Goal: Task Accomplishment & Management: Manage account settings

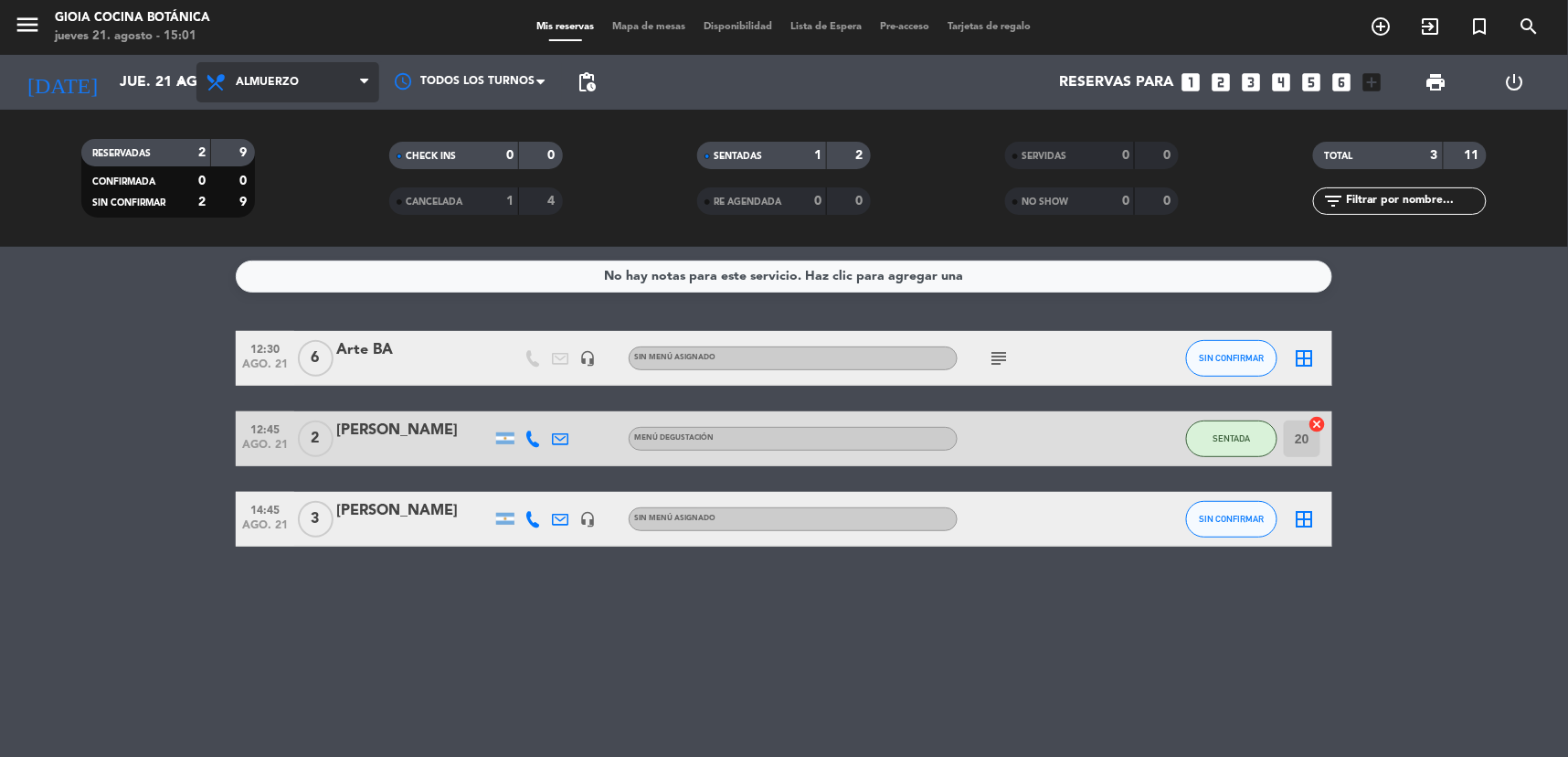
click at [257, 99] on span "Almuerzo" at bounding box center [288, 82] width 182 height 40
click at [288, 197] on div "menu [PERSON_NAME] Cocina Botánica jueves 21. agosto - 15:01 Mis reservas Mapa …" at bounding box center [784, 123] width 1568 height 247
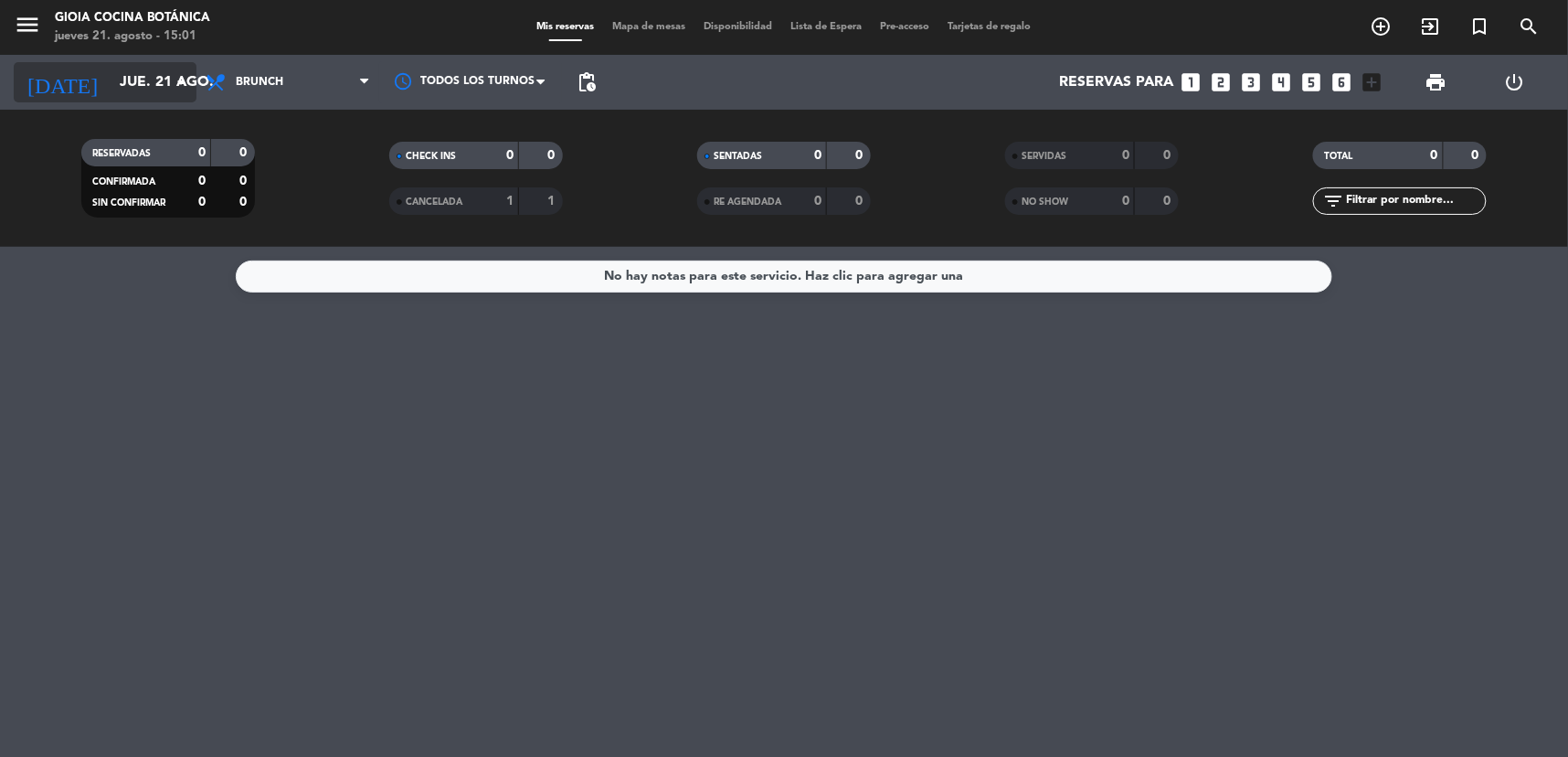
click at [117, 88] on input "jue. 21 ago." at bounding box center [207, 83] width 193 height 35
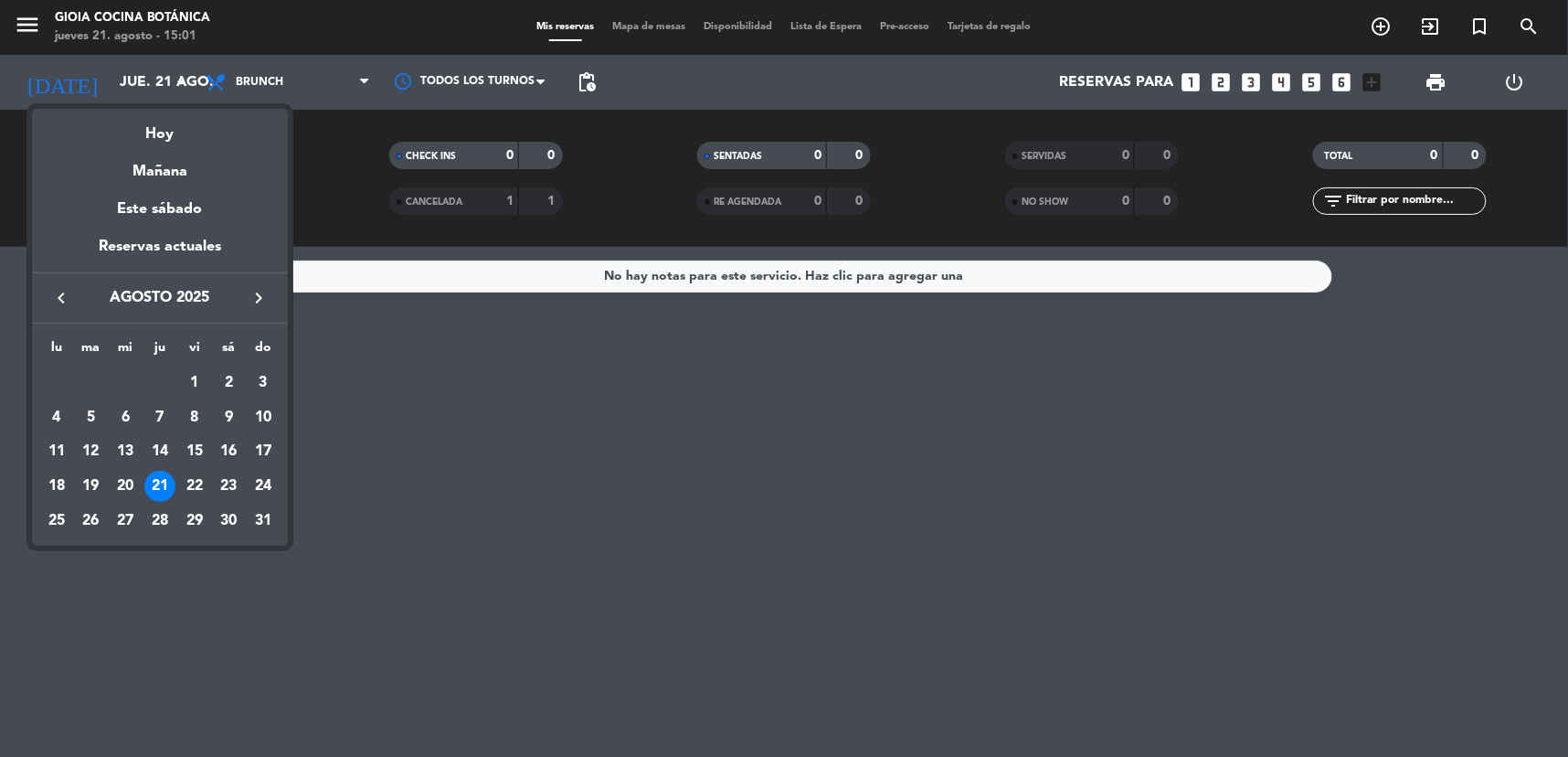
click at [273, 67] on div at bounding box center [784, 378] width 1568 height 757
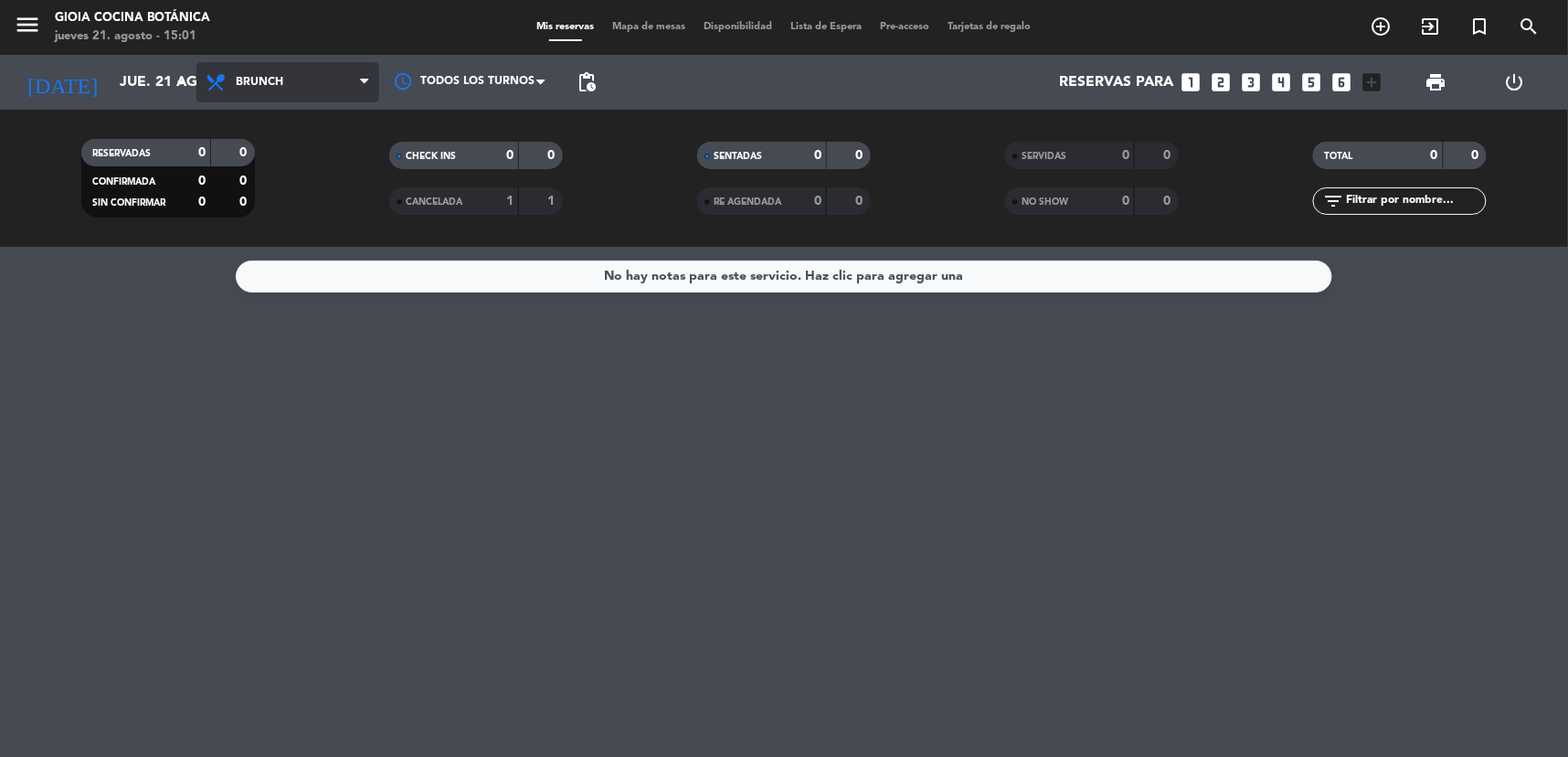
click at [277, 80] on span "Brunch" at bounding box center [259, 82] width 47 height 13
click at [299, 150] on div "menu [PERSON_NAME] Cocina Botánica jueves 21. agosto - 15:01 Mis reservas Mapa …" at bounding box center [784, 123] width 1568 height 247
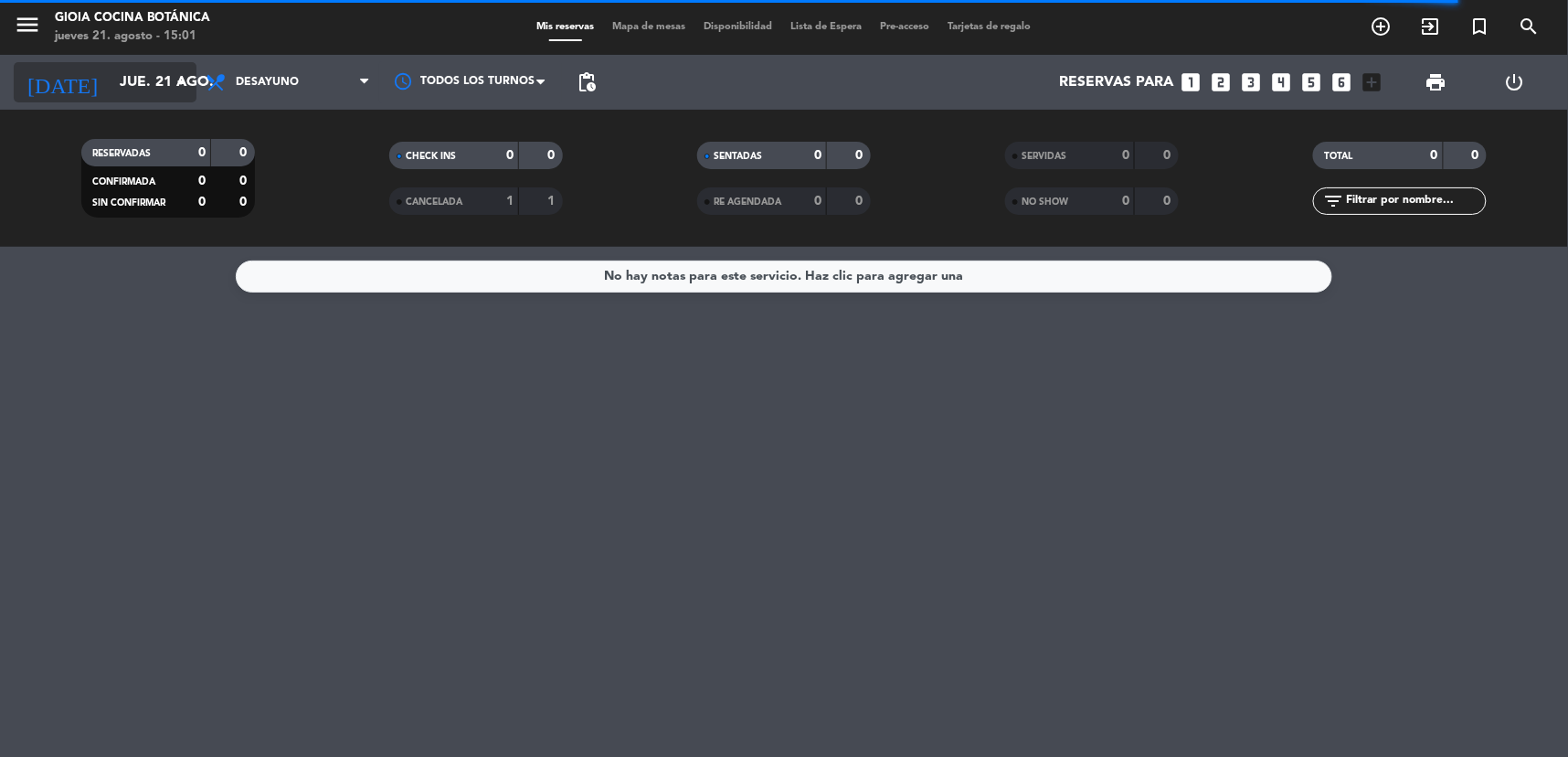
click at [146, 65] on input "jue. 21 ago." at bounding box center [207, 83] width 193 height 35
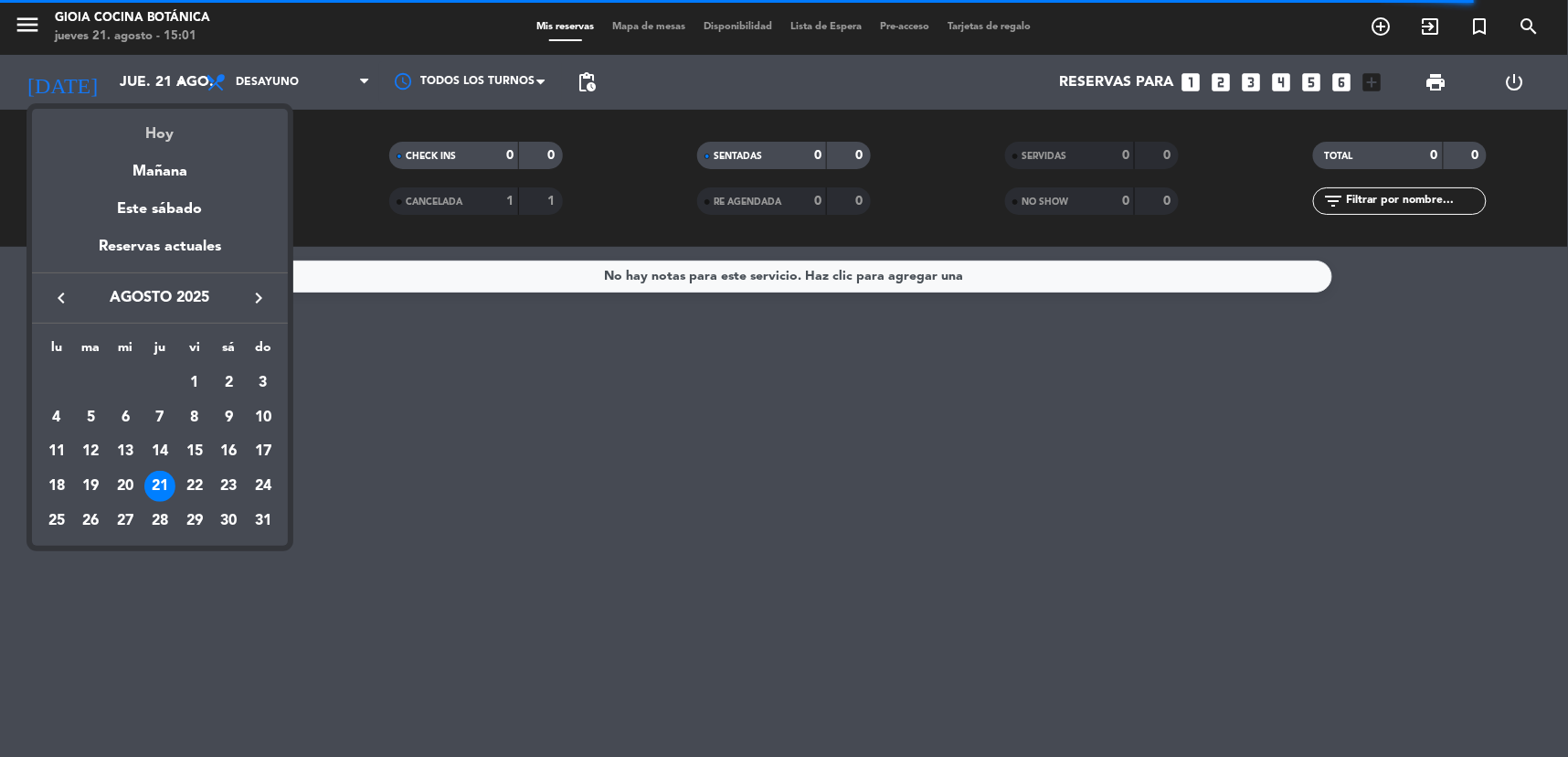
click at [162, 115] on div "Hoy" at bounding box center [159, 128] width 256 height 37
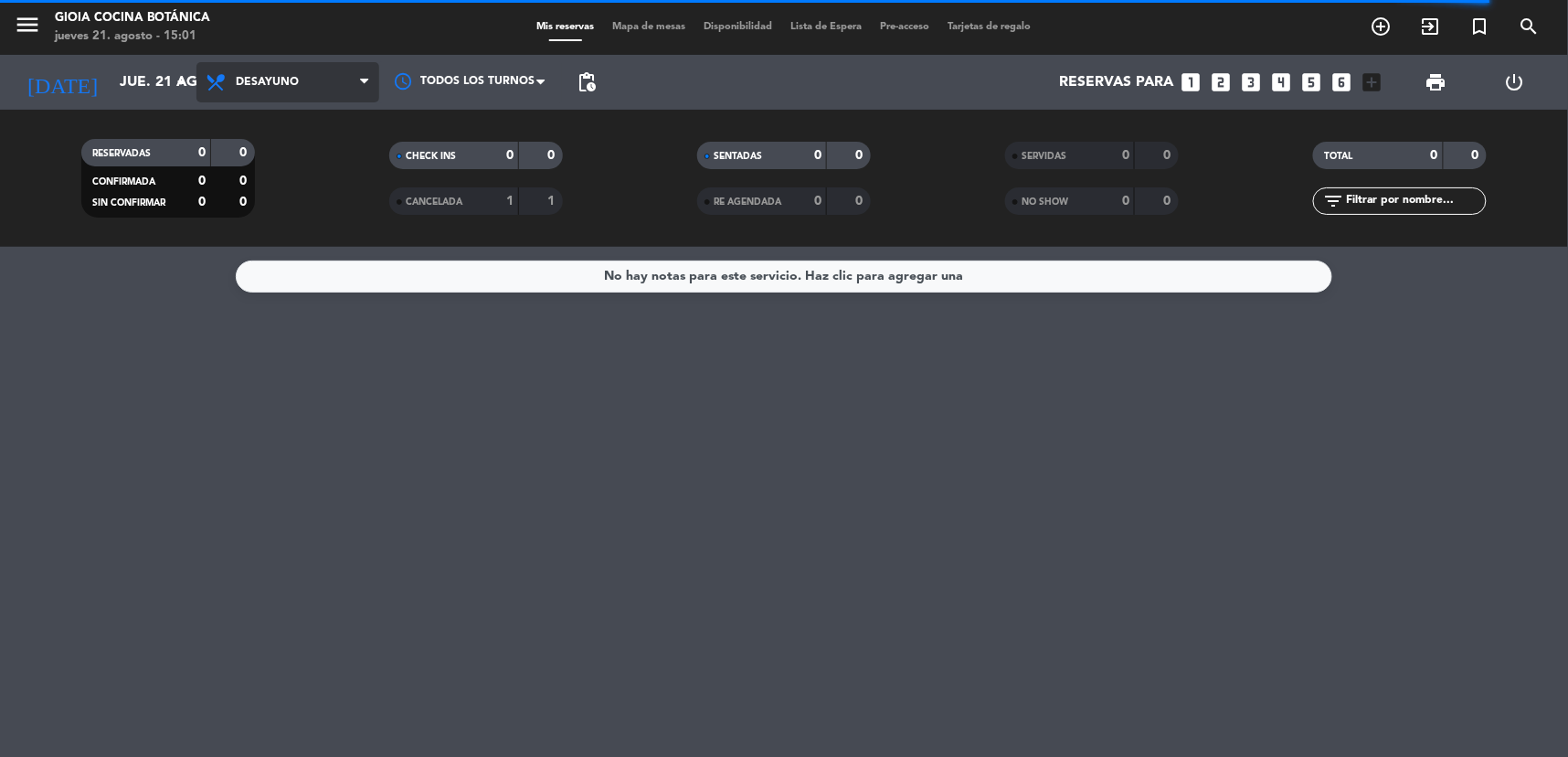
click at [262, 74] on span "Desayuno" at bounding box center [288, 82] width 182 height 40
click at [290, 120] on div "menu [PERSON_NAME] Cocina Botánica jueves 21. agosto - 15:02 Mis reservas Mapa …" at bounding box center [784, 123] width 1568 height 247
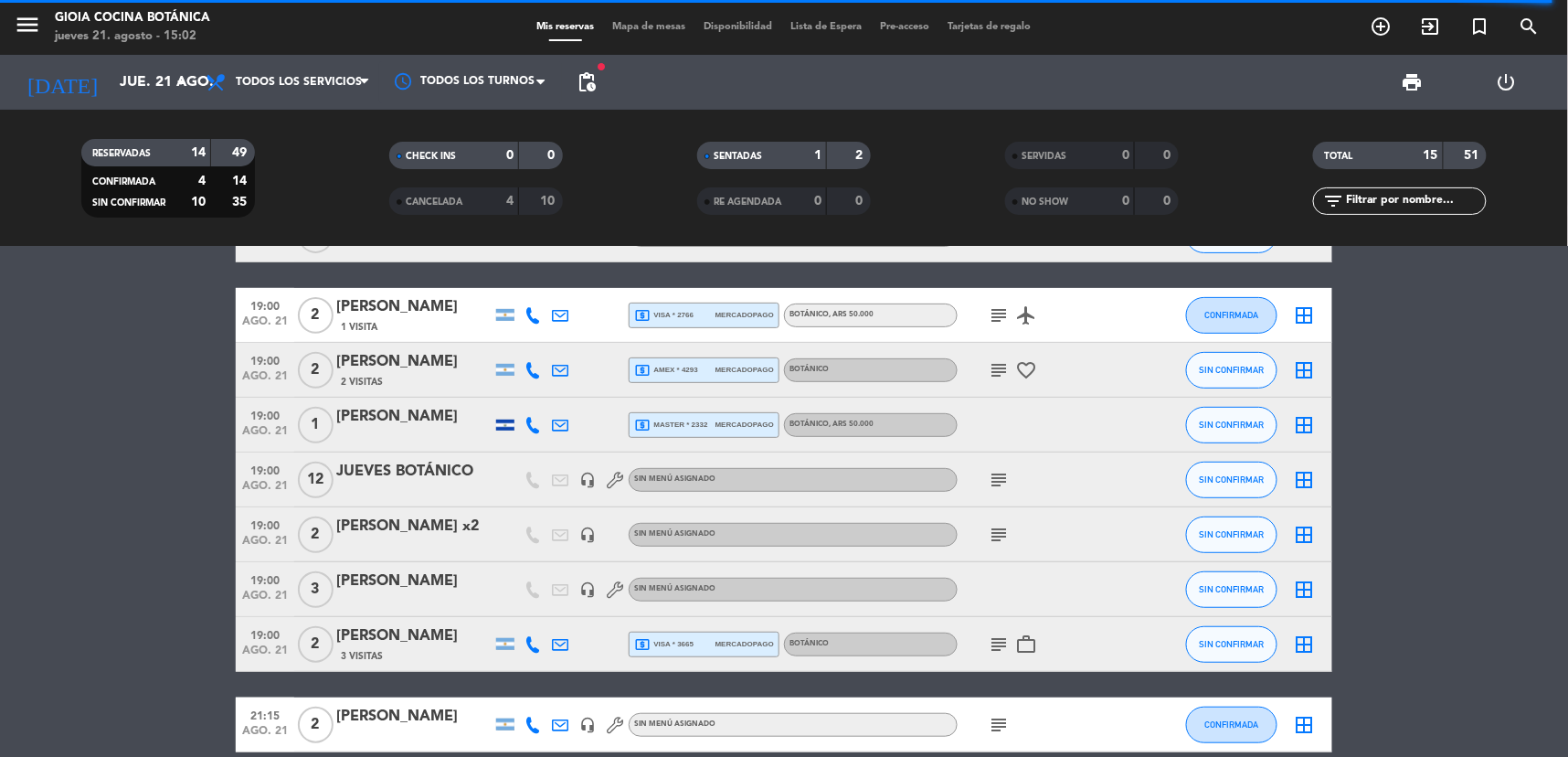
scroll to position [203, 0]
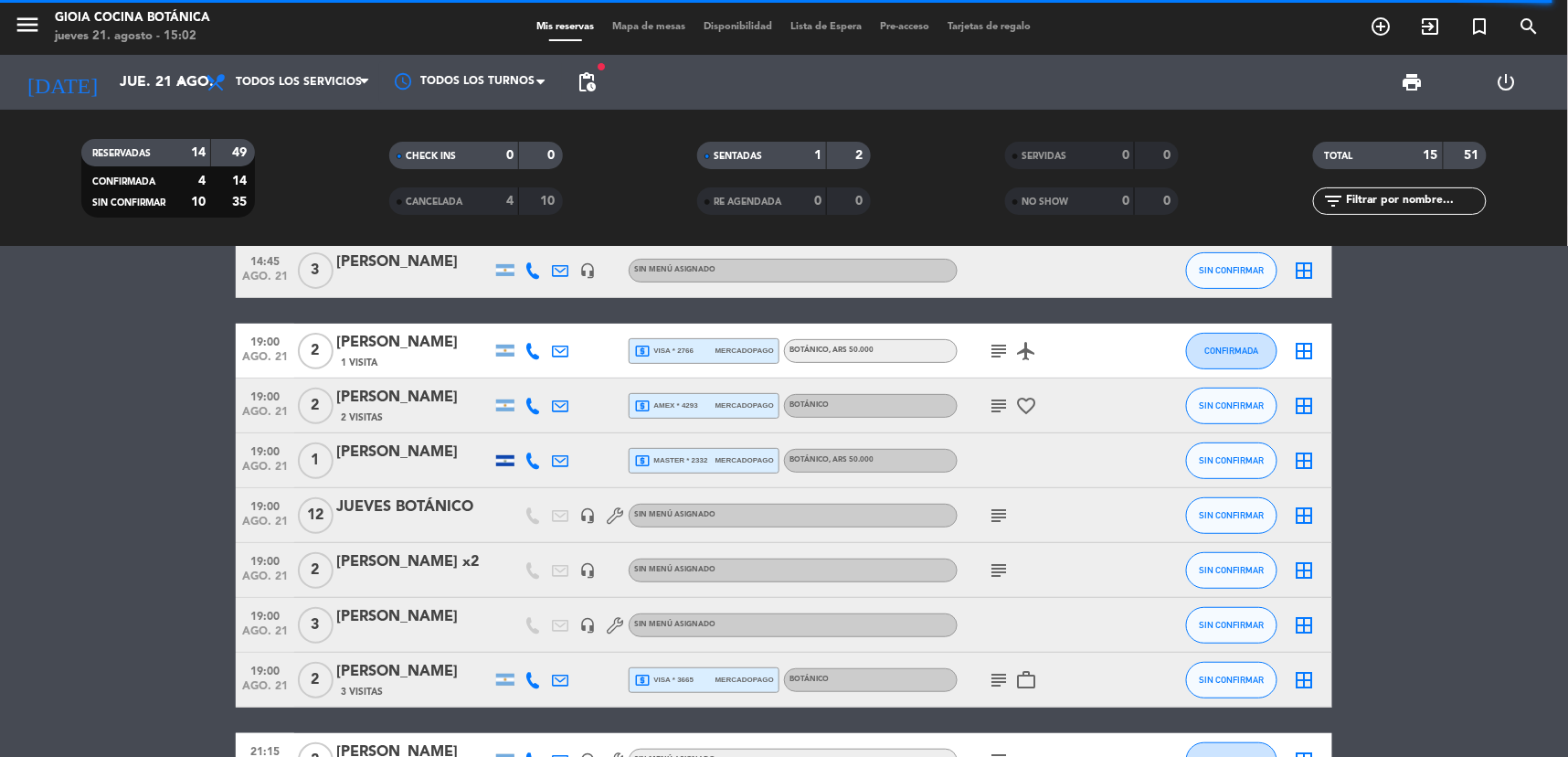
click at [992, 406] on icon "subject" at bounding box center [999, 406] width 22 height 22
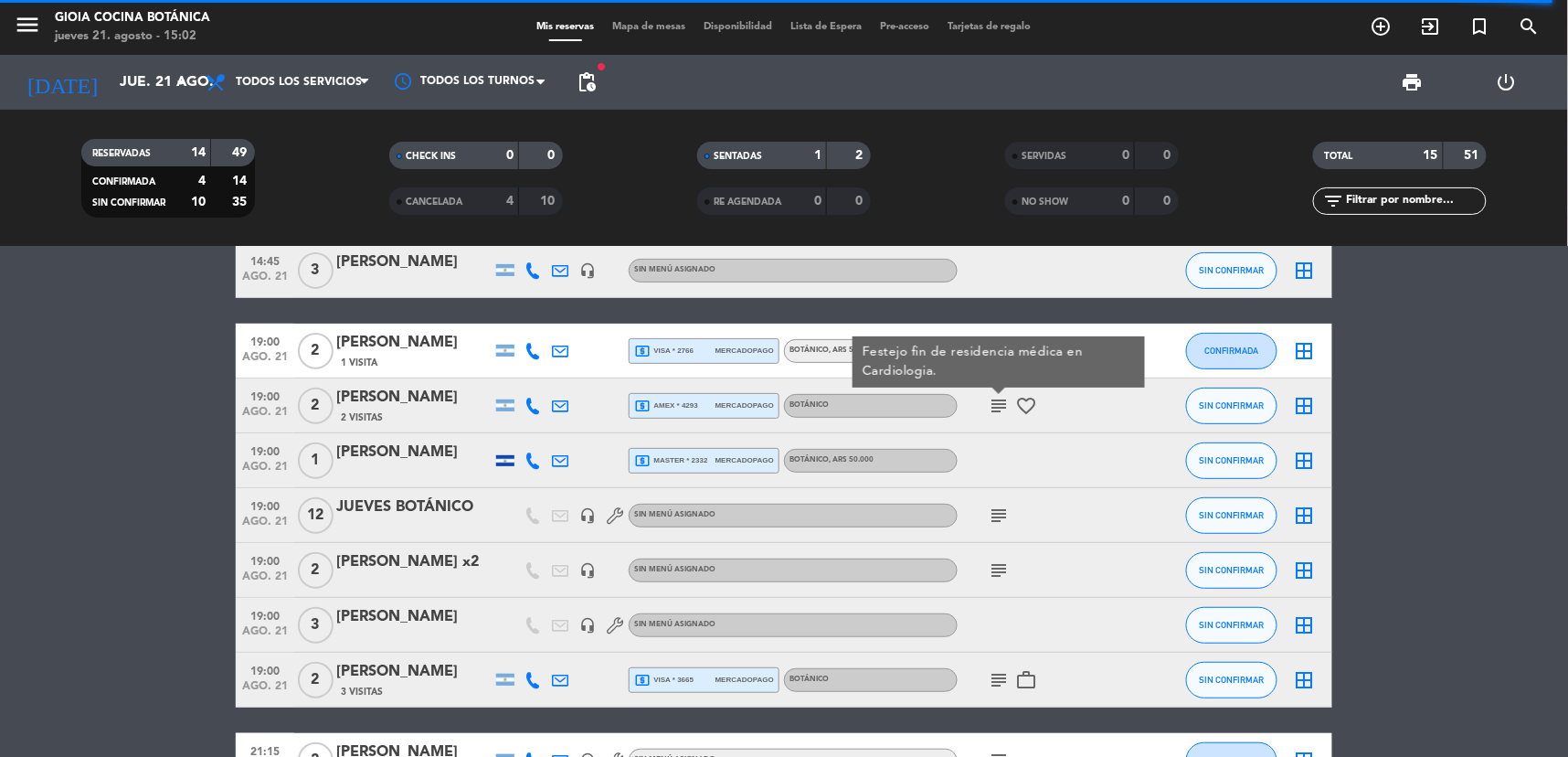
click at [992, 406] on icon "subject" at bounding box center [999, 406] width 22 height 22
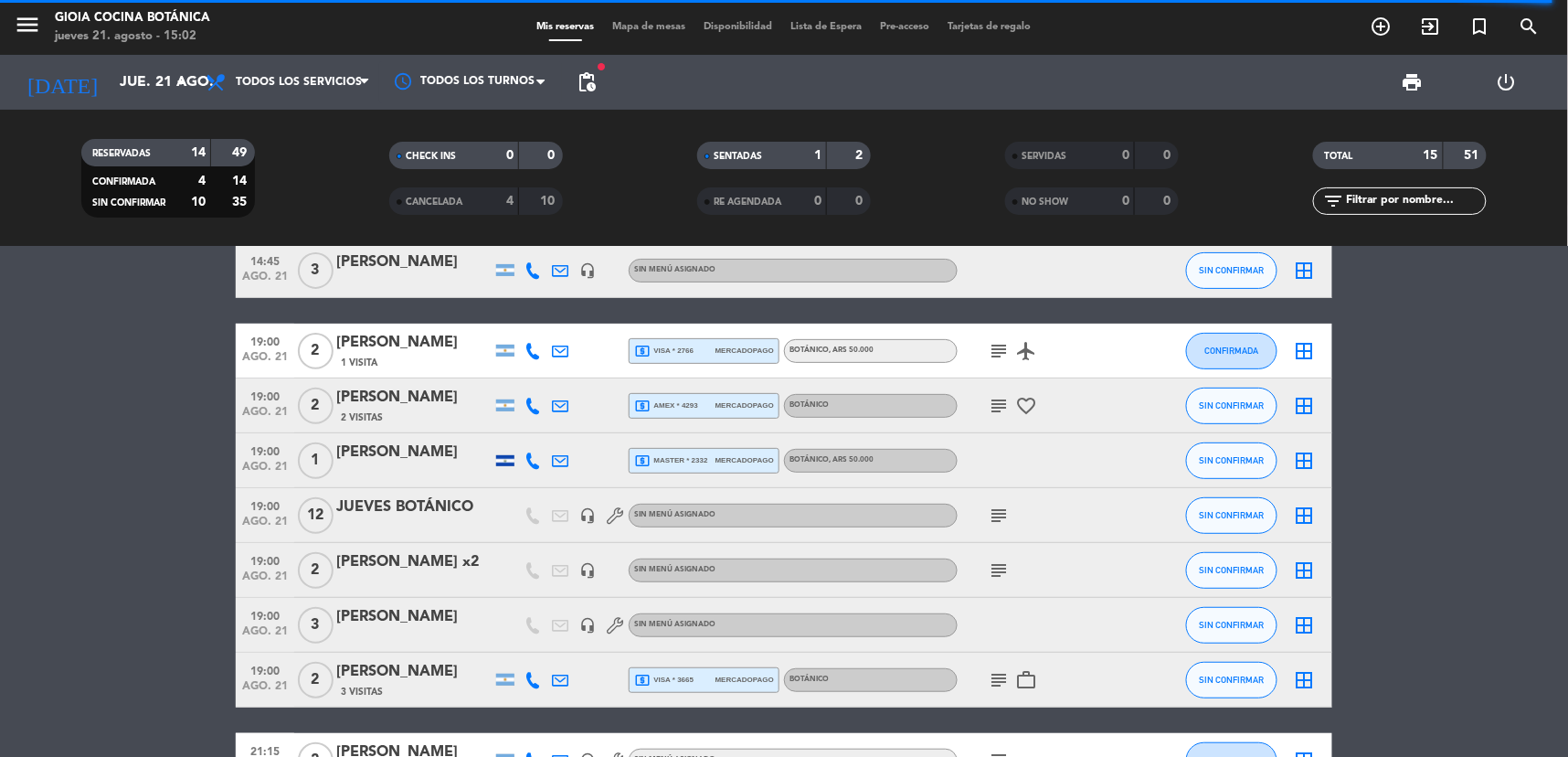
click at [997, 349] on icon "subject" at bounding box center [999, 351] width 22 height 22
click at [1002, 673] on icon "subject" at bounding box center [999, 681] width 22 height 22
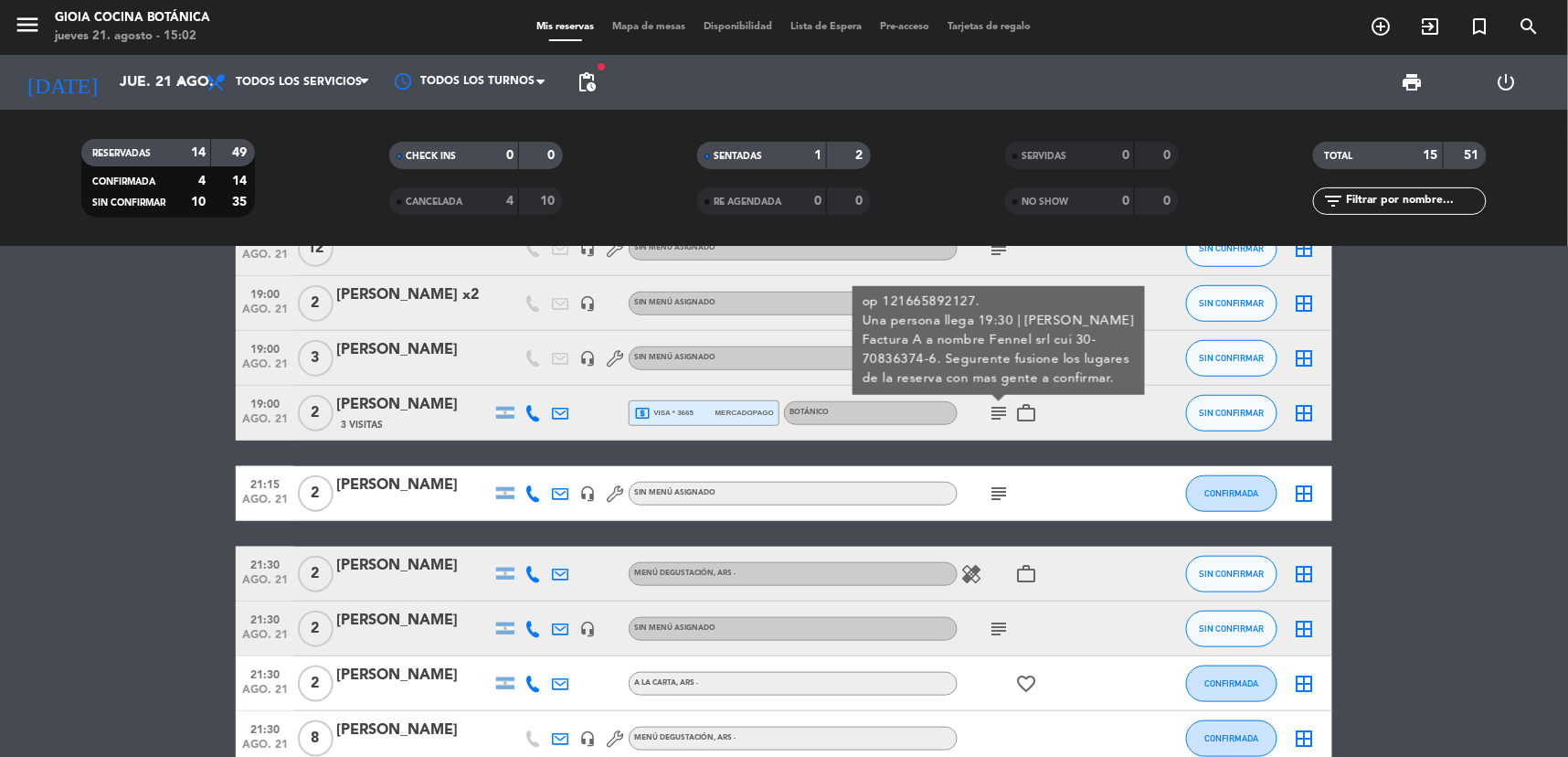
scroll to position [406, 0]
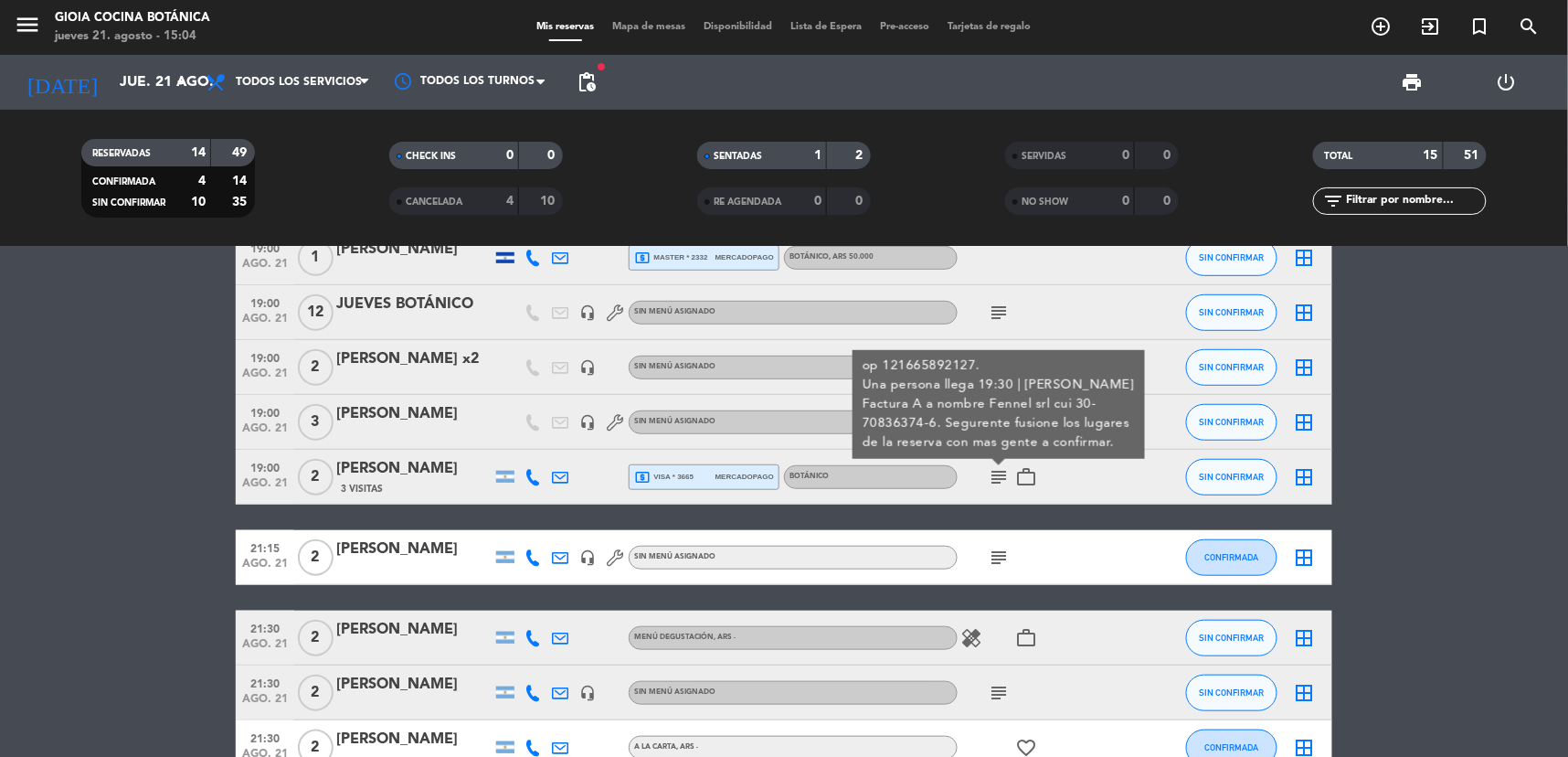
click at [991, 561] on icon "subject" at bounding box center [999, 558] width 22 height 22
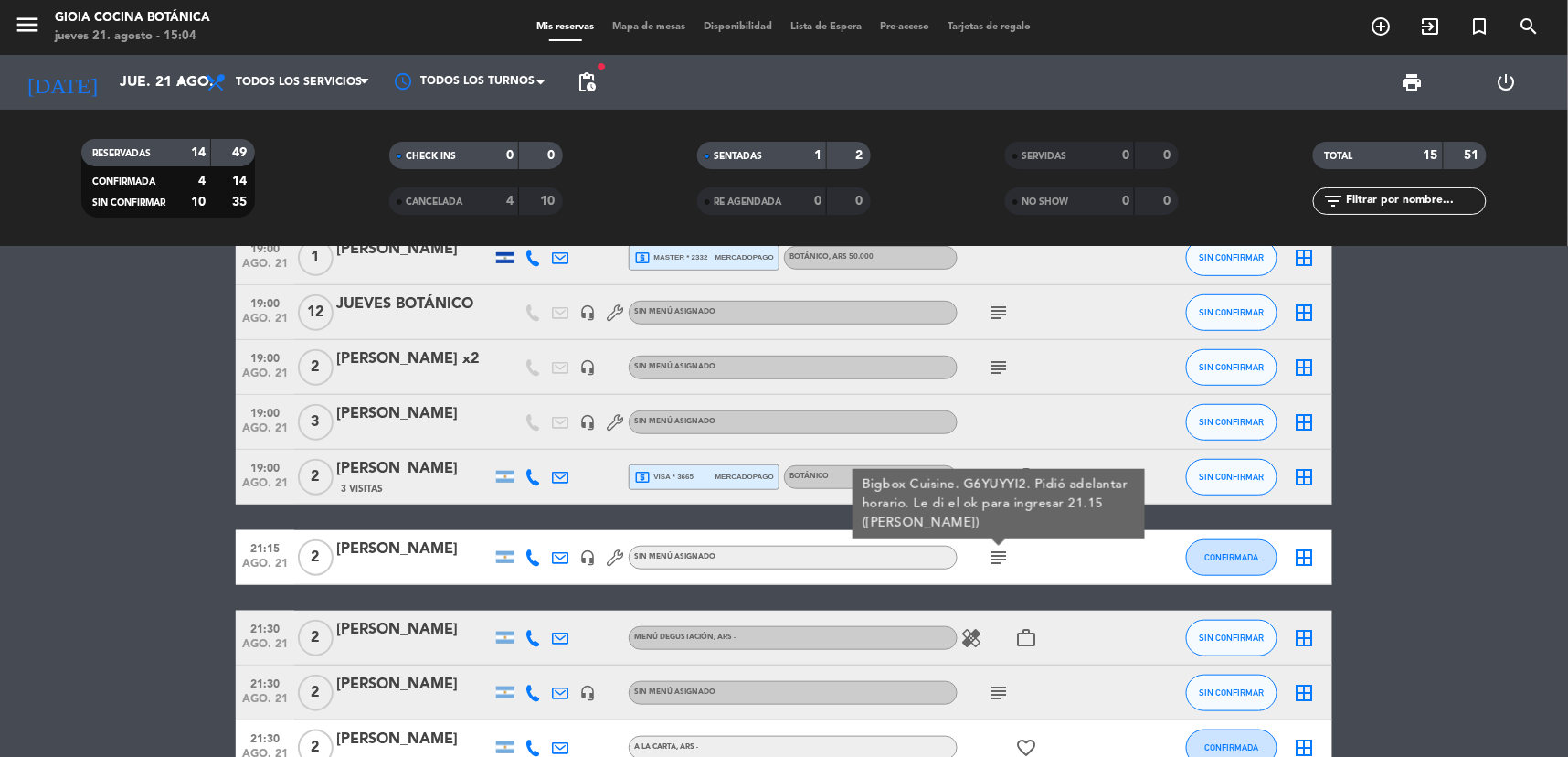
click at [973, 641] on icon "healing" at bounding box center [972, 638] width 22 height 22
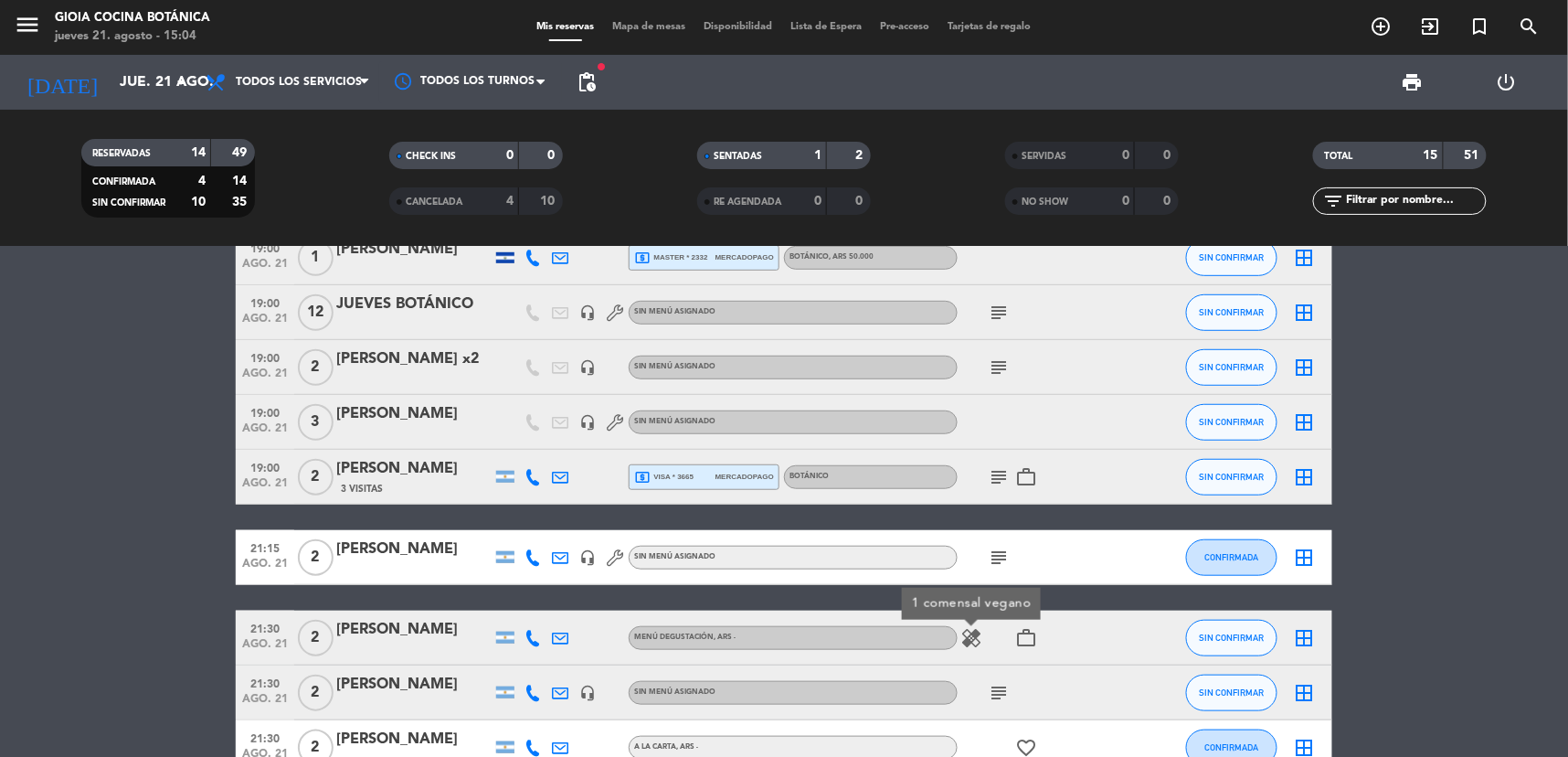
click at [1003, 688] on icon "subject" at bounding box center [999, 693] width 22 height 22
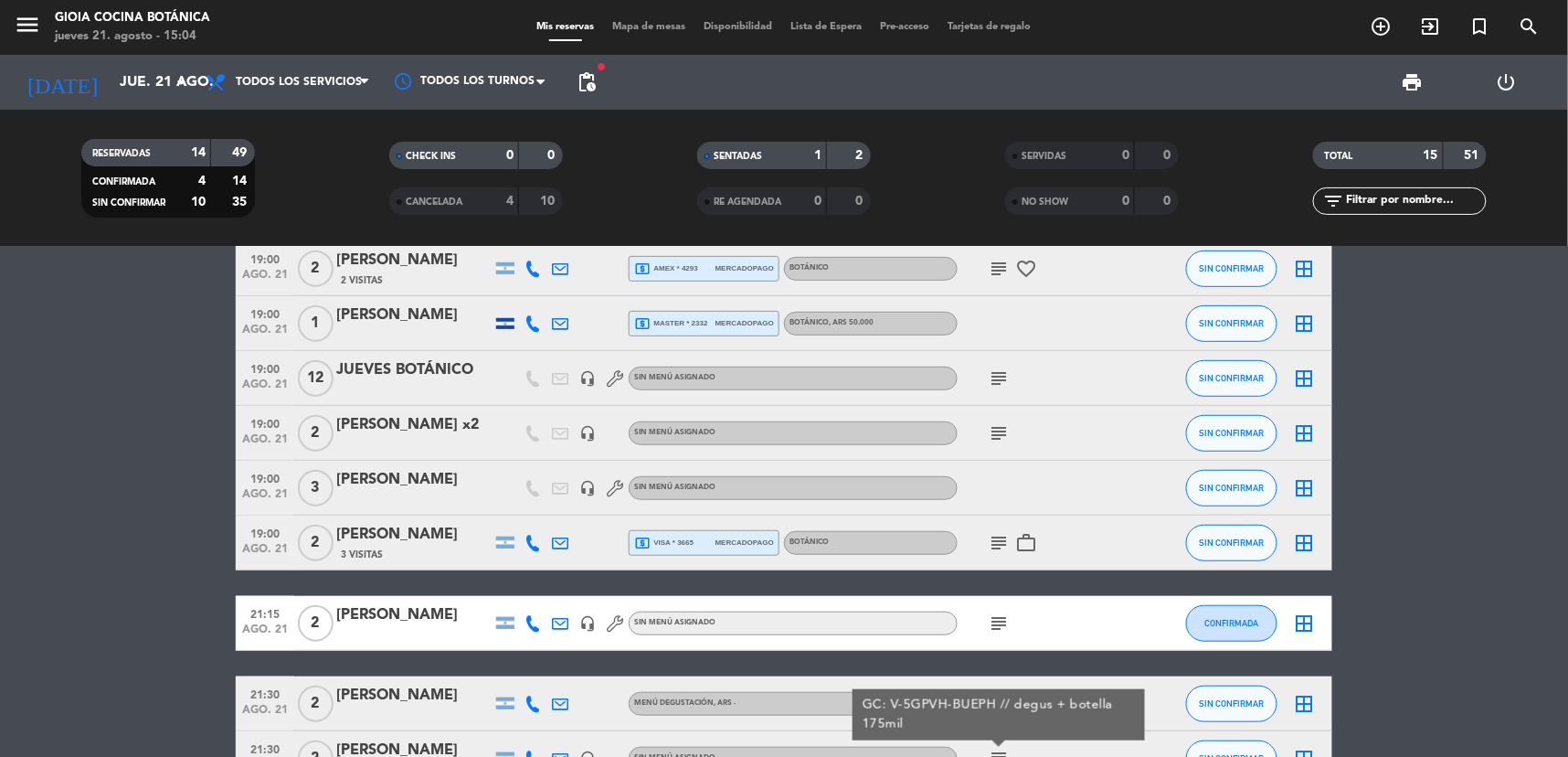
scroll to position [304, 0]
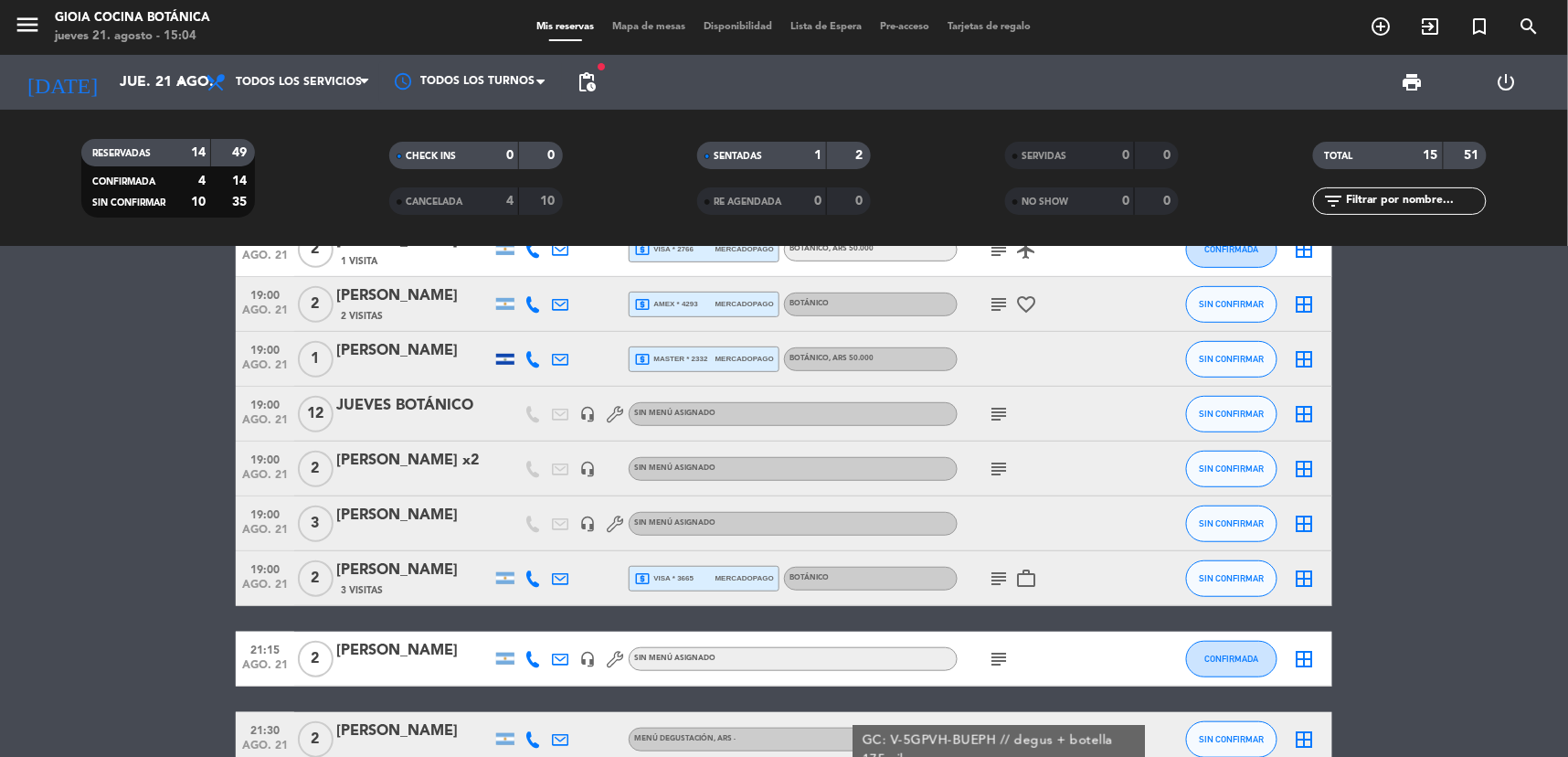
click at [471, 524] on div "[PERSON_NAME]" at bounding box center [413, 516] width 155 height 24
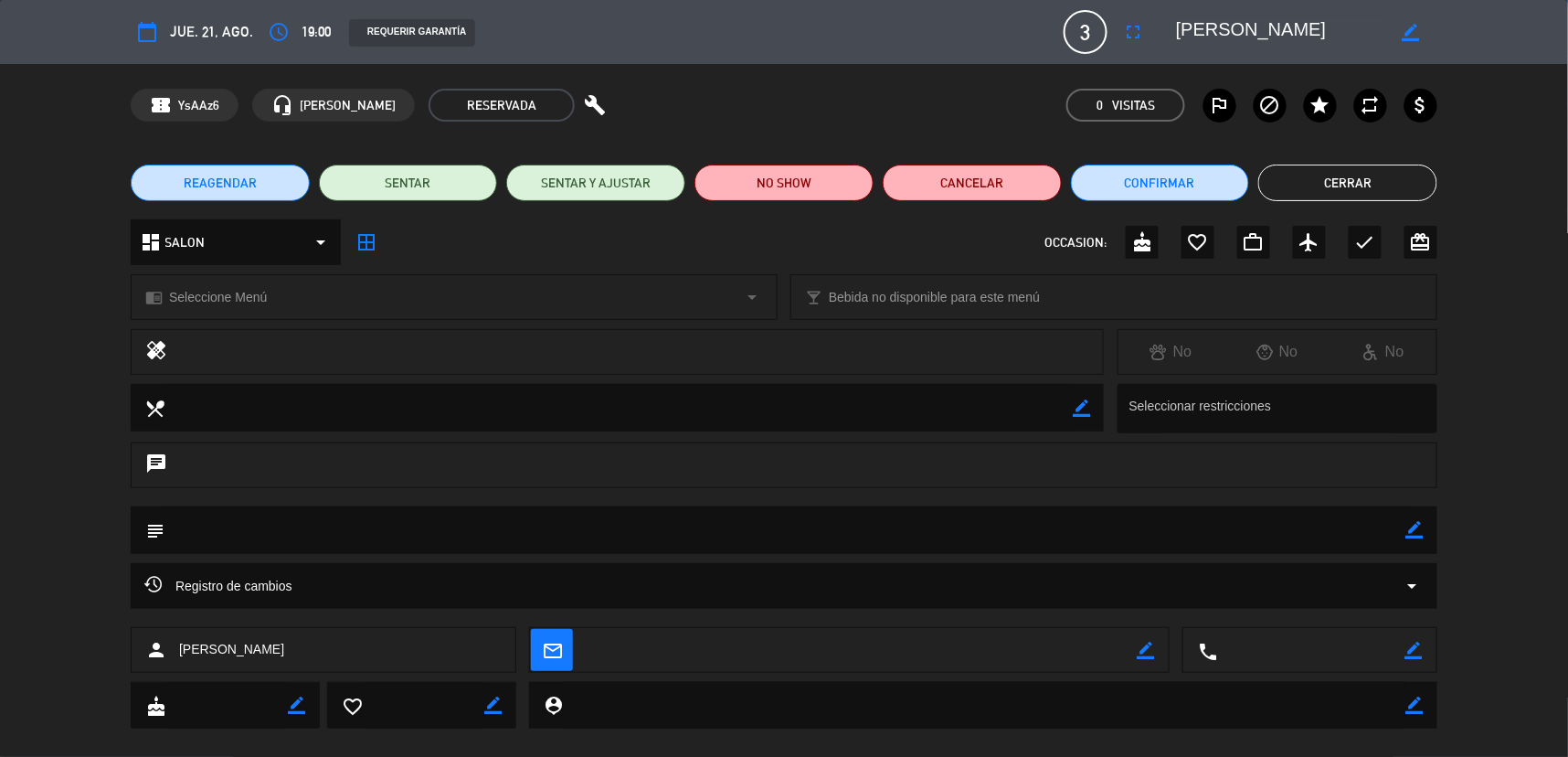
click at [1345, 184] on button "Cerrar" at bounding box center [1348, 182] width 179 height 36
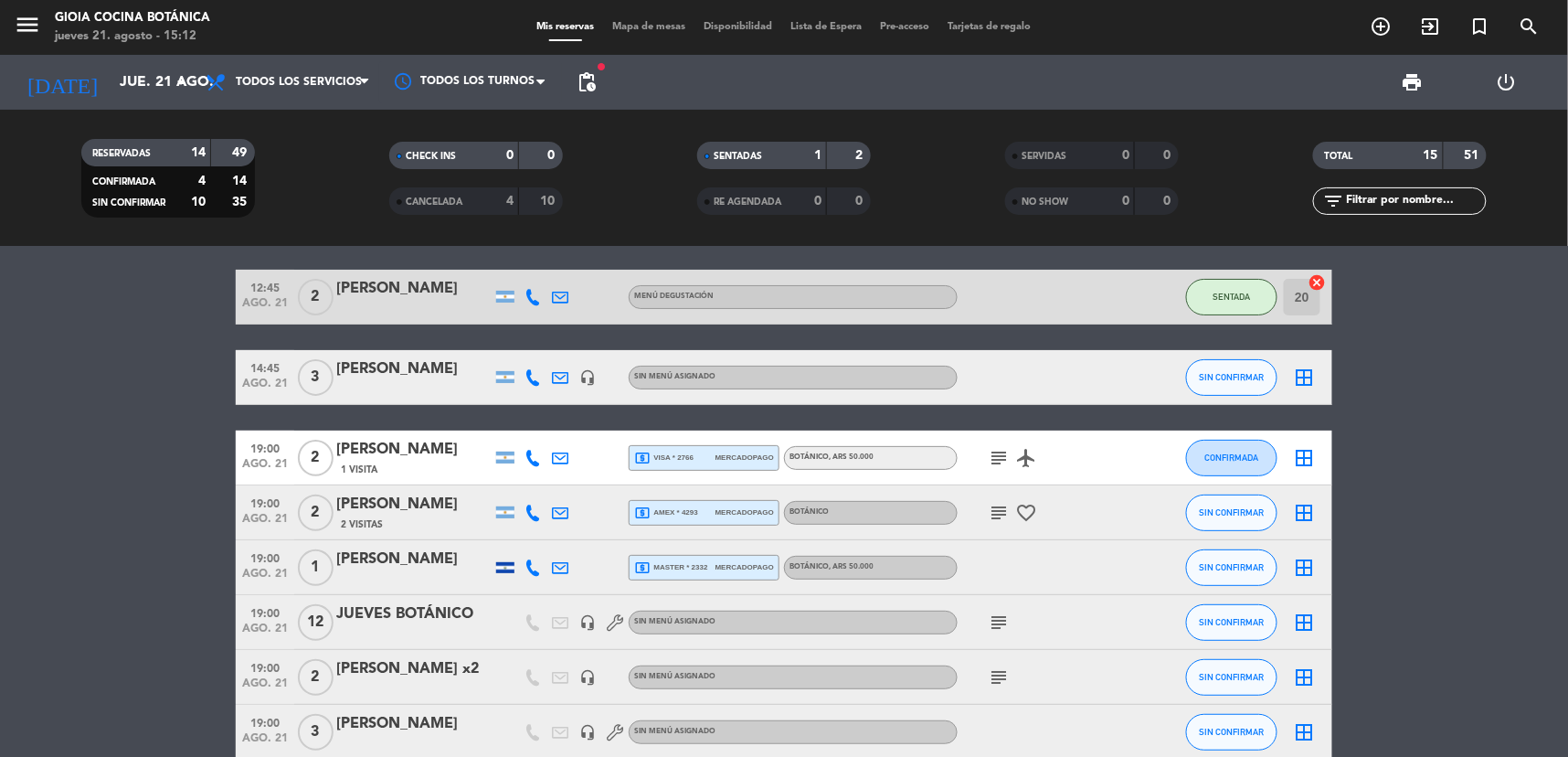
scroll to position [0, 0]
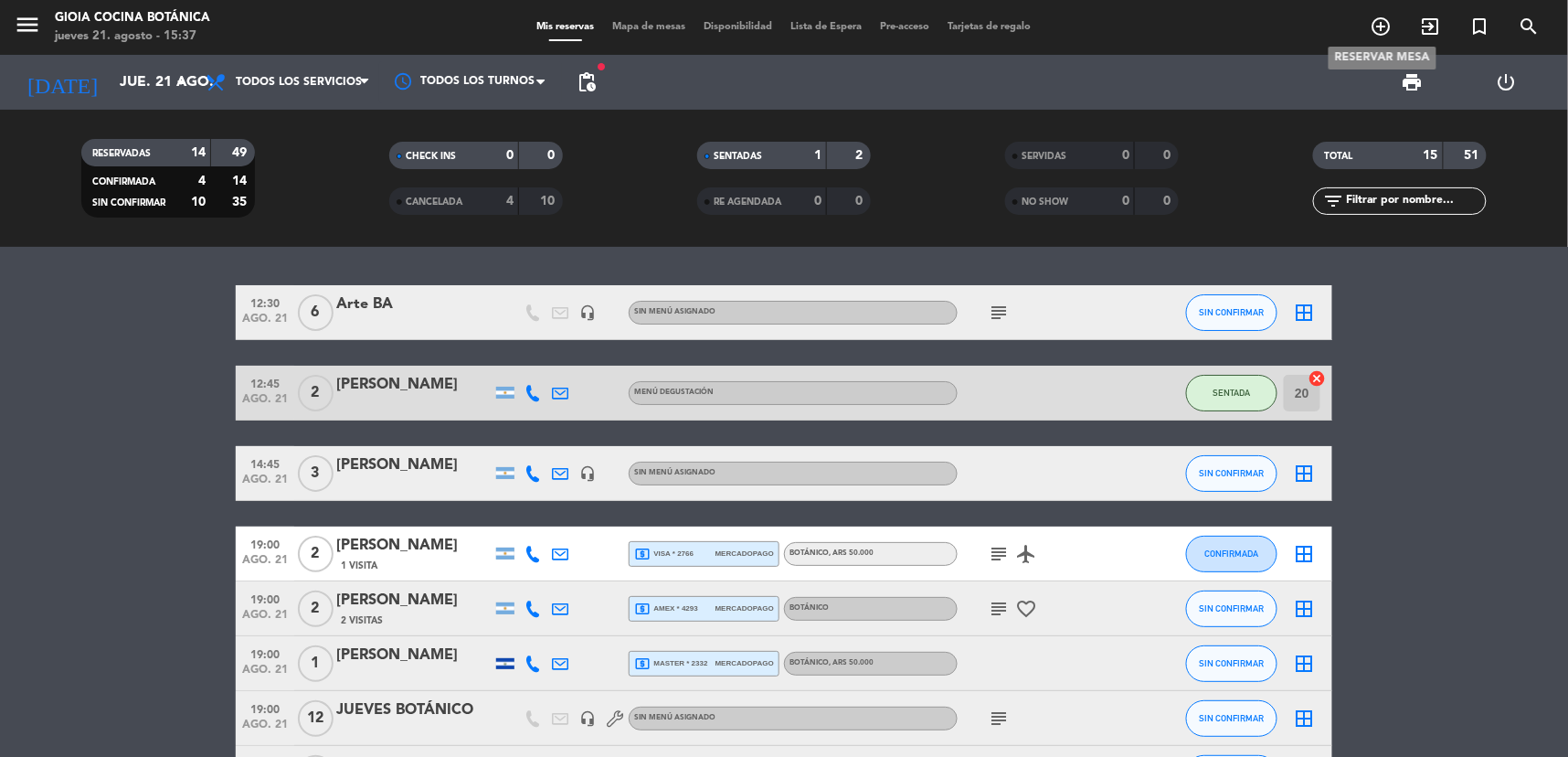
click at [1380, 24] on icon "add_circle_outline" at bounding box center [1382, 27] width 22 height 22
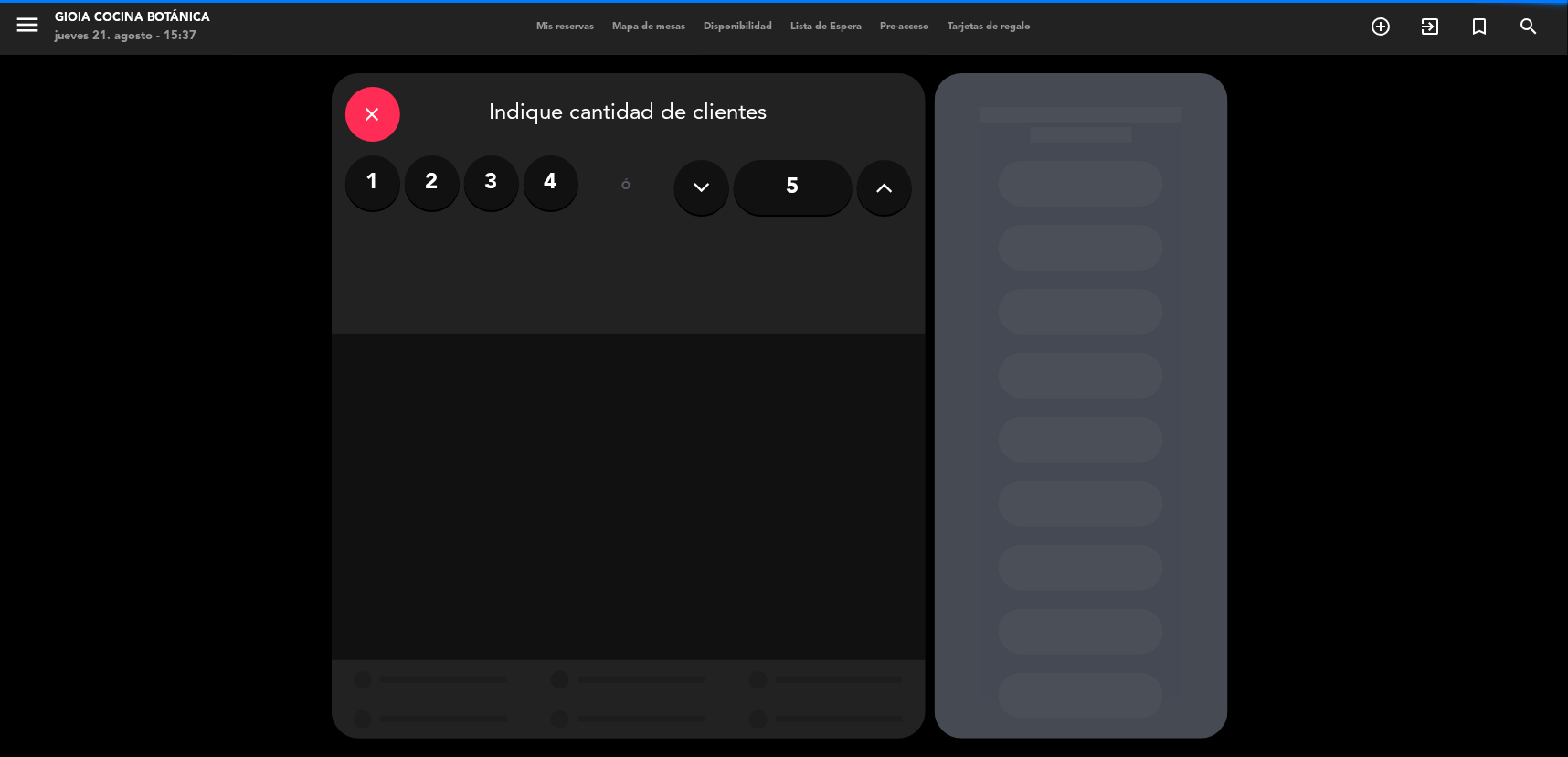
click at [580, 179] on div "1 2 3 4 ó 5" at bounding box center [629, 187] width 567 height 64
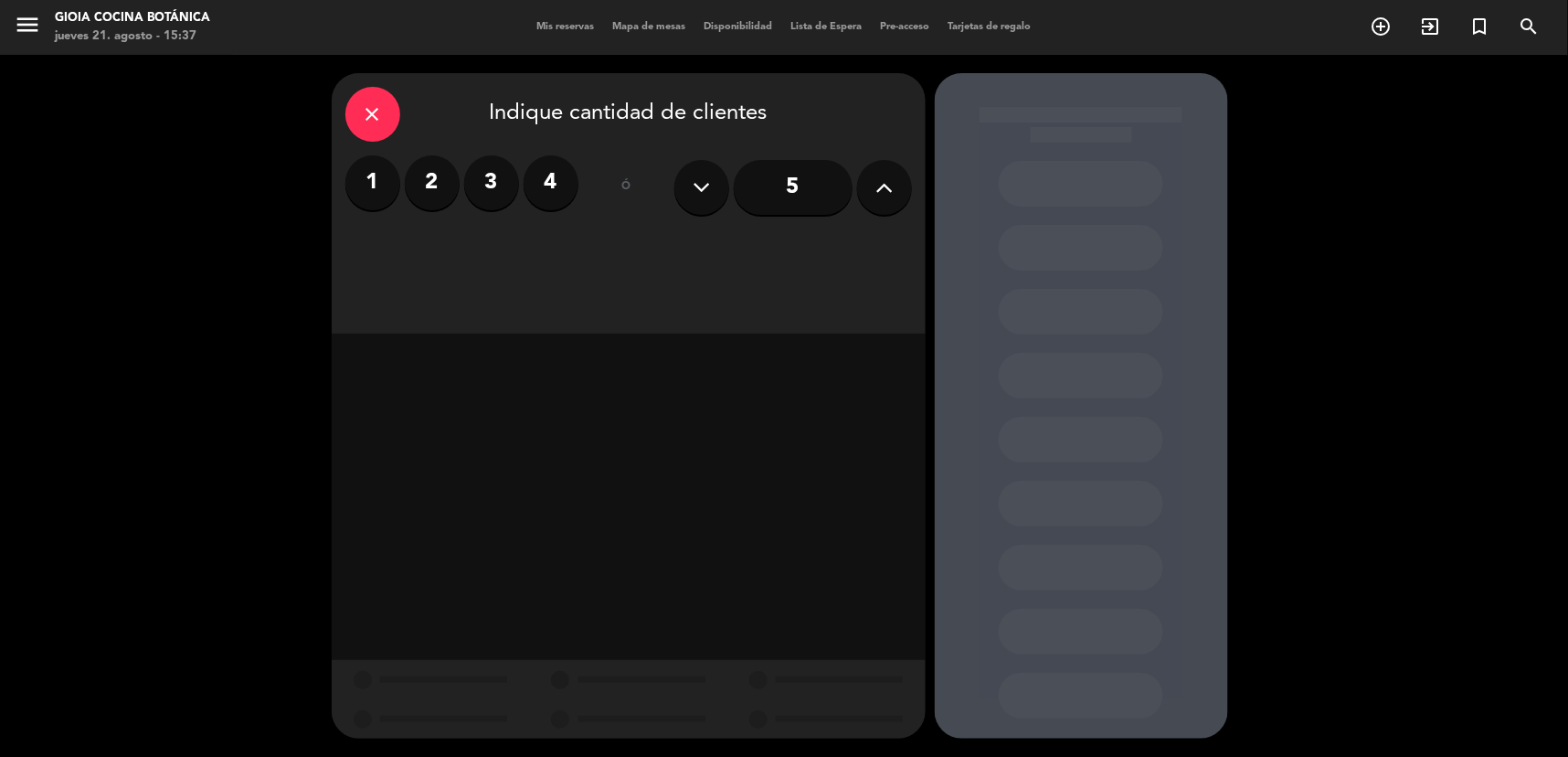
click at [578, 181] on div "1 2 3 4 ó 5" at bounding box center [629, 187] width 567 height 64
drag, startPoint x: 578, startPoint y: 181, endPoint x: 567, endPoint y: 183, distance: 11.2
click at [567, 183] on label "4" at bounding box center [550, 182] width 55 height 55
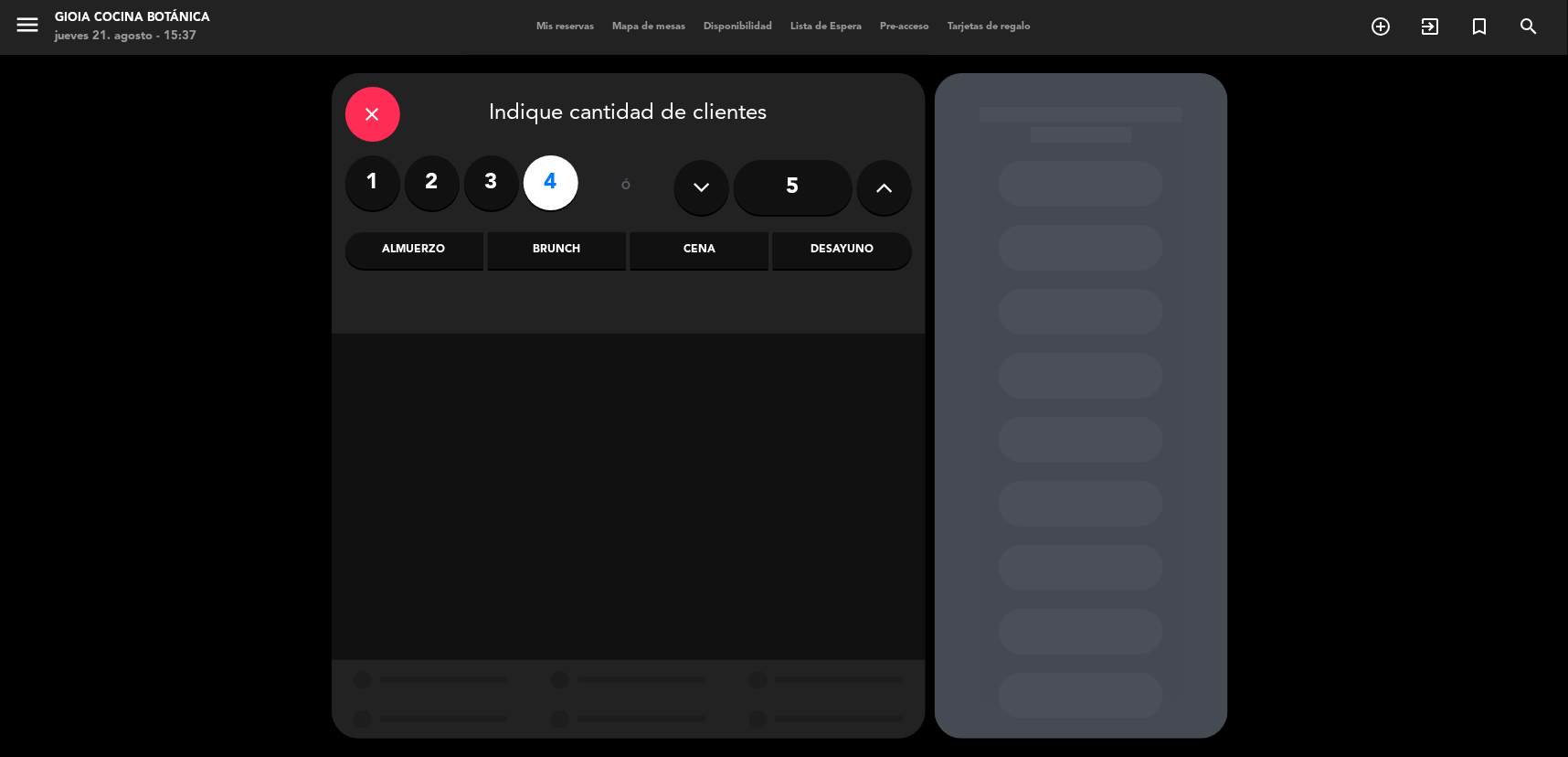
click at [719, 245] on div "Cena" at bounding box center [699, 250] width 138 height 36
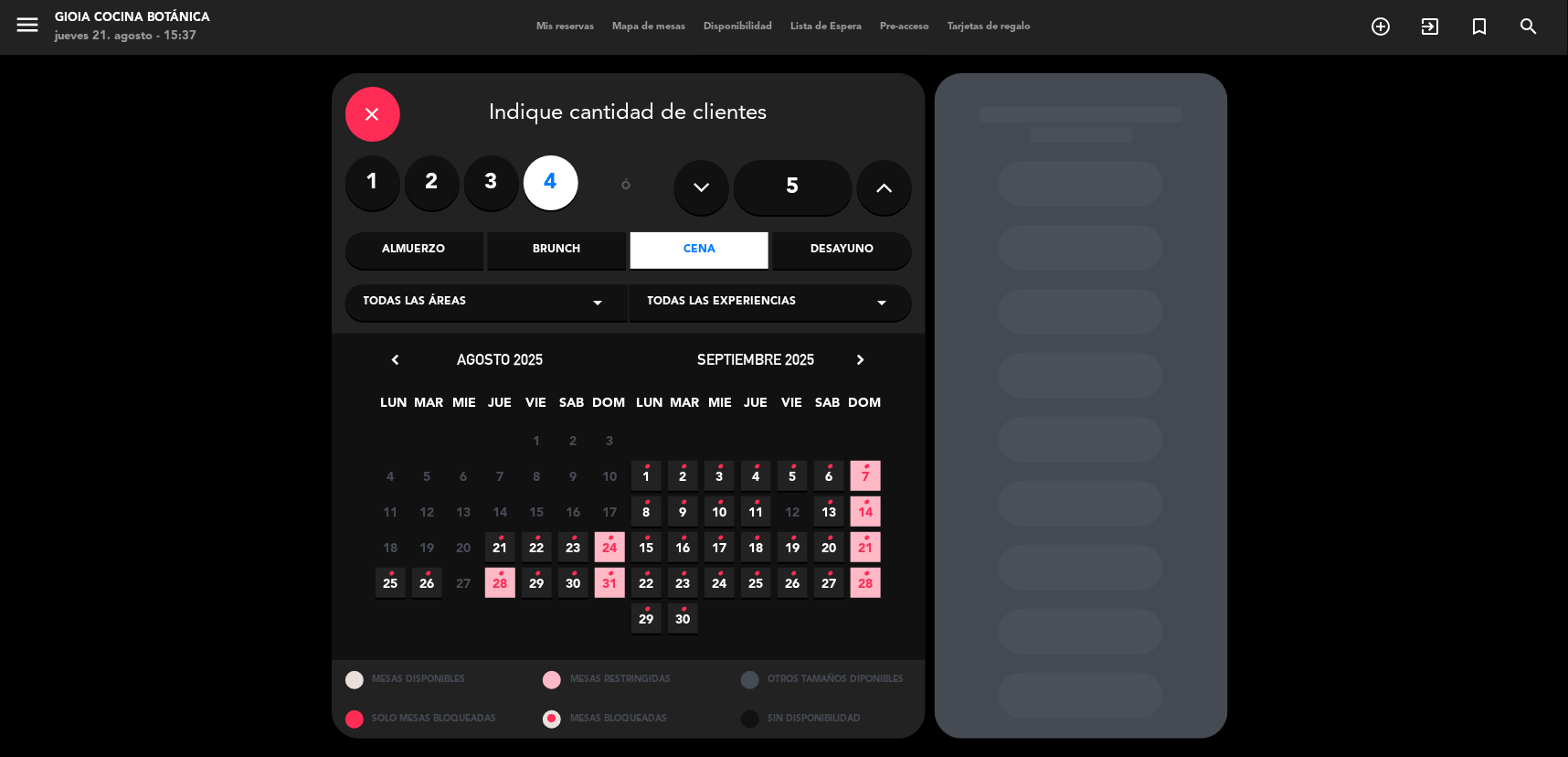
click at [574, 550] on icon "•" at bounding box center [574, 537] width 7 height 29
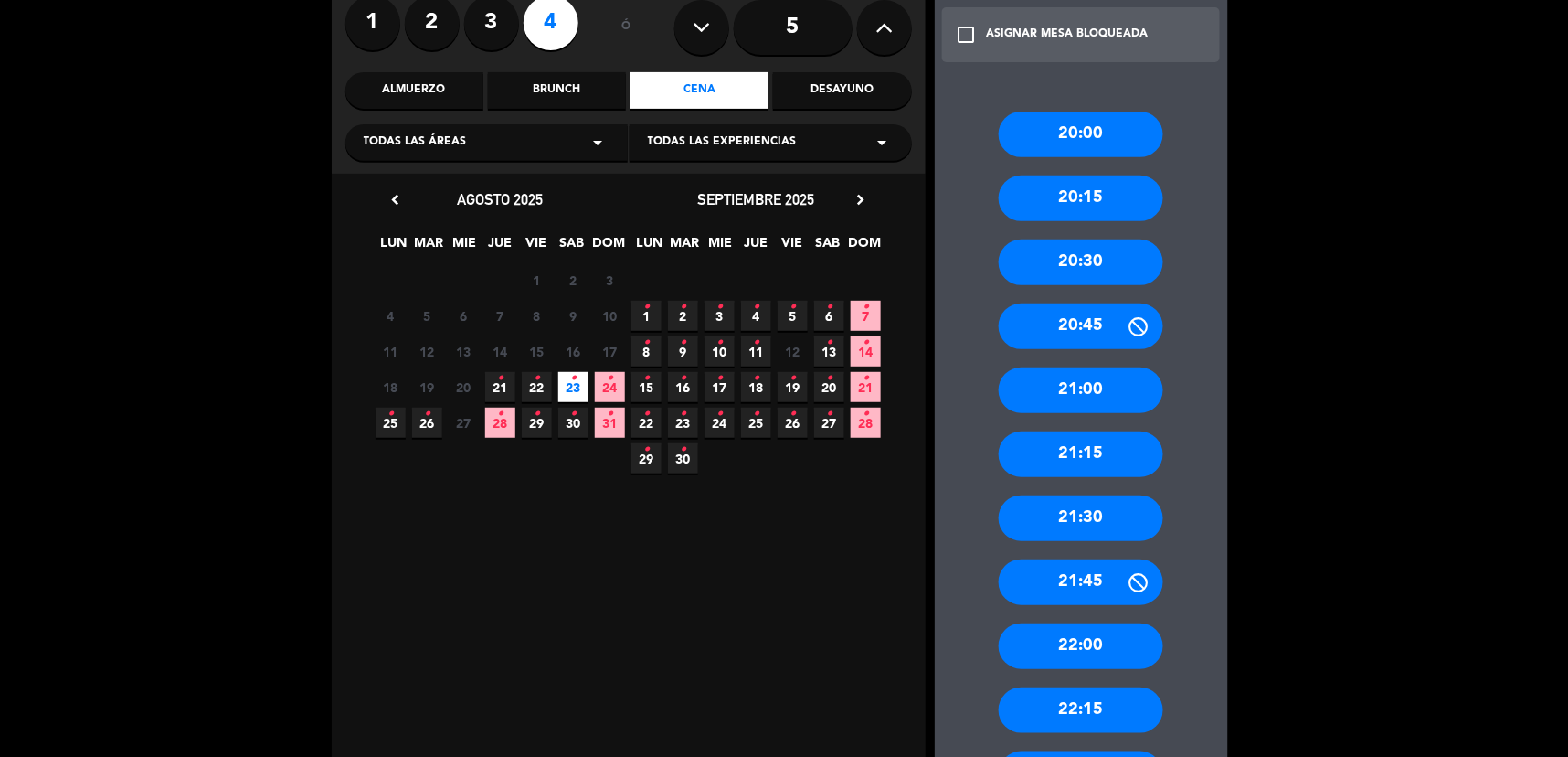
scroll to position [203, 0]
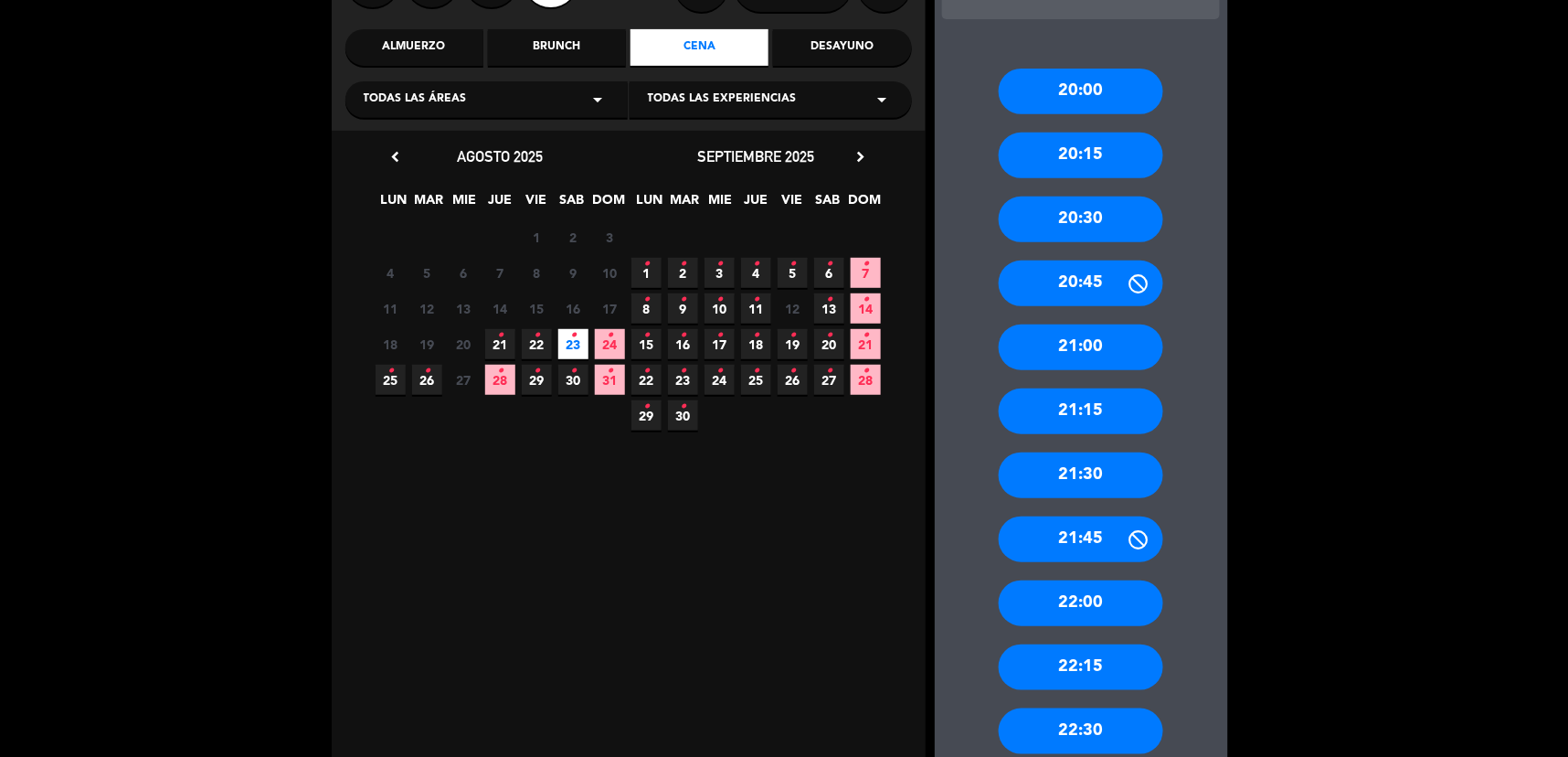
click at [1088, 457] on div "21:30" at bounding box center [1081, 475] width 165 height 46
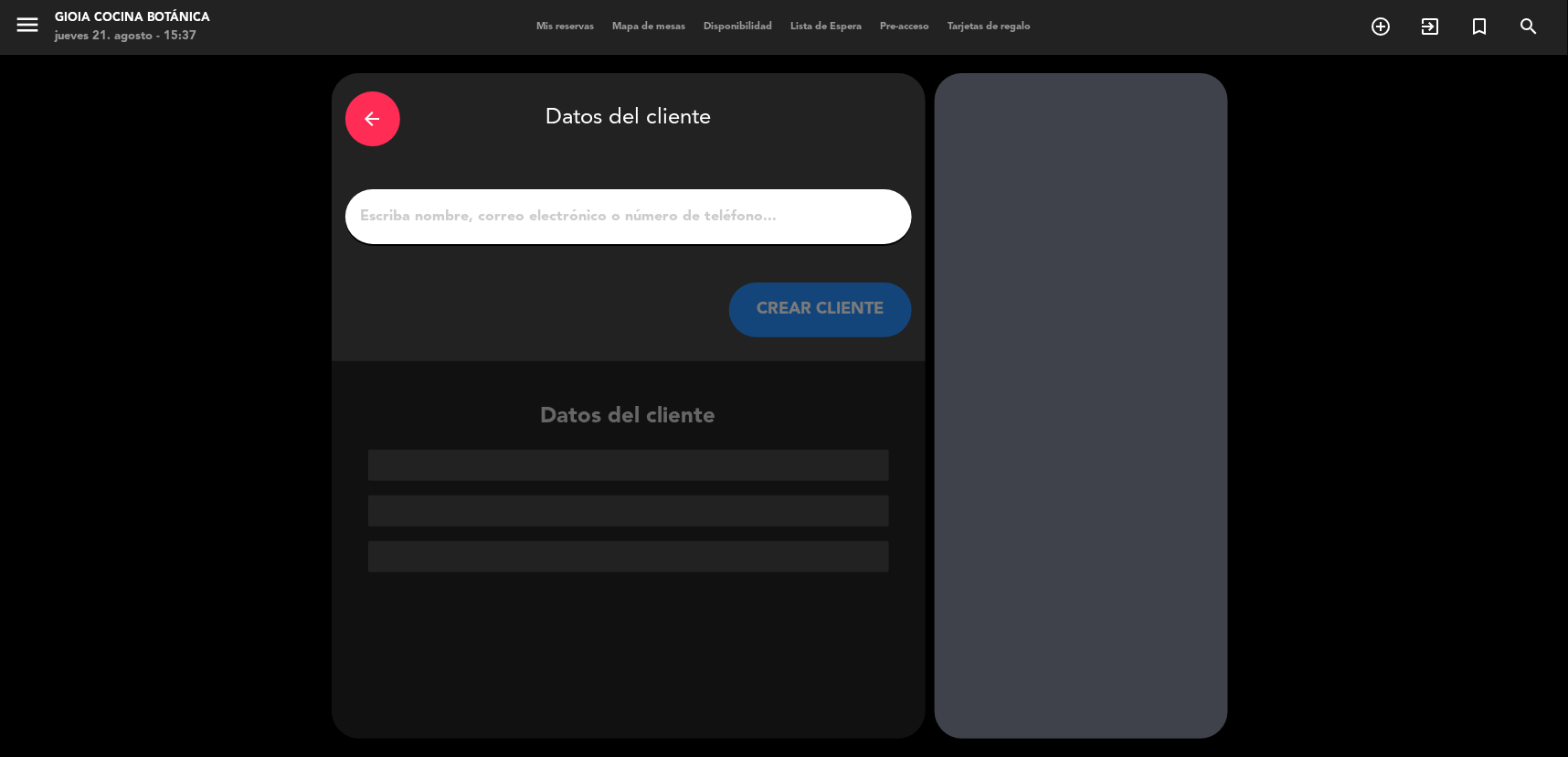
click at [539, 217] on input "1" at bounding box center [629, 216] width 539 height 25
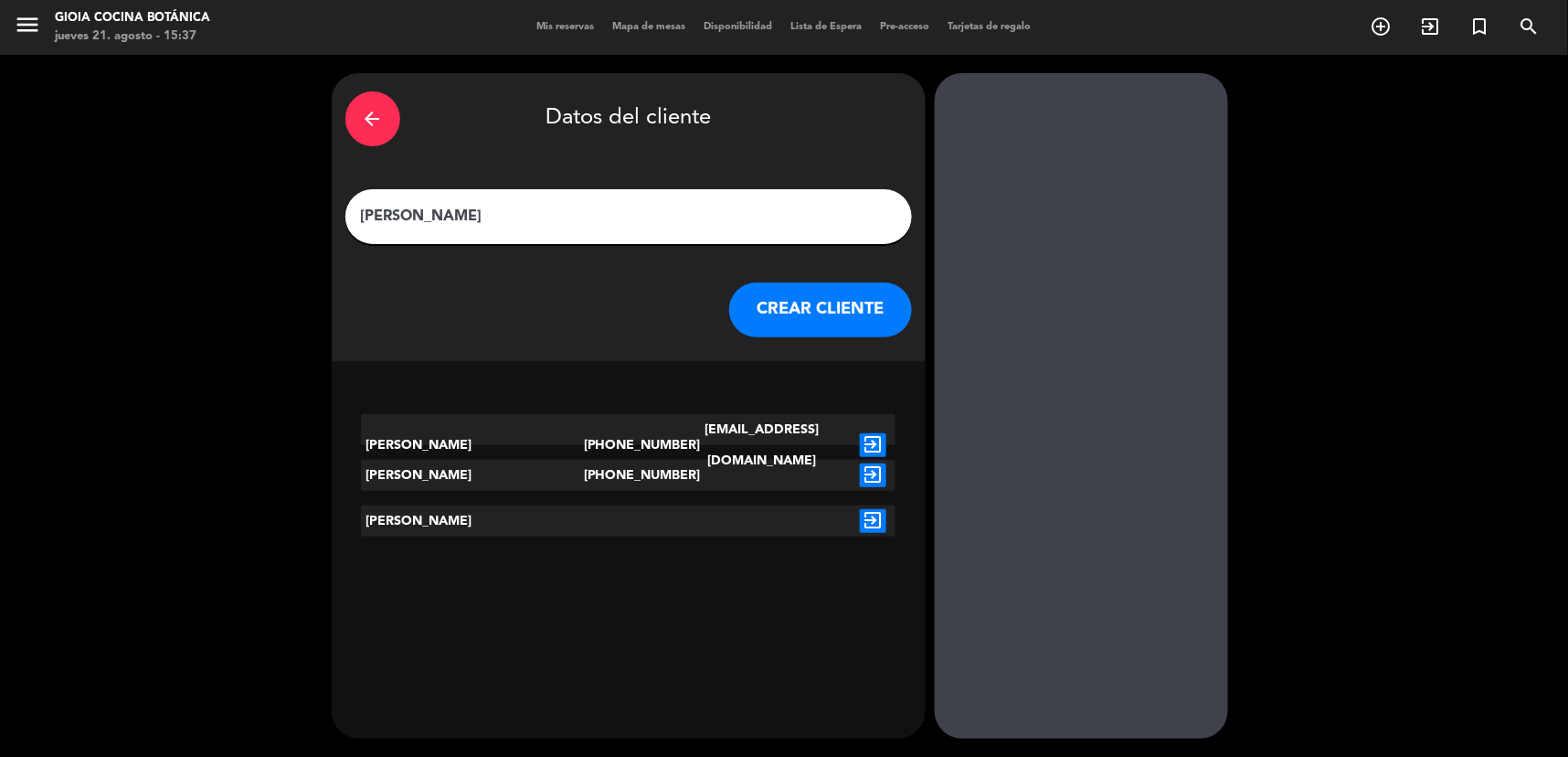
type input "[PERSON_NAME]"
click at [808, 316] on button "CREAR CLIENTE" at bounding box center [820, 309] width 182 height 55
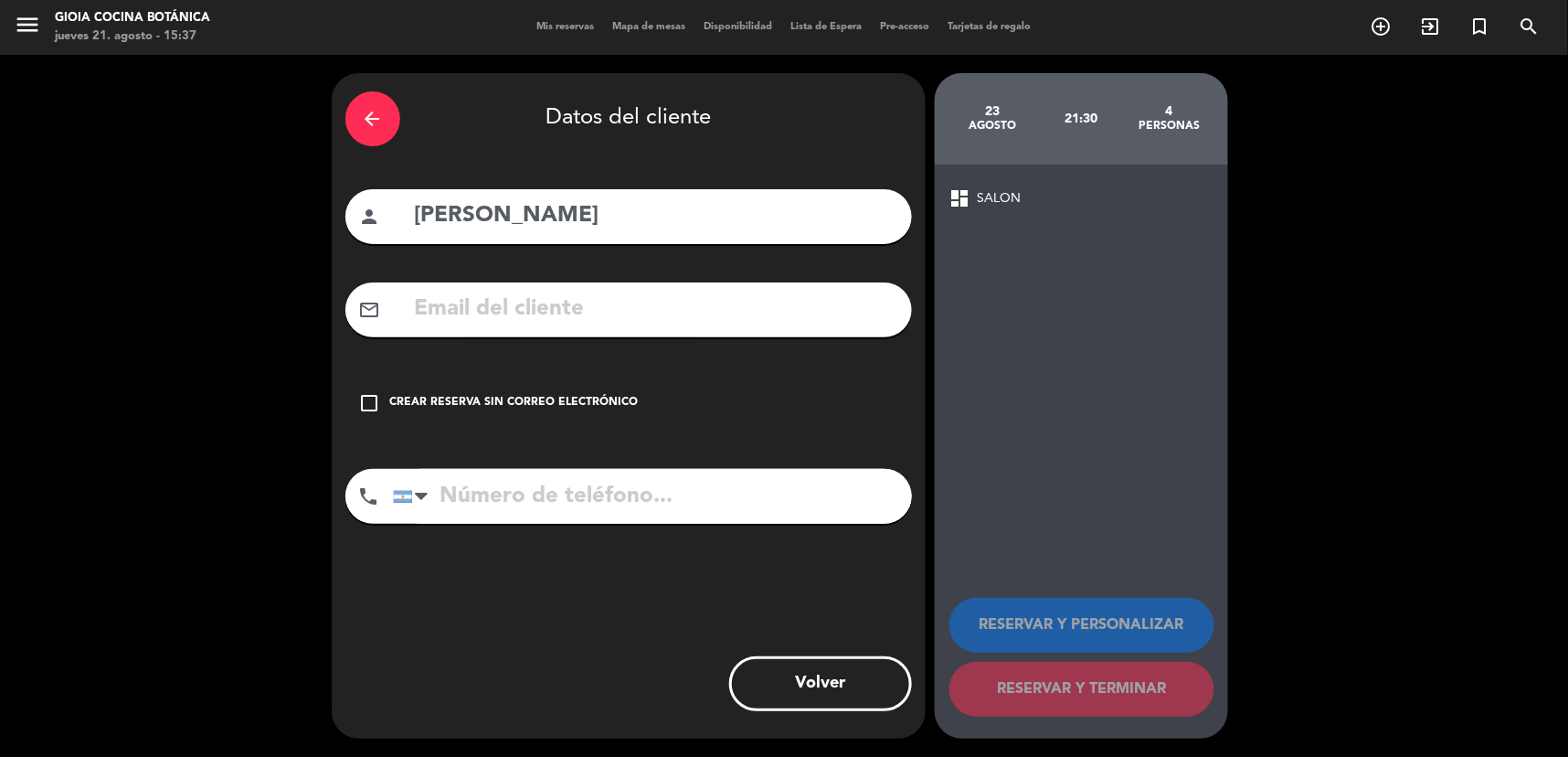
click at [631, 321] on input "text" at bounding box center [656, 309] width 485 height 37
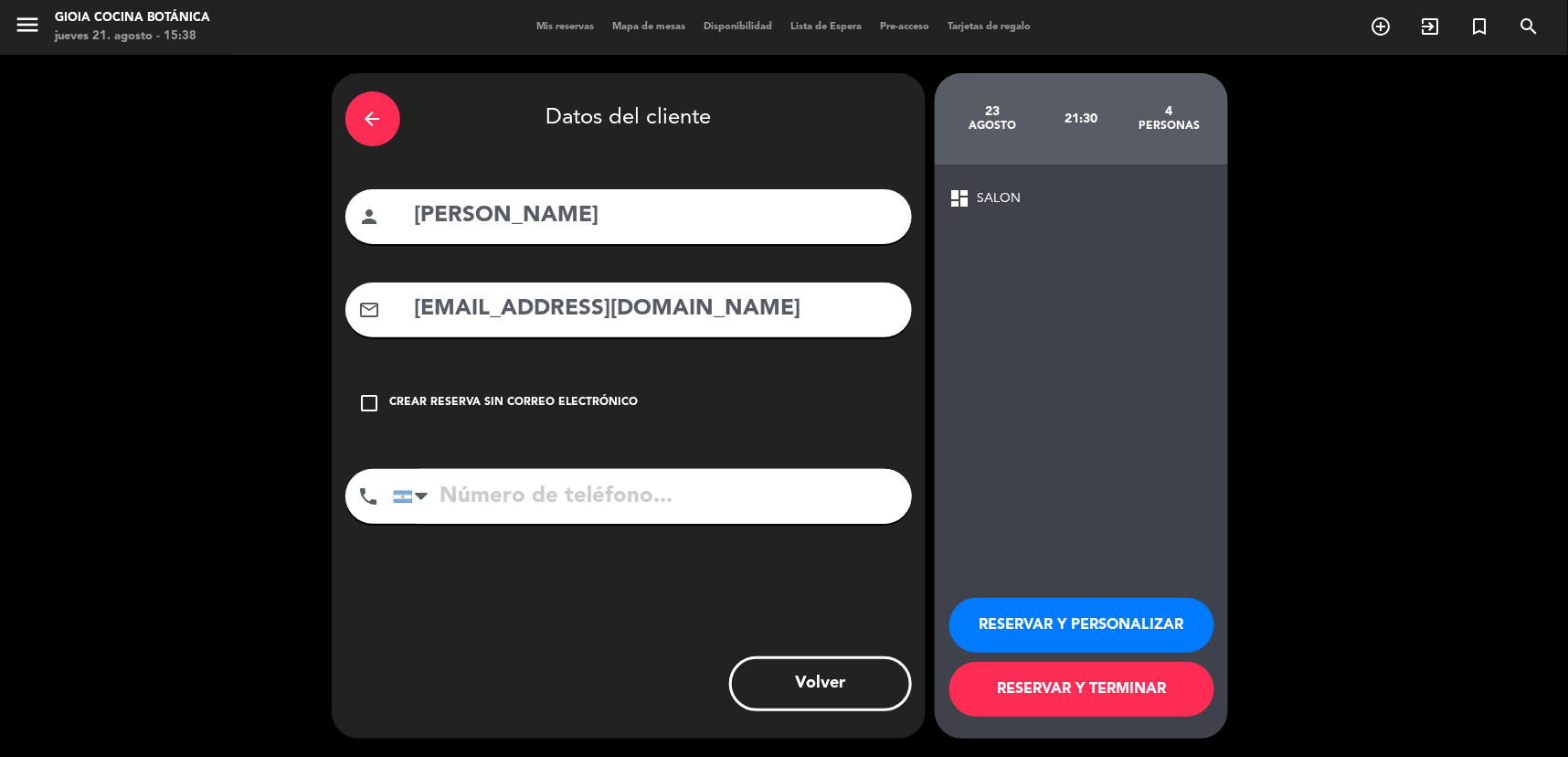
type input "[EMAIL_ADDRESS][DOMAIN_NAME]"
click at [1144, 606] on button "RESERVAR Y PERSONALIZAR" at bounding box center [1082, 625] width 265 height 55
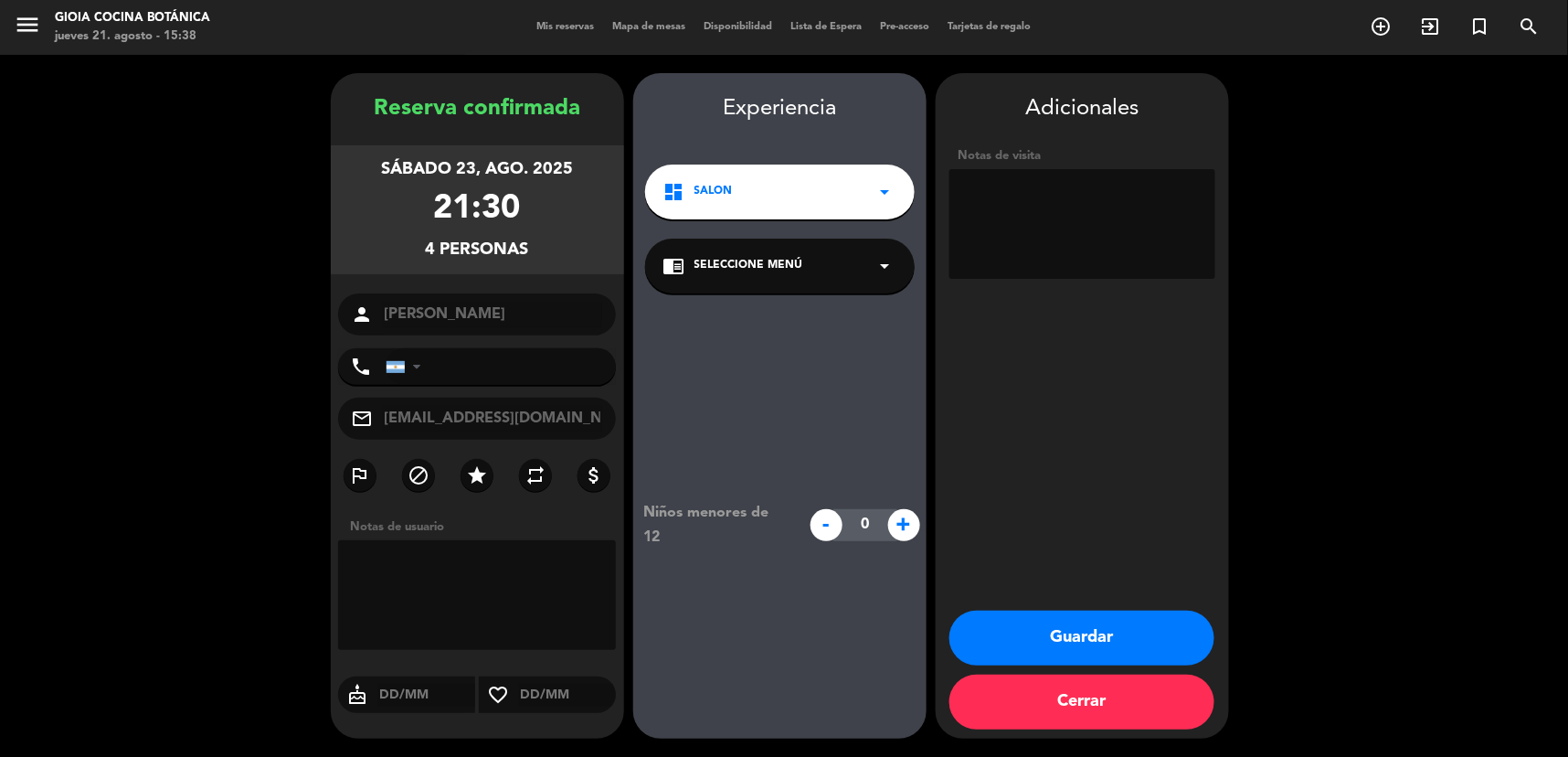
click at [1121, 177] on textarea at bounding box center [1083, 224] width 266 height 110
click at [1006, 198] on textarea at bounding box center [1083, 224] width 266 height 110
type textarea "tiene 2 big box grande cuisine, los trae el dia de la rsv"
click at [1142, 634] on button "Guardar" at bounding box center [1082, 638] width 265 height 55
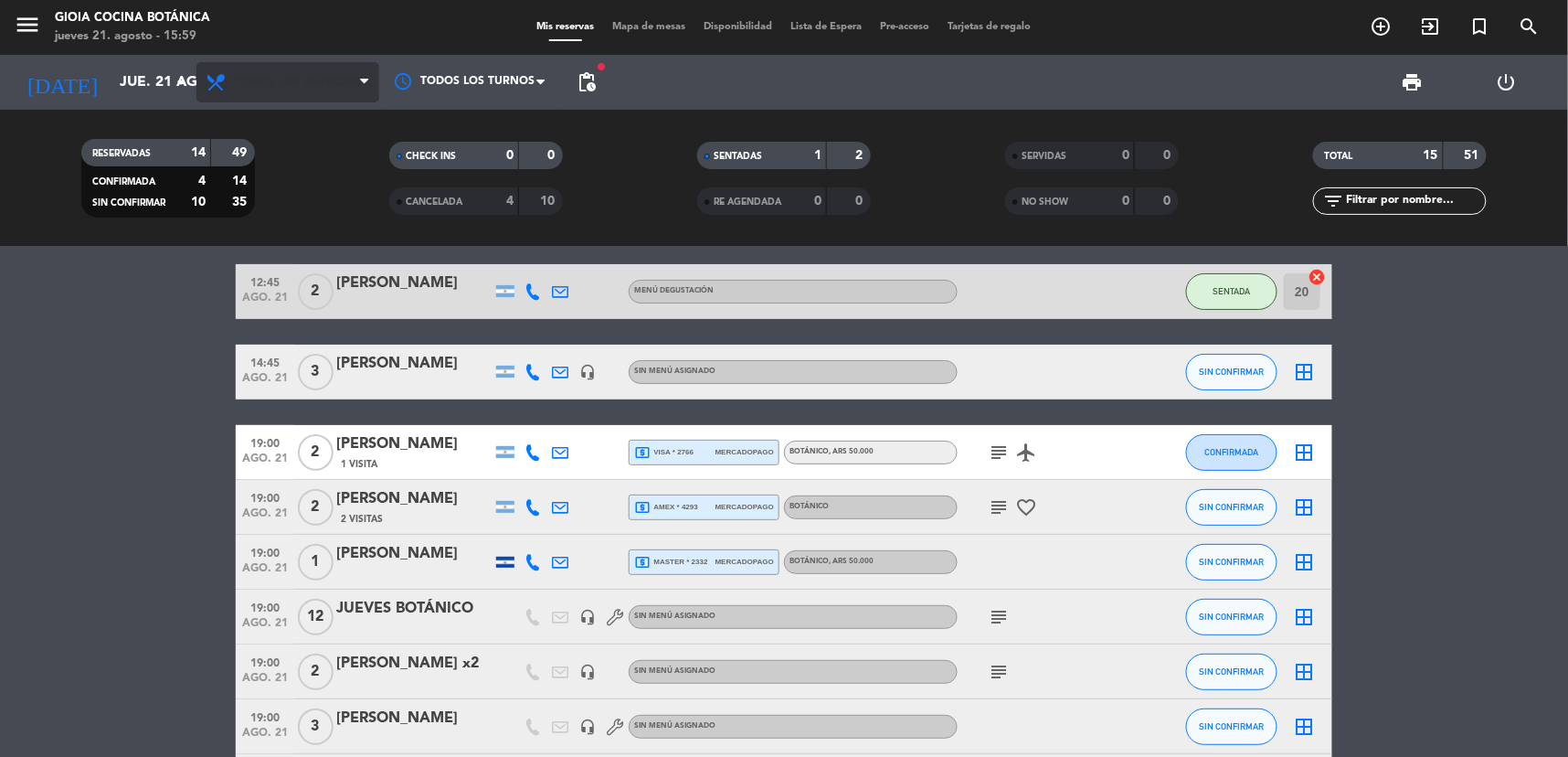
scroll to position [203, 0]
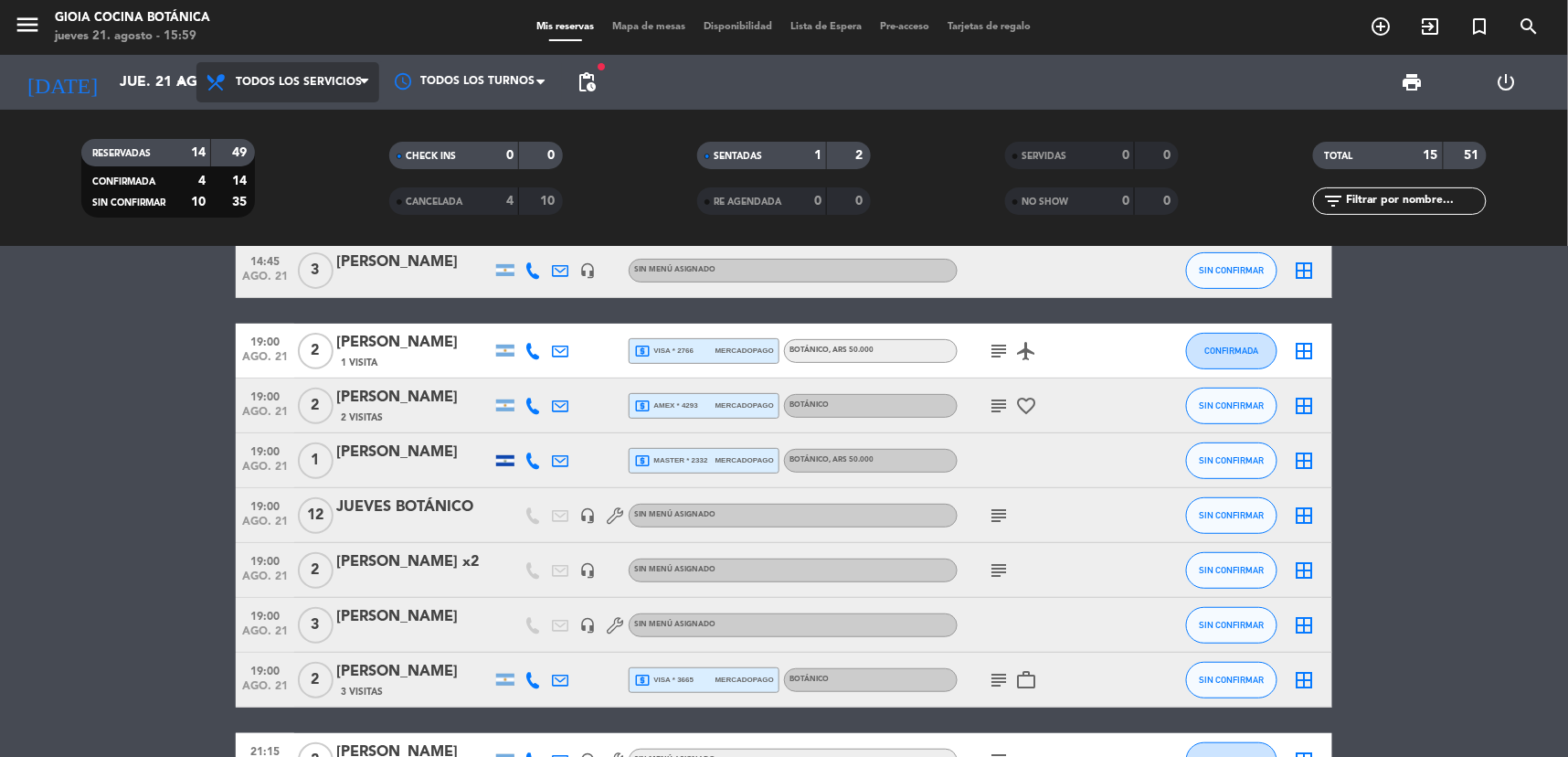
click at [266, 83] on span "Todos los servicios" at bounding box center [298, 82] width 126 height 13
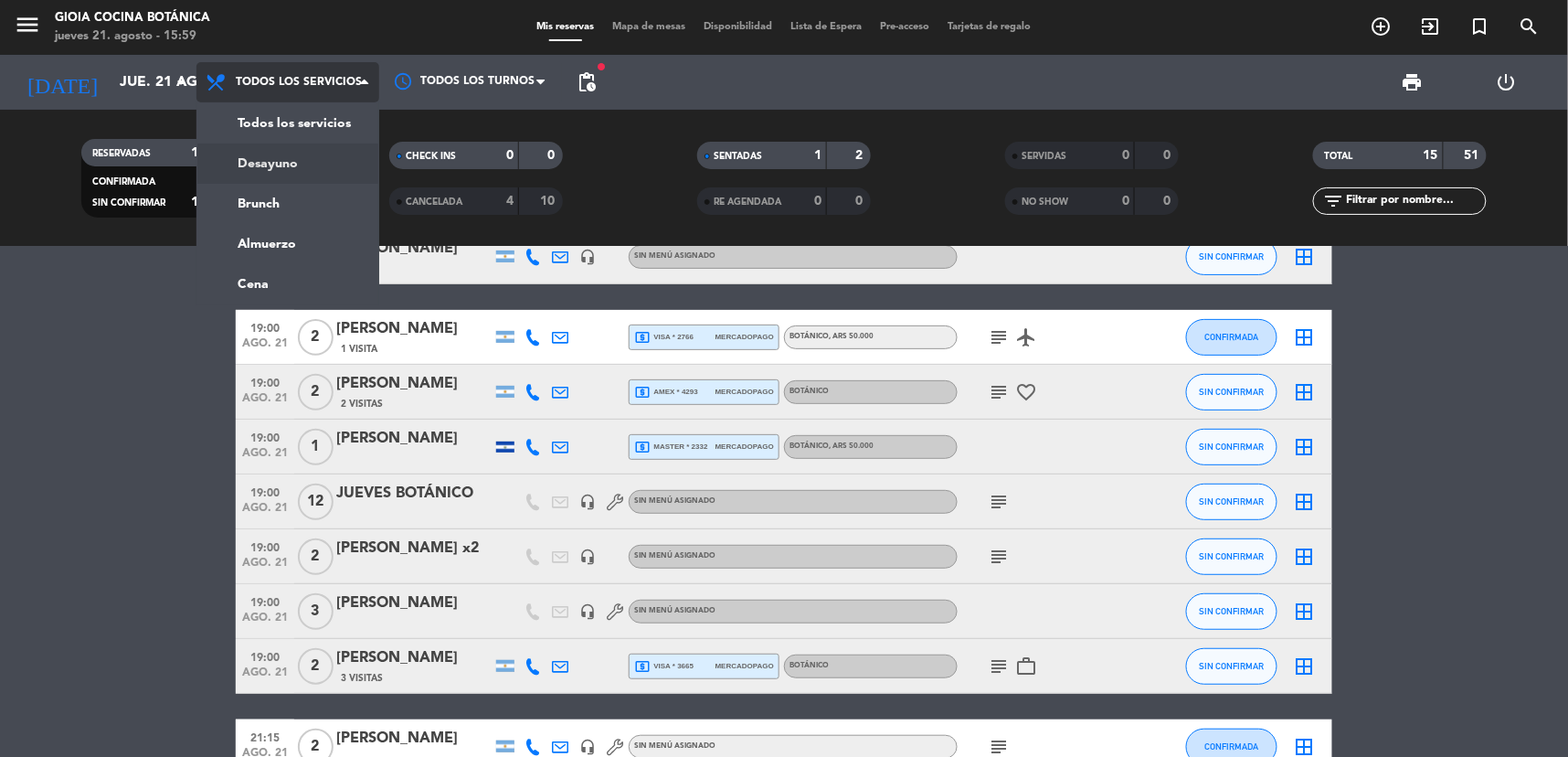
click at [284, 180] on div "menu [PERSON_NAME] Cocina Botánica jueves 21. agosto - 15:59 Mis reservas Mapa …" at bounding box center [784, 123] width 1568 height 247
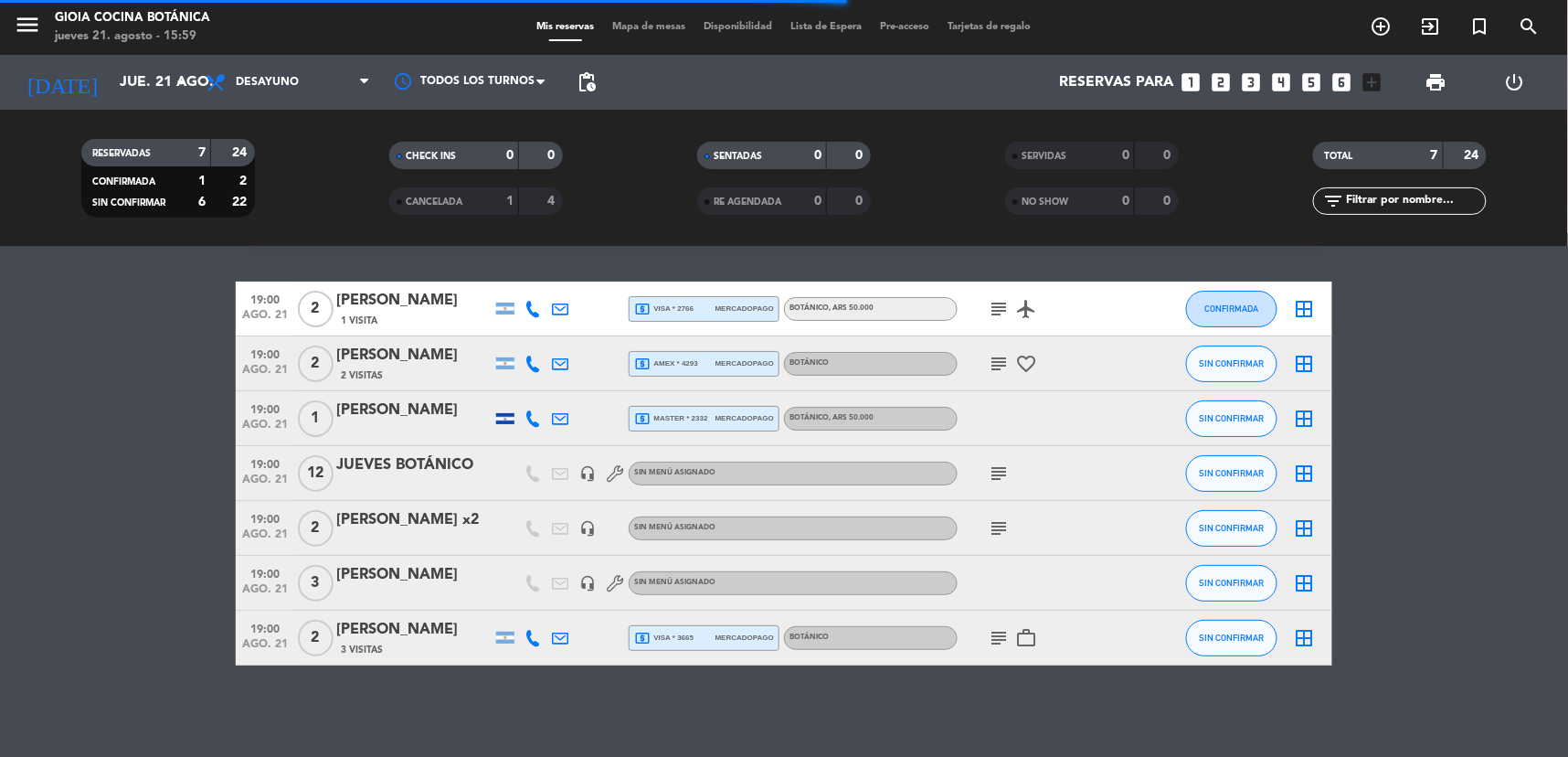
scroll to position [48, 0]
click at [921, 425] on div "Botánico , ARS 50.000" at bounding box center [871, 420] width 174 height 24
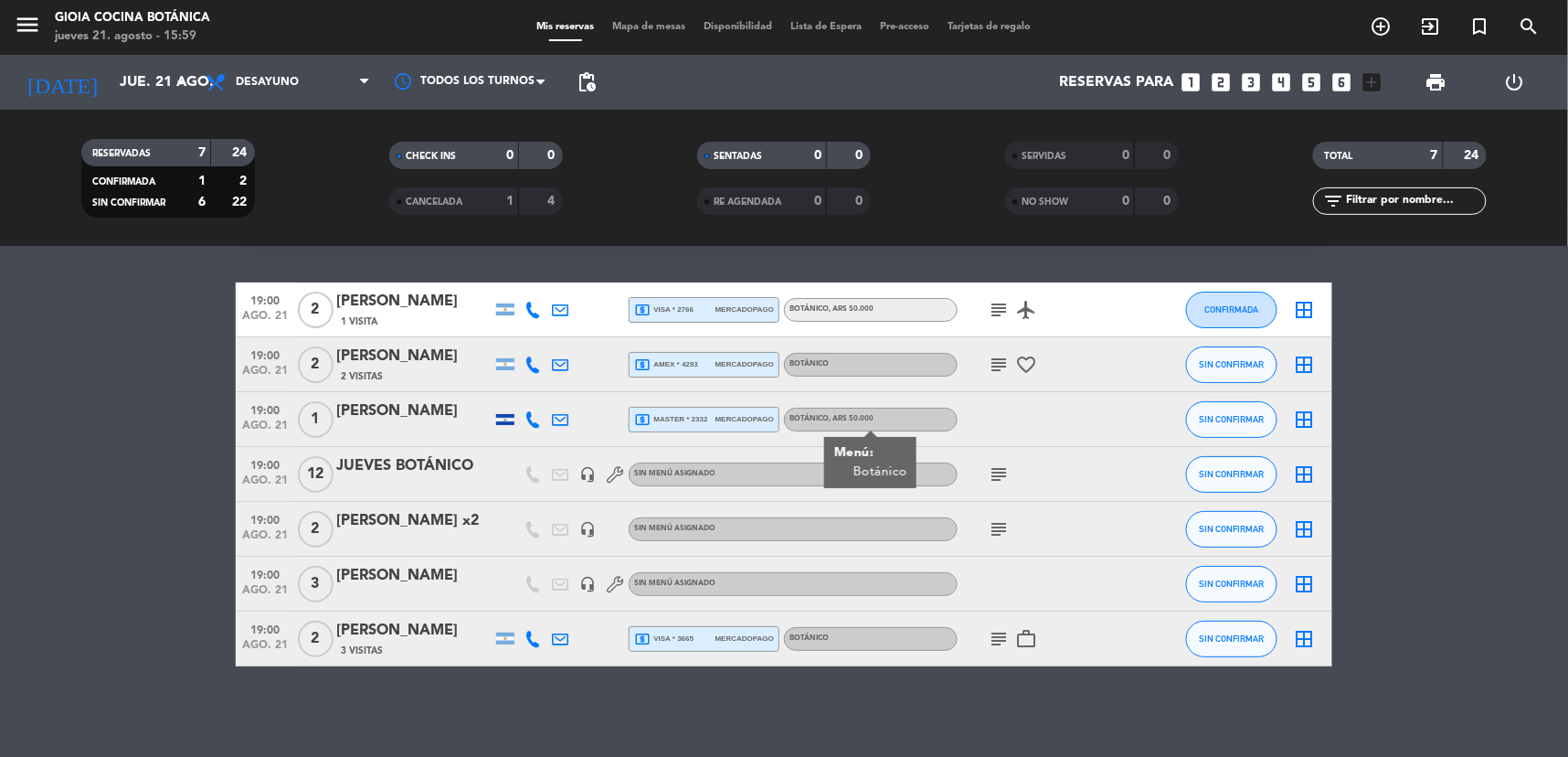
click at [992, 309] on icon "subject" at bounding box center [999, 310] width 22 height 22
click at [1007, 380] on div "subject favorite_border" at bounding box center [1040, 364] width 165 height 54
click at [1003, 372] on icon "subject" at bounding box center [999, 365] width 22 height 22
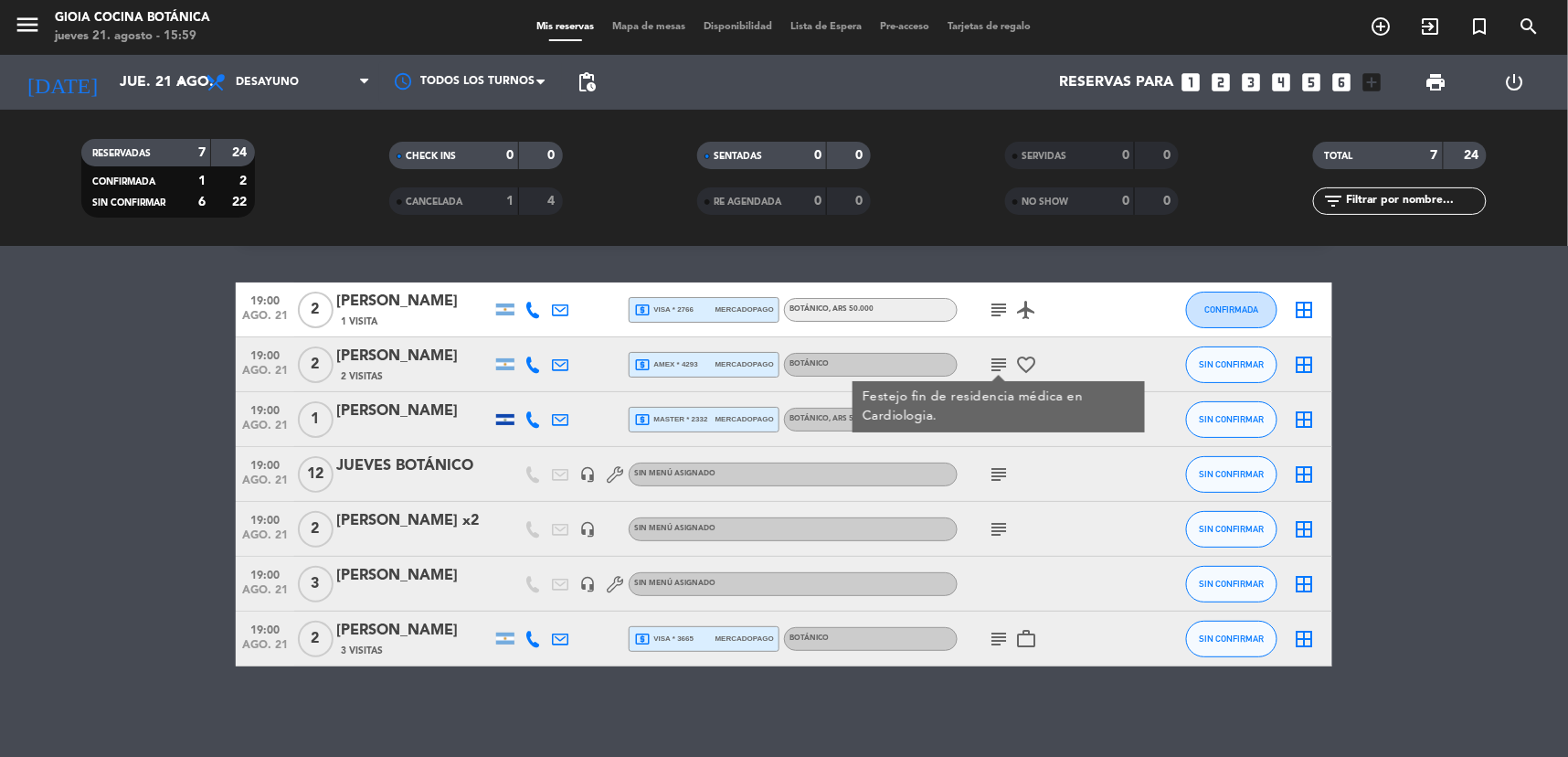
click at [999, 439] on div at bounding box center [1040, 419] width 165 height 54
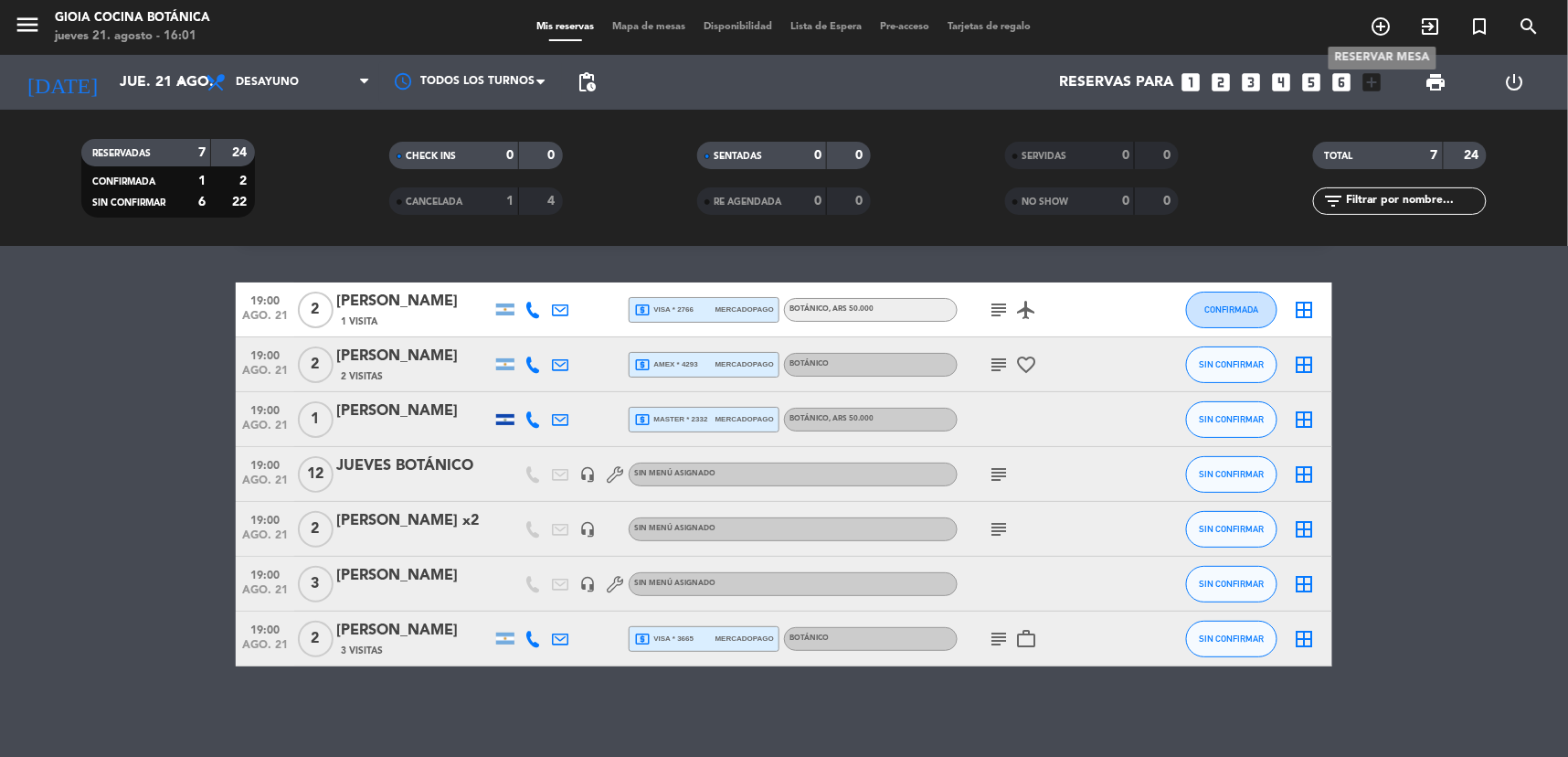
click at [1372, 22] on icon "add_circle_outline" at bounding box center [1382, 27] width 22 height 22
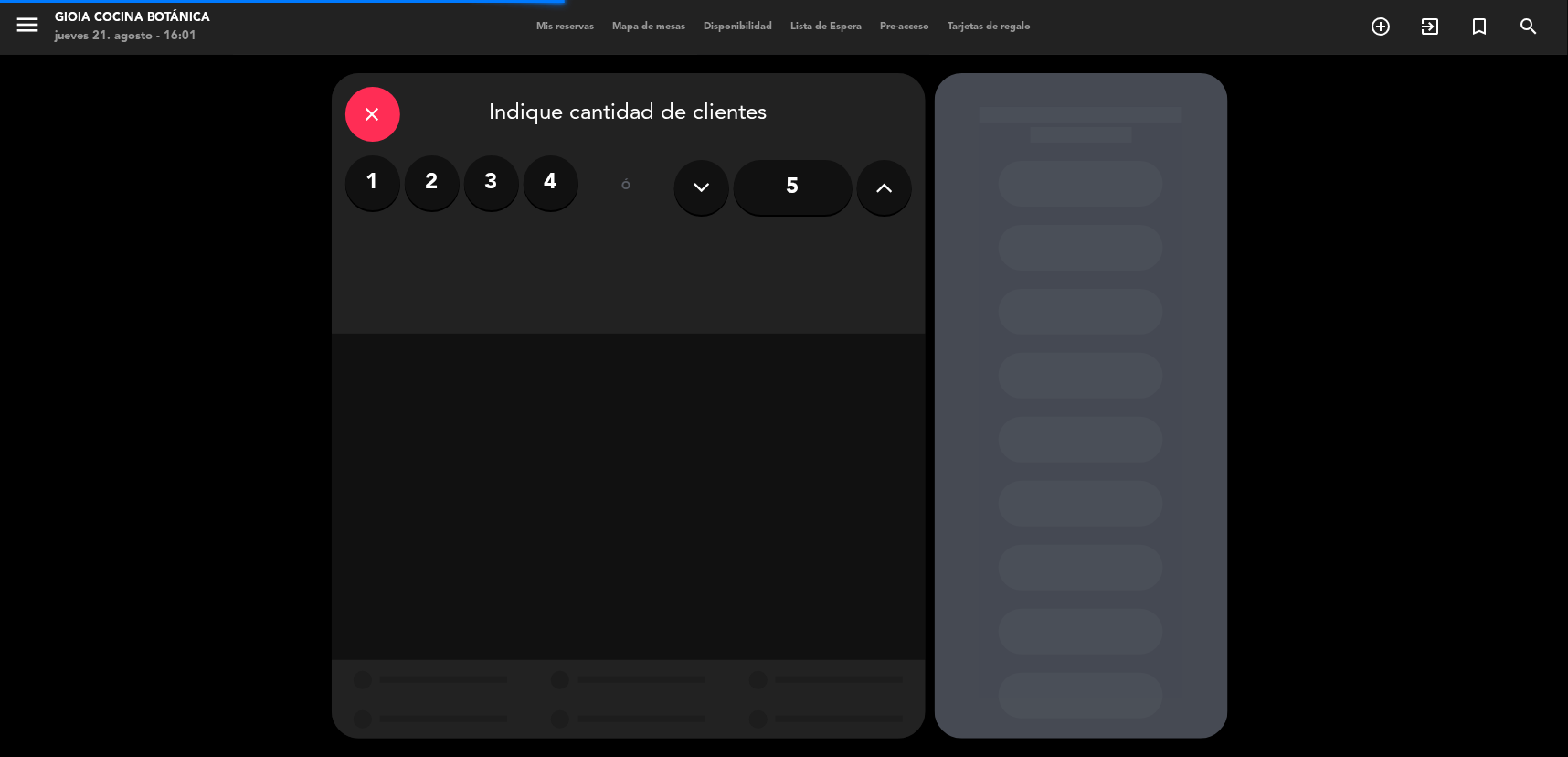
click at [433, 185] on label "2" at bounding box center [432, 182] width 55 height 55
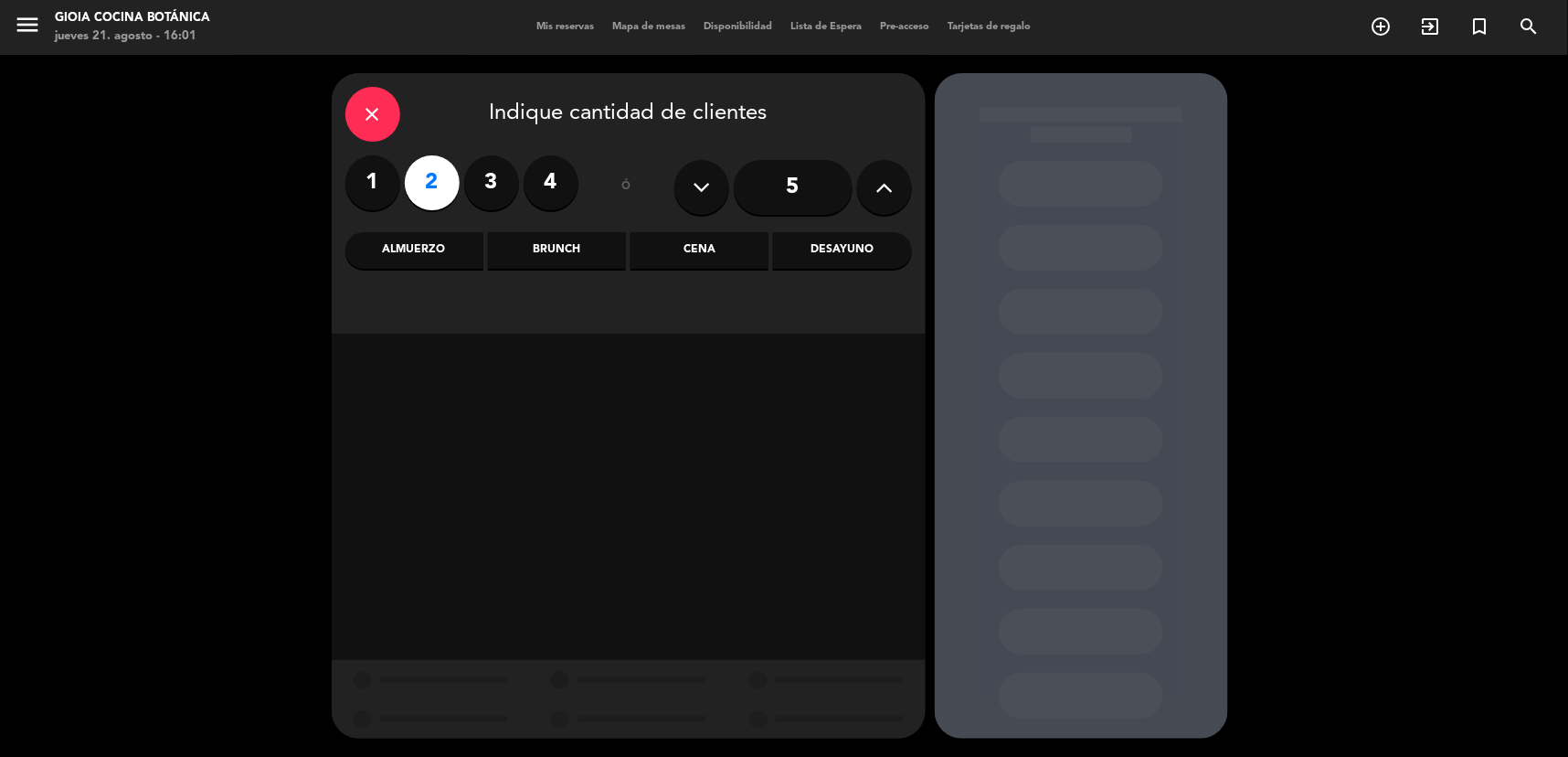
click at [559, 260] on div "Brunch" at bounding box center [557, 250] width 138 height 36
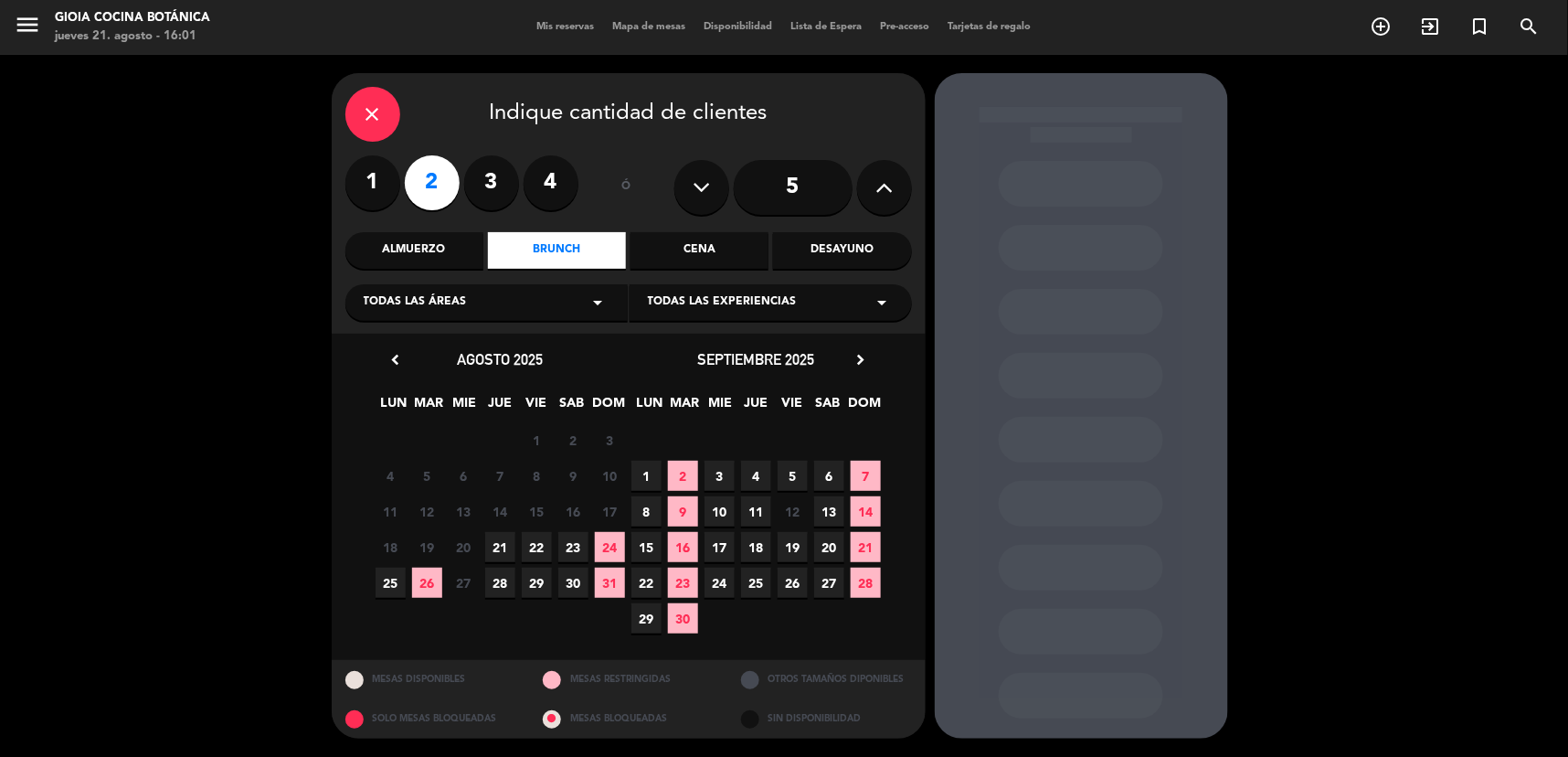
click at [503, 532] on span "21" at bounding box center [500, 547] width 30 height 30
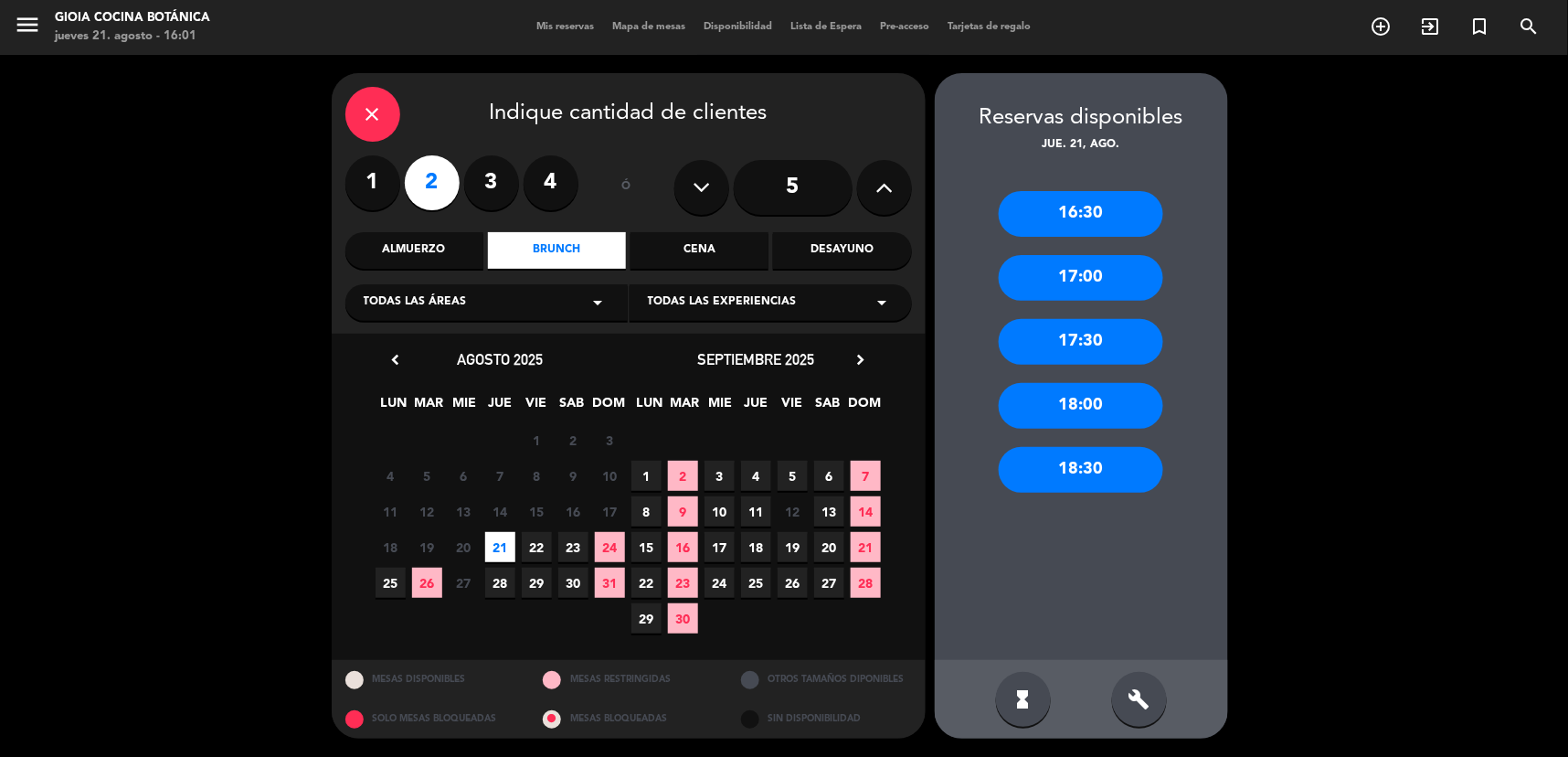
click at [1117, 341] on div "17:30" at bounding box center [1081, 342] width 165 height 46
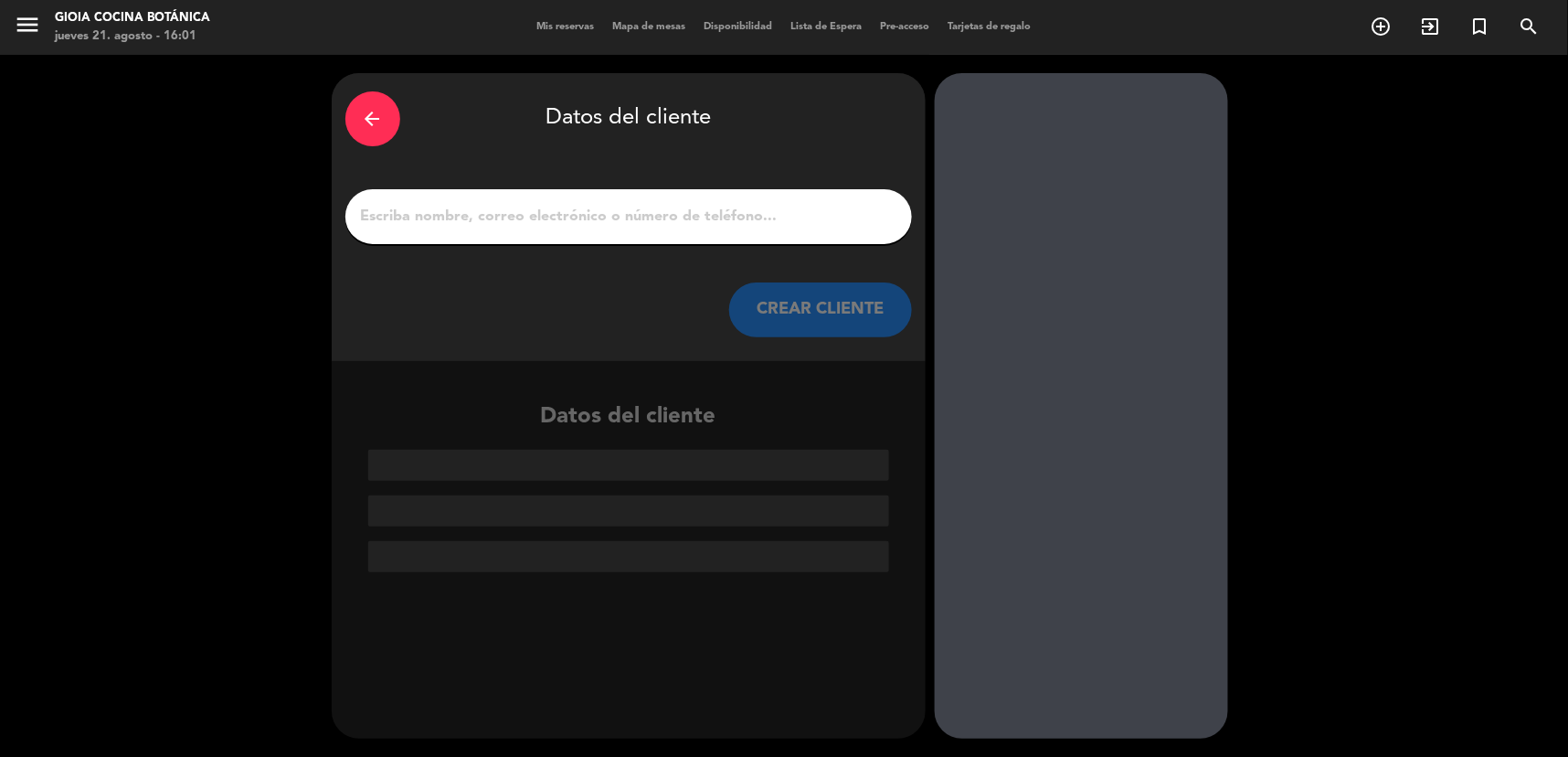
click at [685, 234] on div at bounding box center [629, 216] width 567 height 55
click at [682, 220] on input "1" at bounding box center [629, 216] width 539 height 25
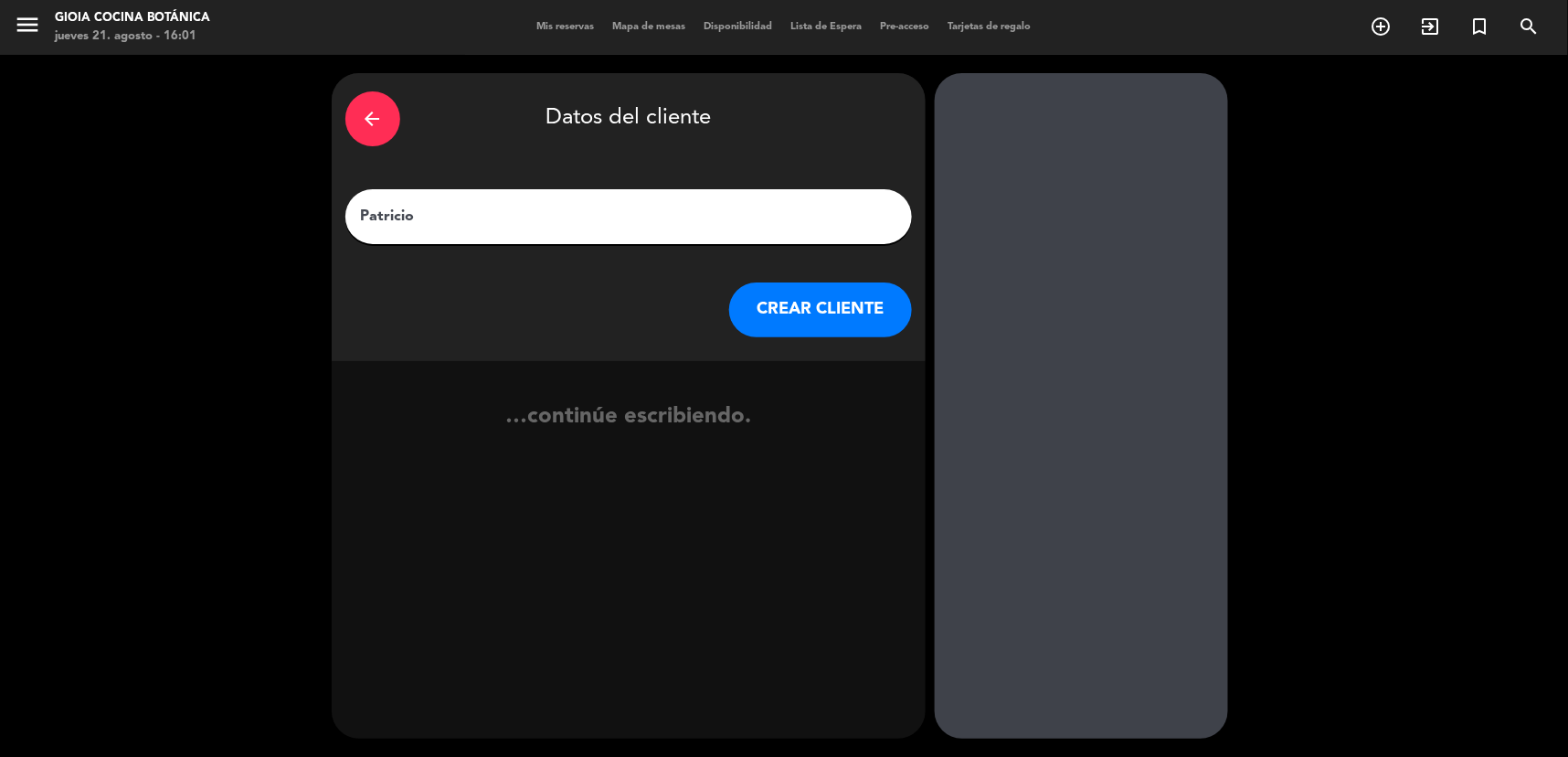
type input "Patricio"
click at [786, 297] on button "CREAR CLIENTE" at bounding box center [820, 309] width 182 height 55
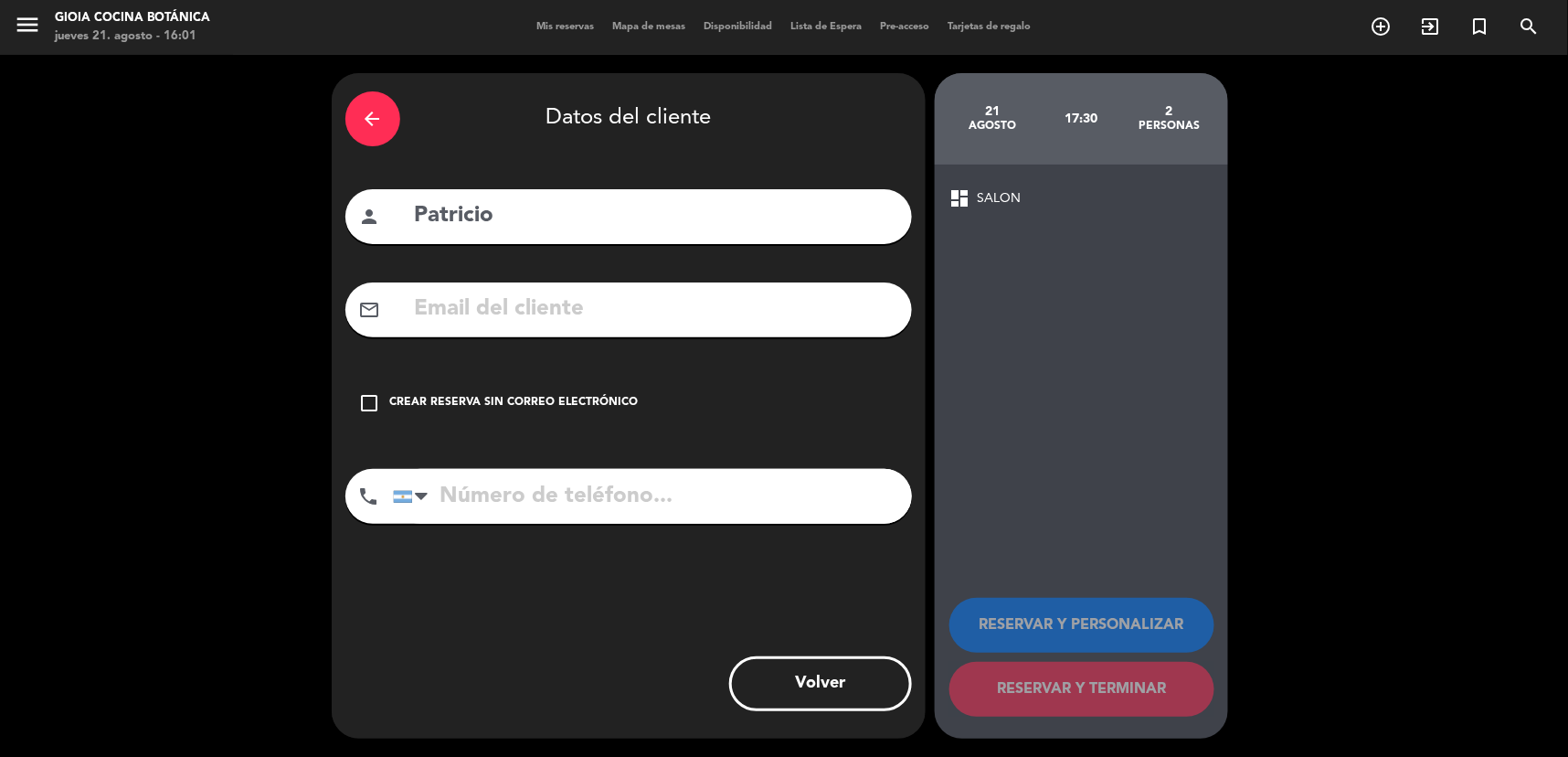
click at [425, 397] on div "Crear reserva sin correo electrónico" at bounding box center [514, 403] width 249 height 19
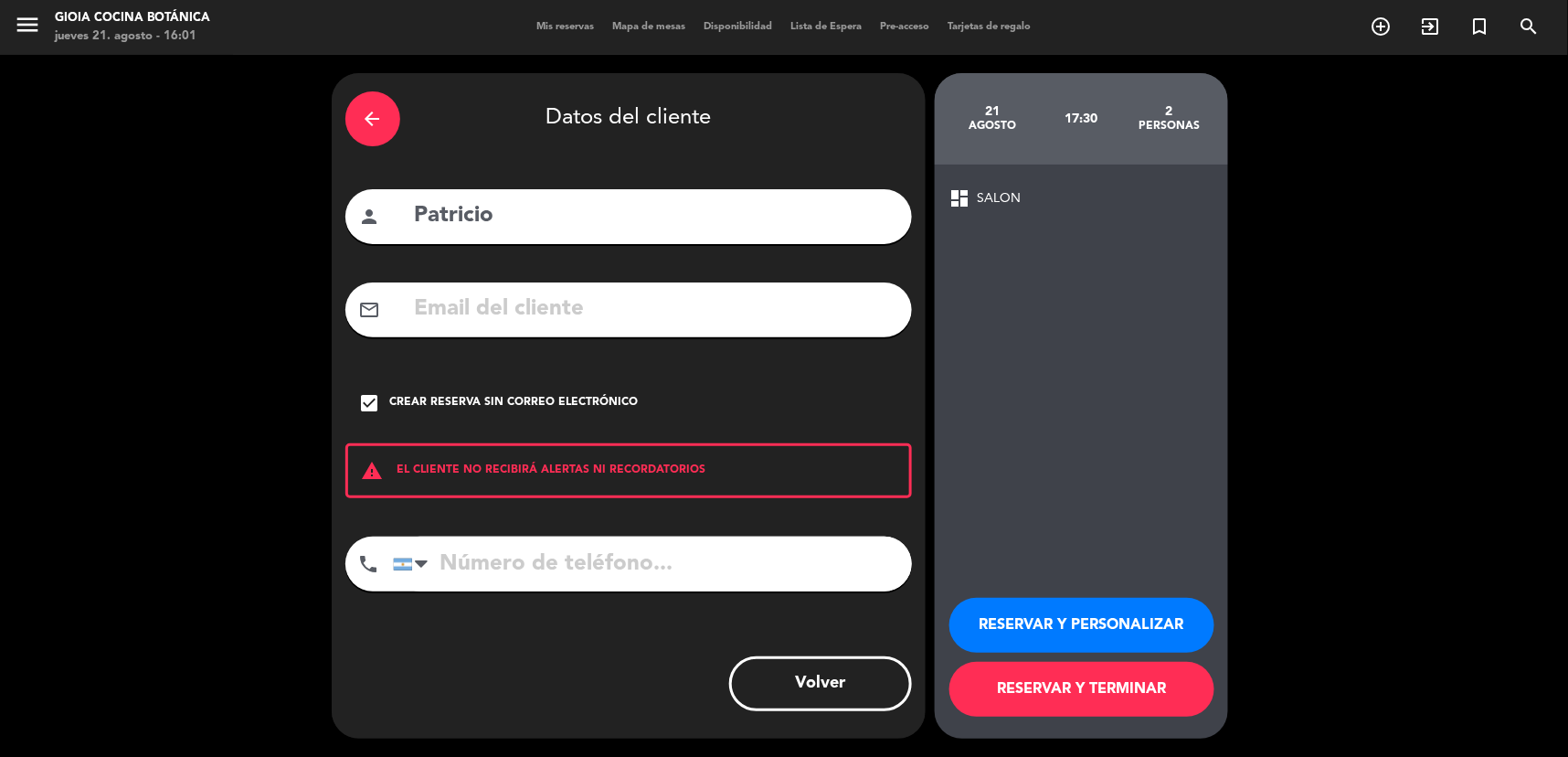
click at [1019, 629] on button "RESERVAR Y PERSONALIZAR" at bounding box center [1082, 625] width 265 height 55
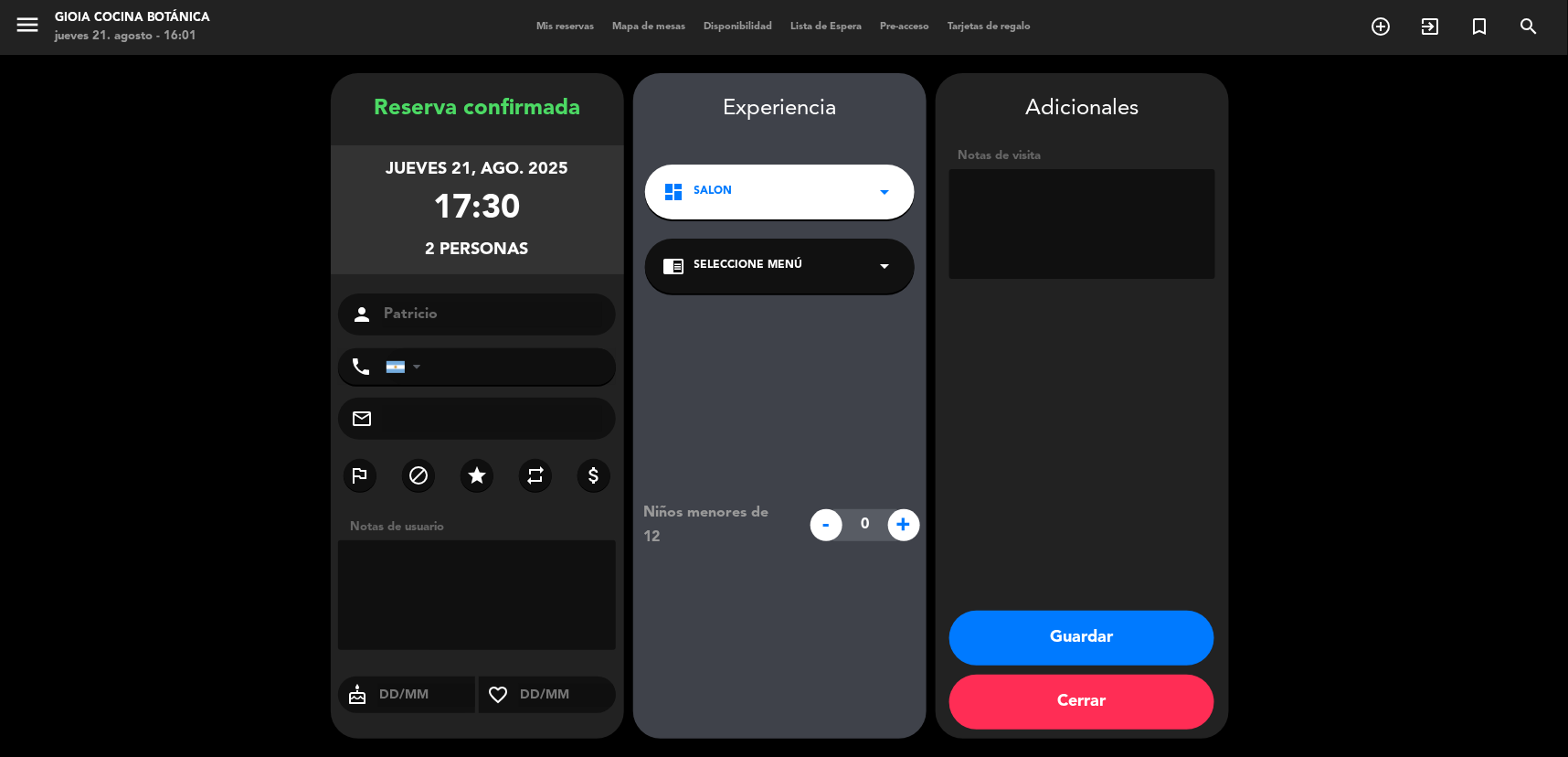
click at [1088, 643] on button "Guardar" at bounding box center [1082, 638] width 265 height 55
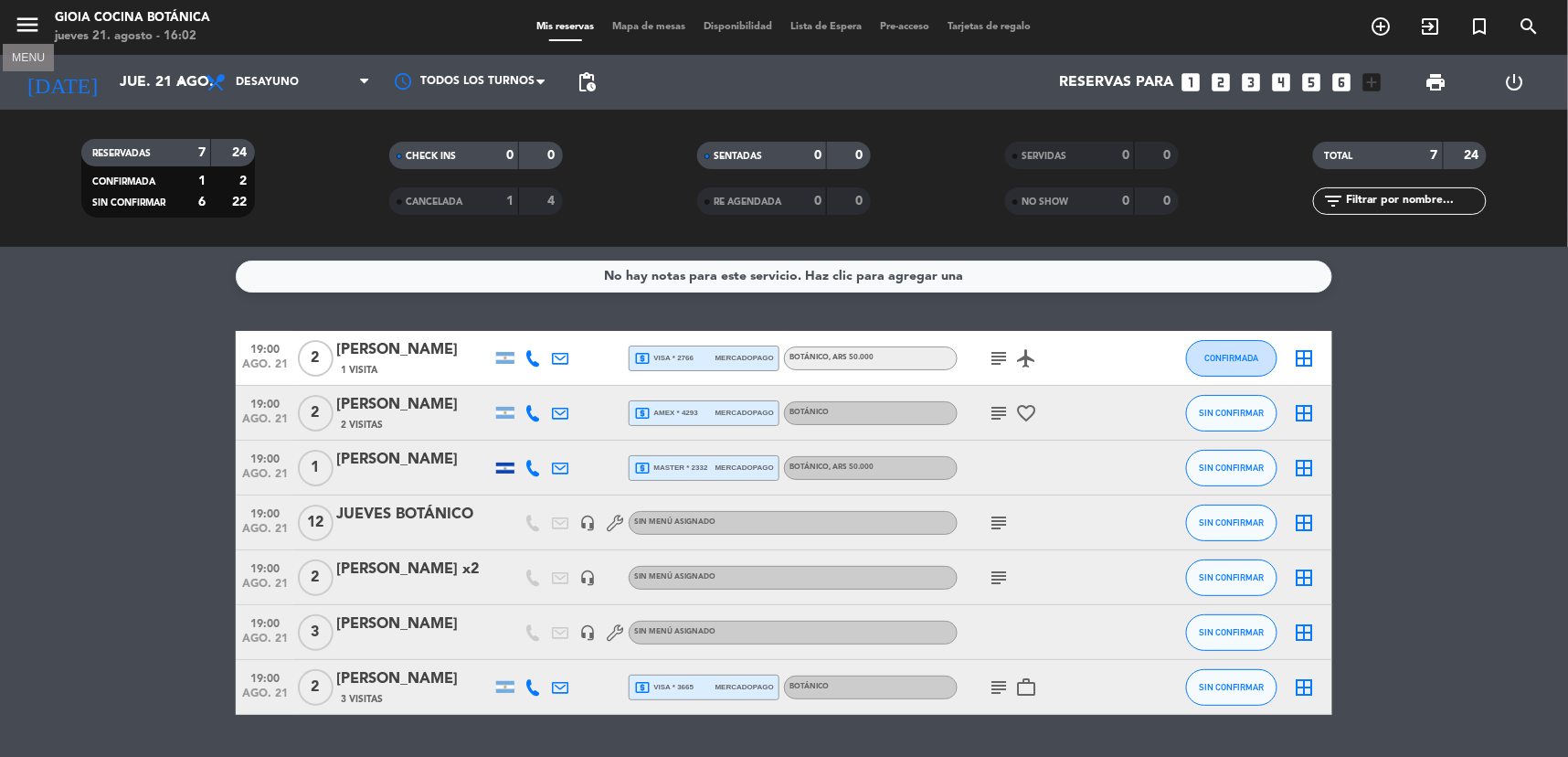
click at [38, 23] on icon "menu" at bounding box center [27, 24] width 27 height 27
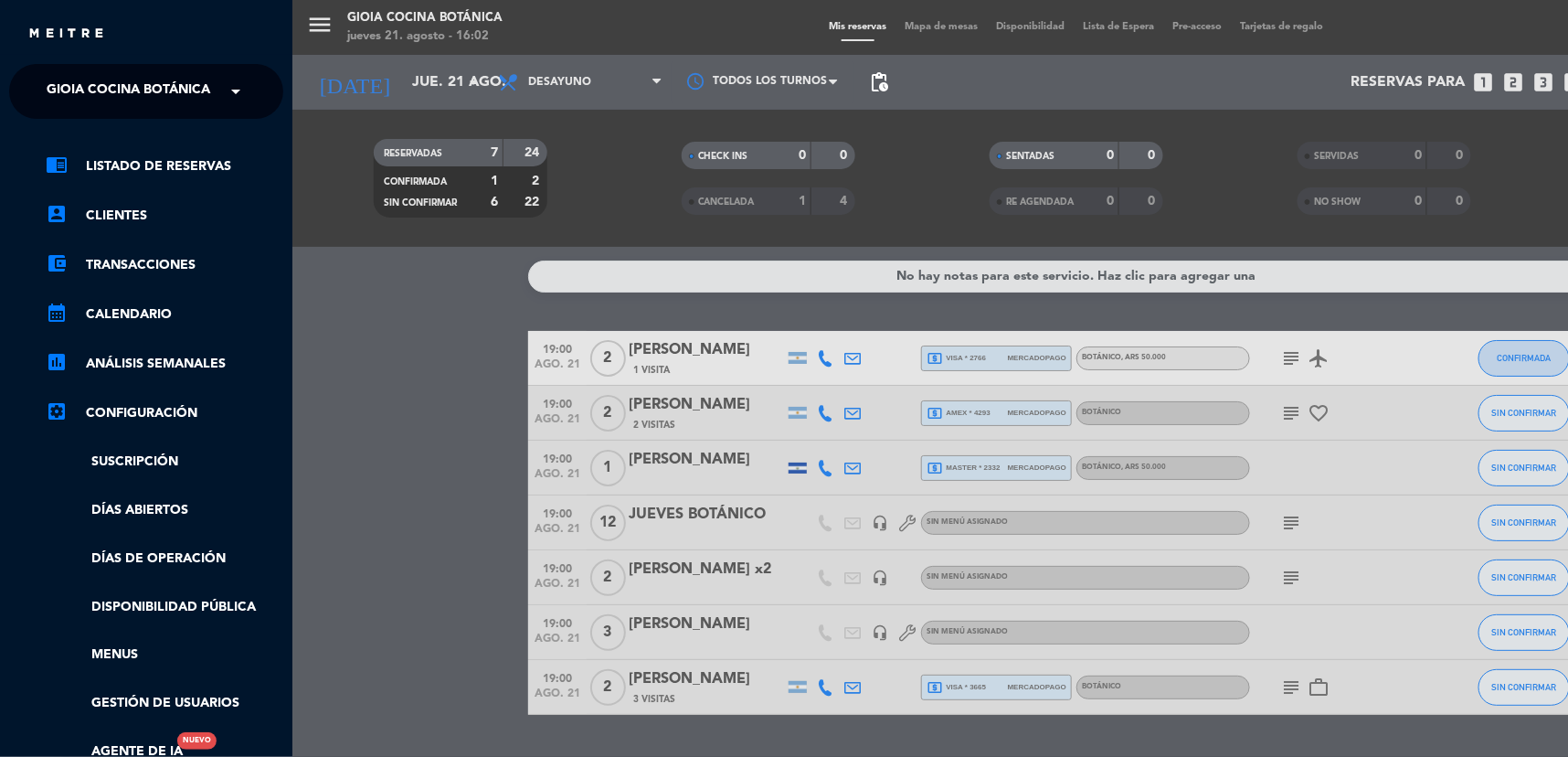
click at [220, 89] on div "× [PERSON_NAME] Cocina Botánica" at bounding box center [131, 91] width 185 height 38
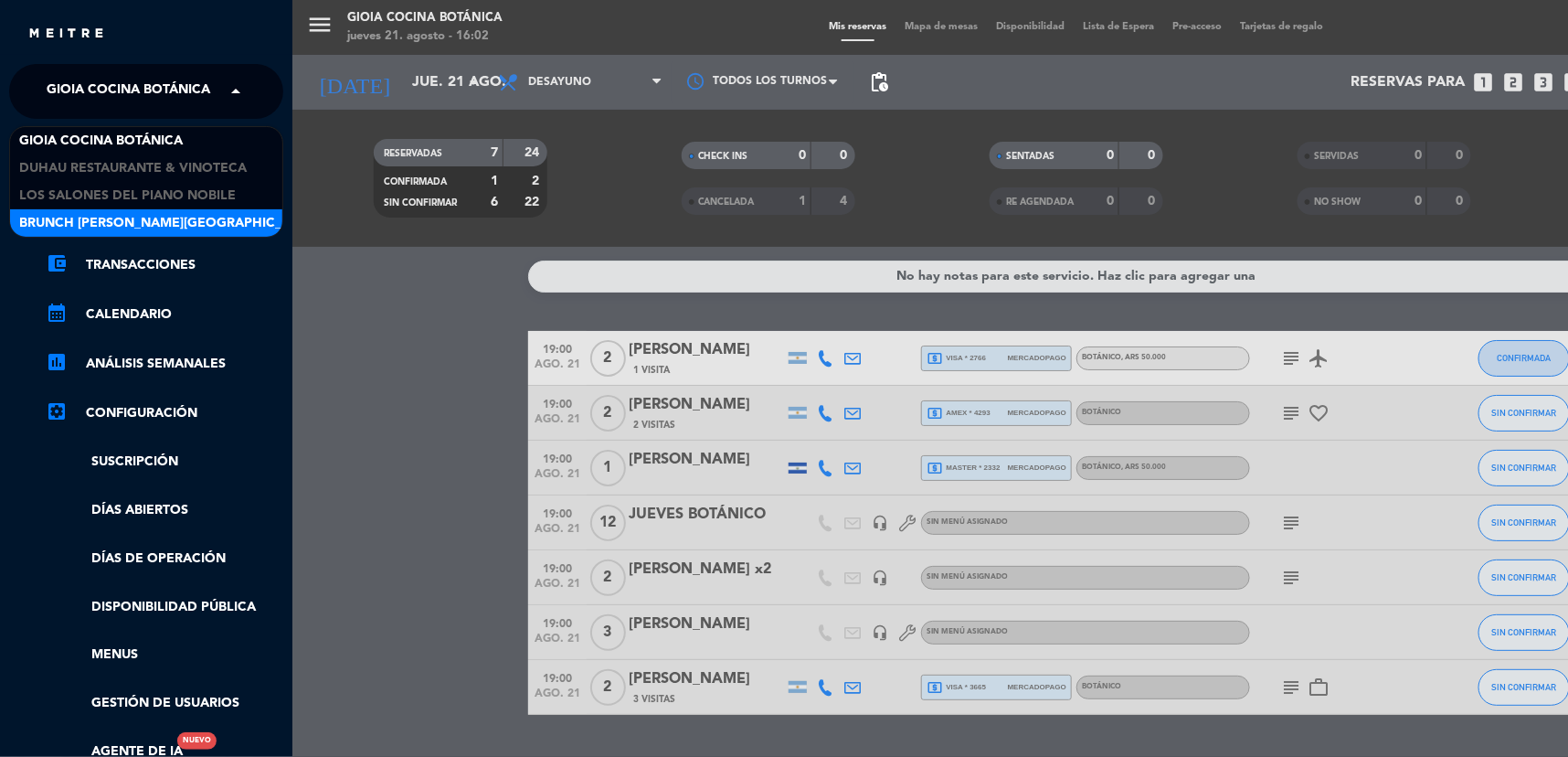
click at [153, 222] on span "Brunch [PERSON_NAME][GEOGRAPHIC_DATA][PERSON_NAME]" at bounding box center [223, 223] width 406 height 21
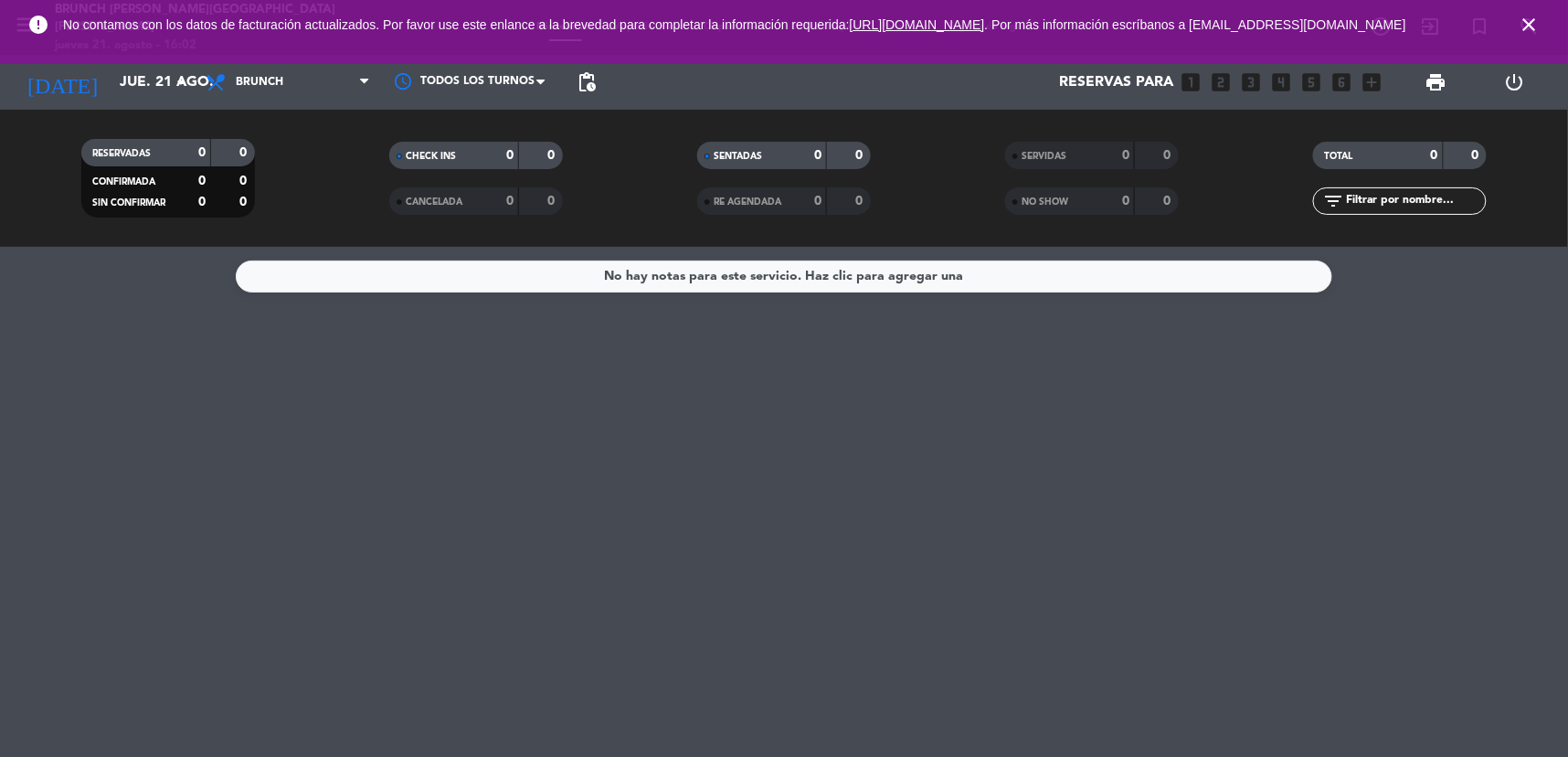
click at [1521, 28] on icon "close" at bounding box center [1530, 25] width 22 height 22
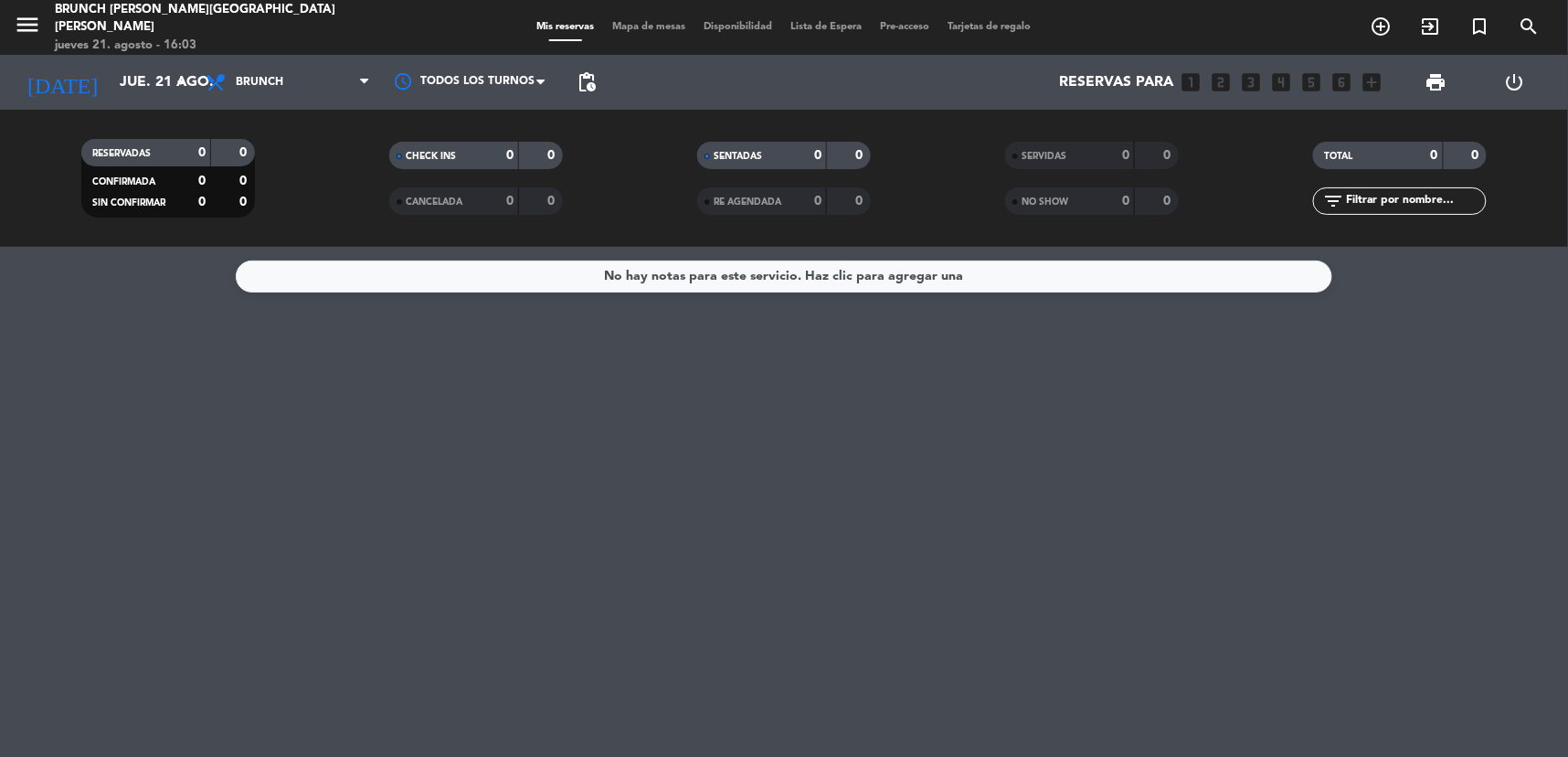
click at [623, 574] on div "No hay notas para este servicio. Haz clic para agregar una" at bounding box center [784, 502] width 1568 height 510
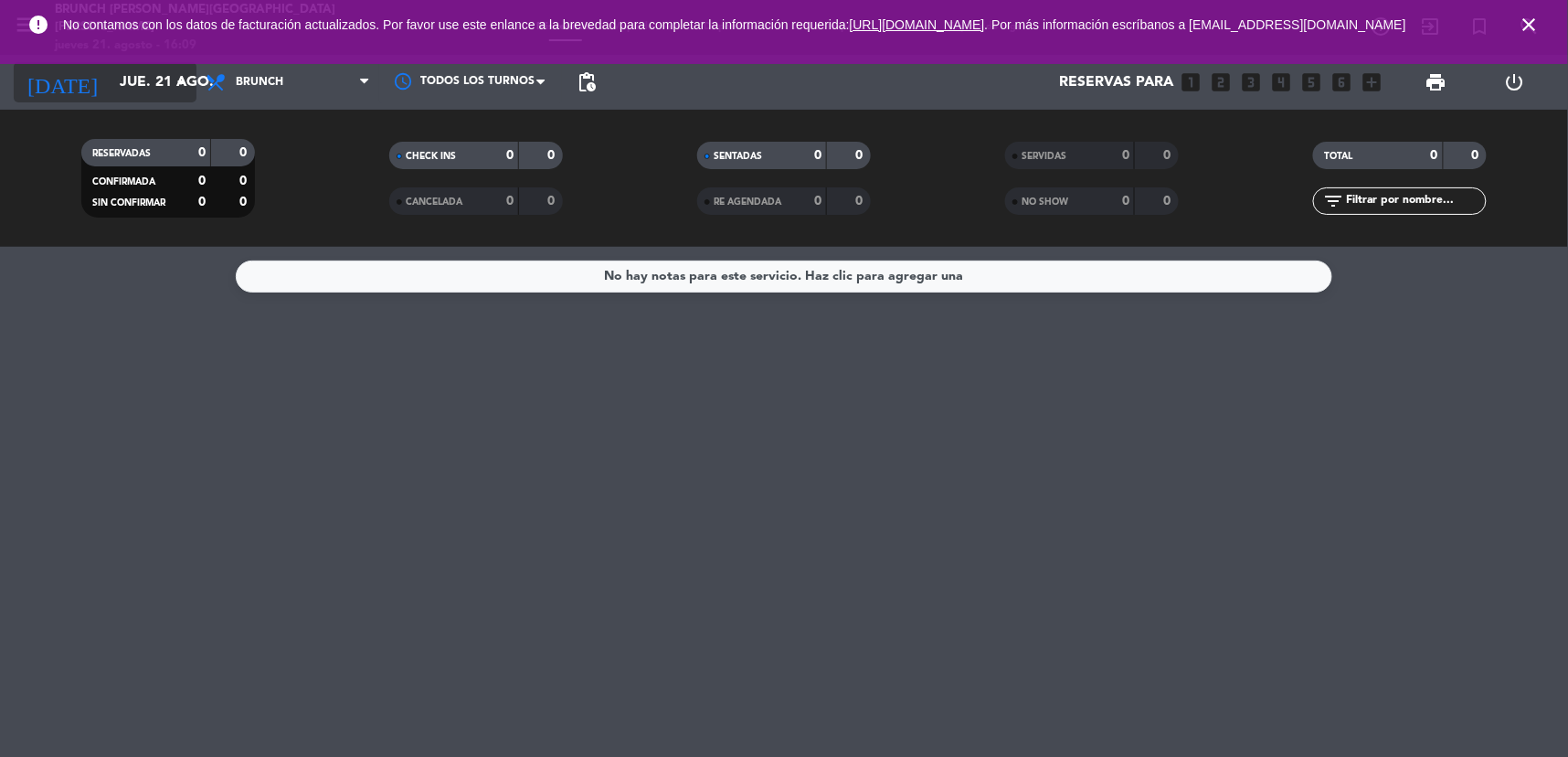
click at [111, 95] on input "jue. 21 ago." at bounding box center [207, 83] width 193 height 35
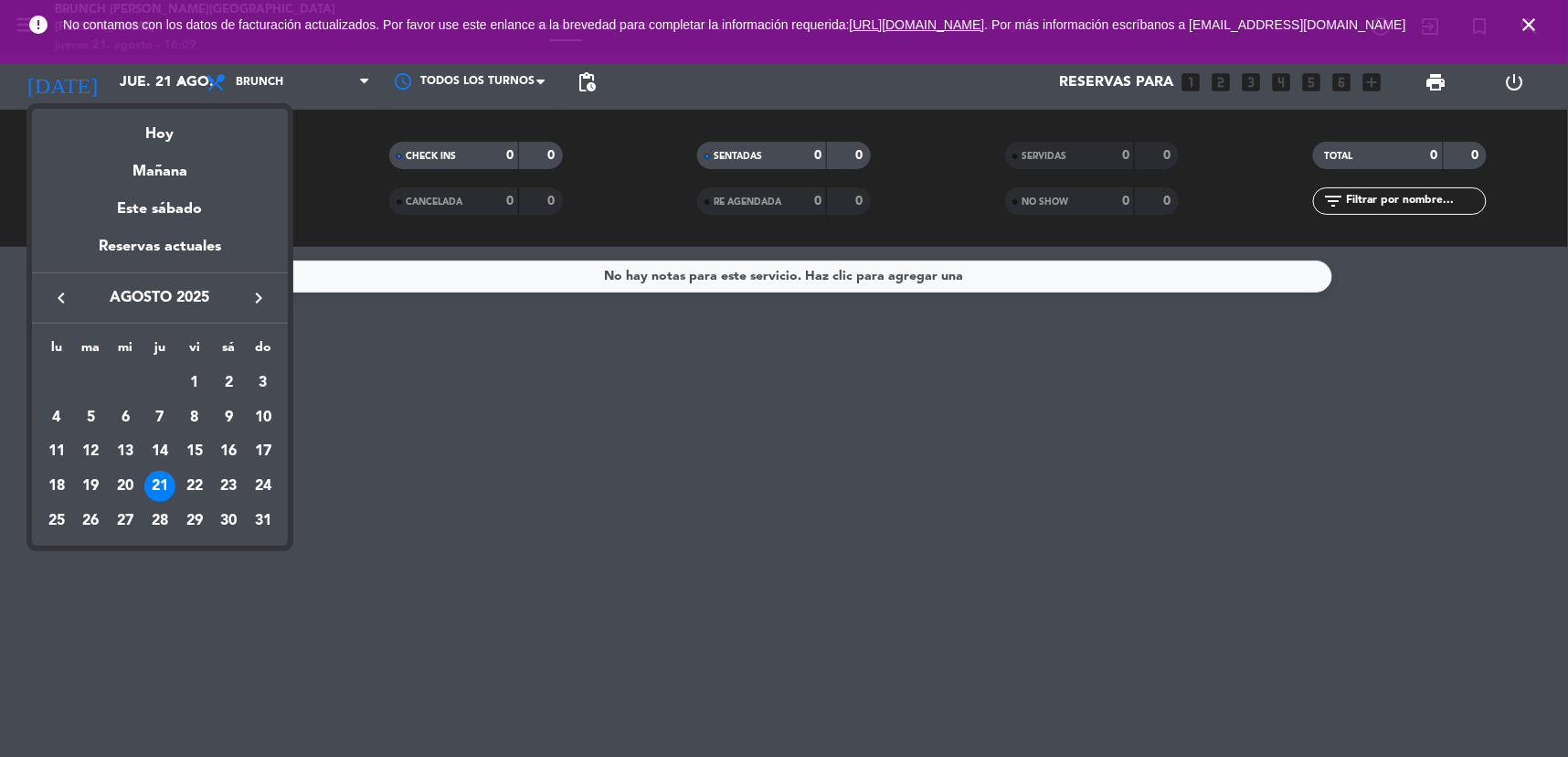
click at [583, 434] on div at bounding box center [784, 378] width 1568 height 757
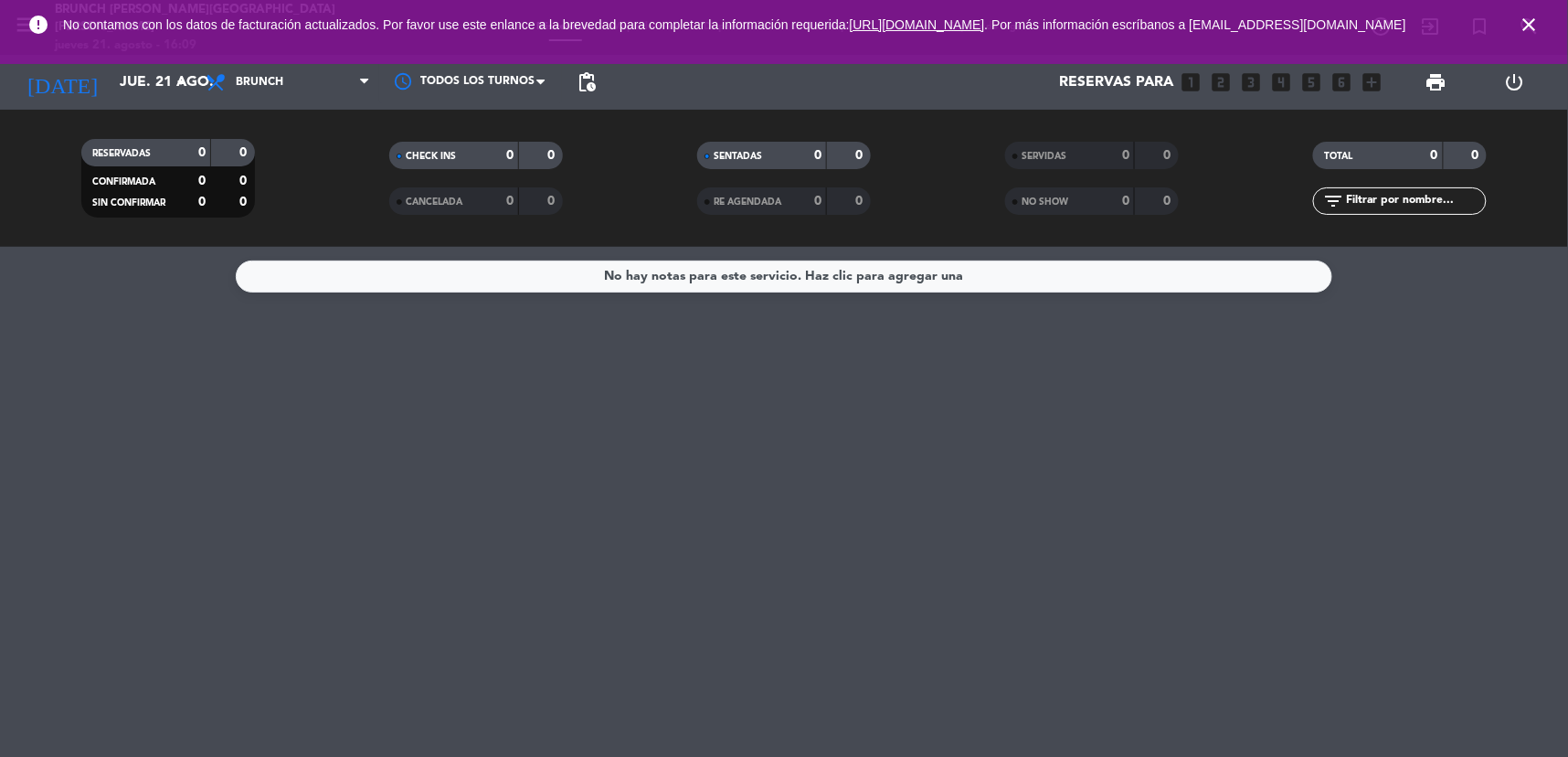
click at [1530, 30] on icon "close" at bounding box center [1530, 25] width 22 height 22
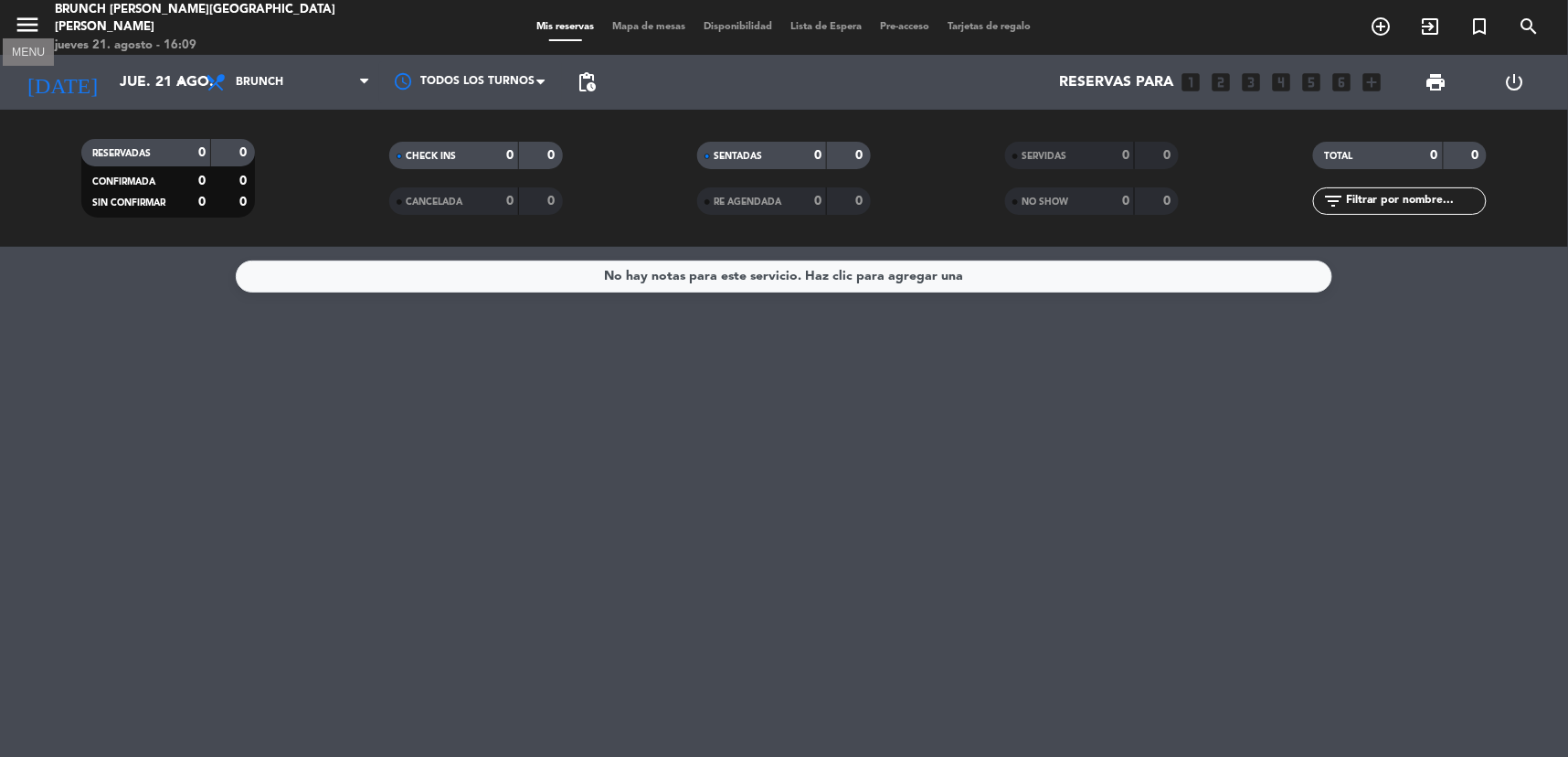
click at [31, 21] on icon "menu" at bounding box center [27, 24] width 27 height 27
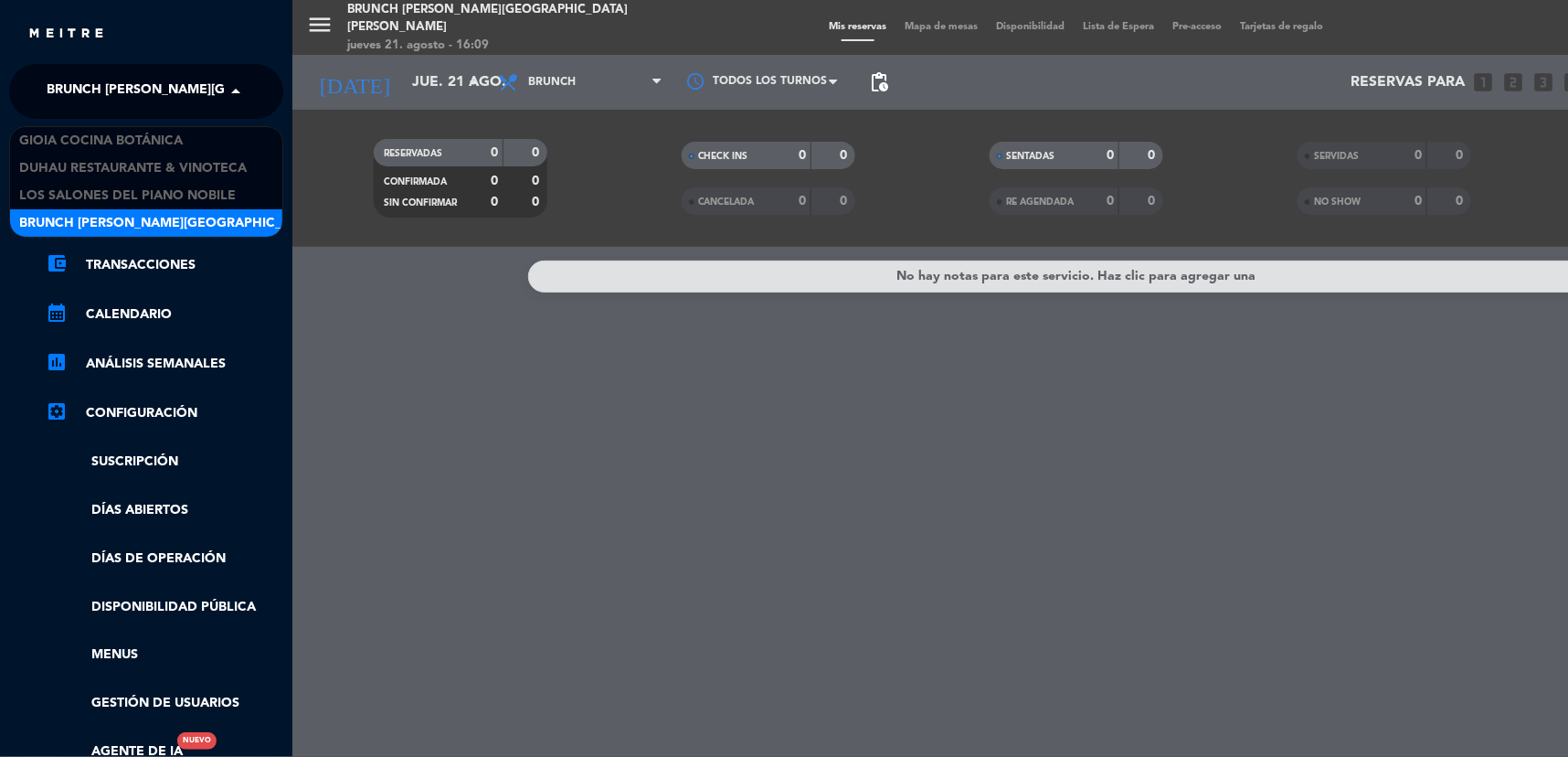
click at [80, 75] on span "Brunch [PERSON_NAME][GEOGRAPHIC_DATA][PERSON_NAME]" at bounding box center [250, 91] width 406 height 38
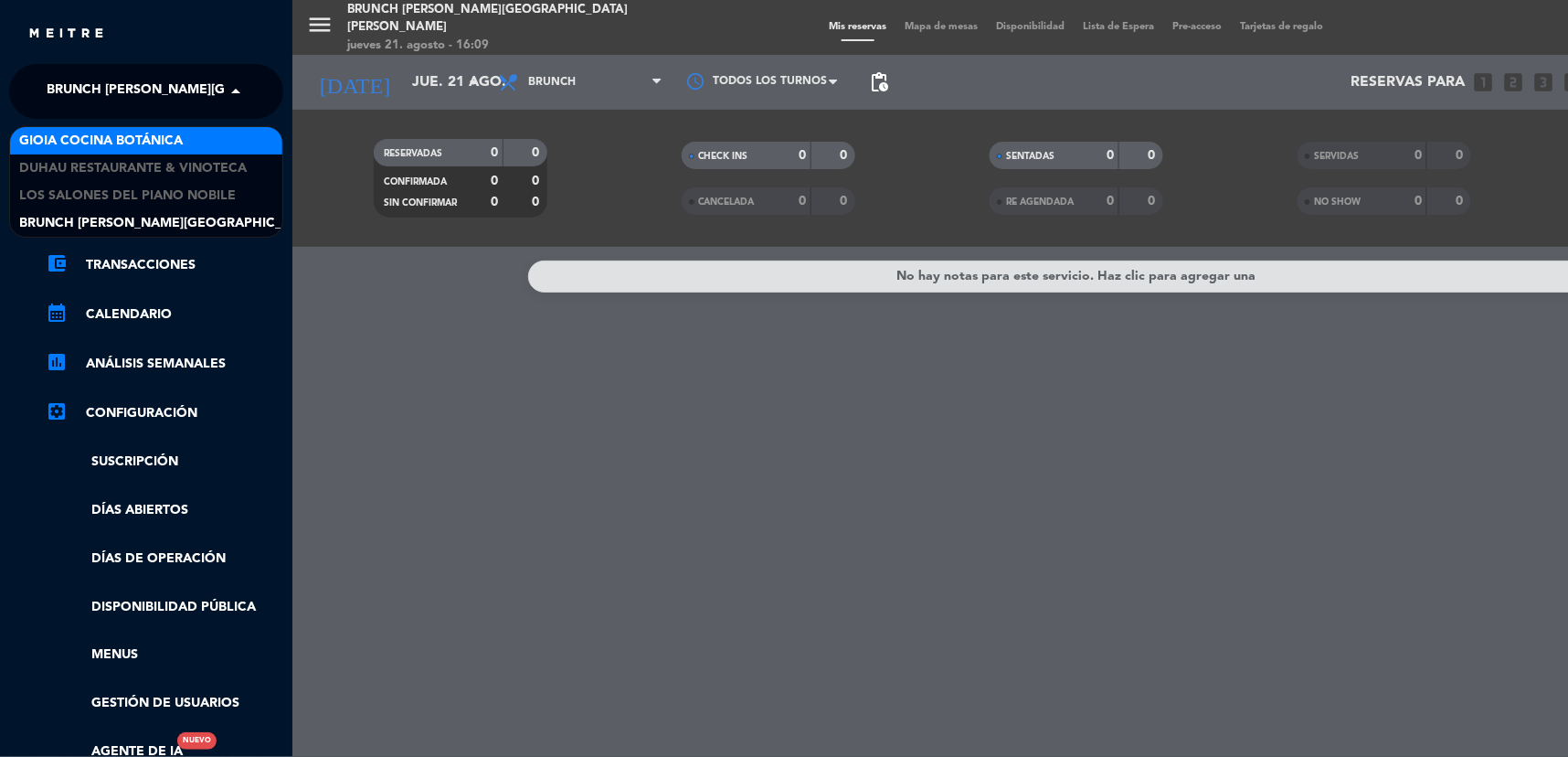
click at [111, 135] on span "Gioia Cocina Botánica" at bounding box center [101, 141] width 164 height 21
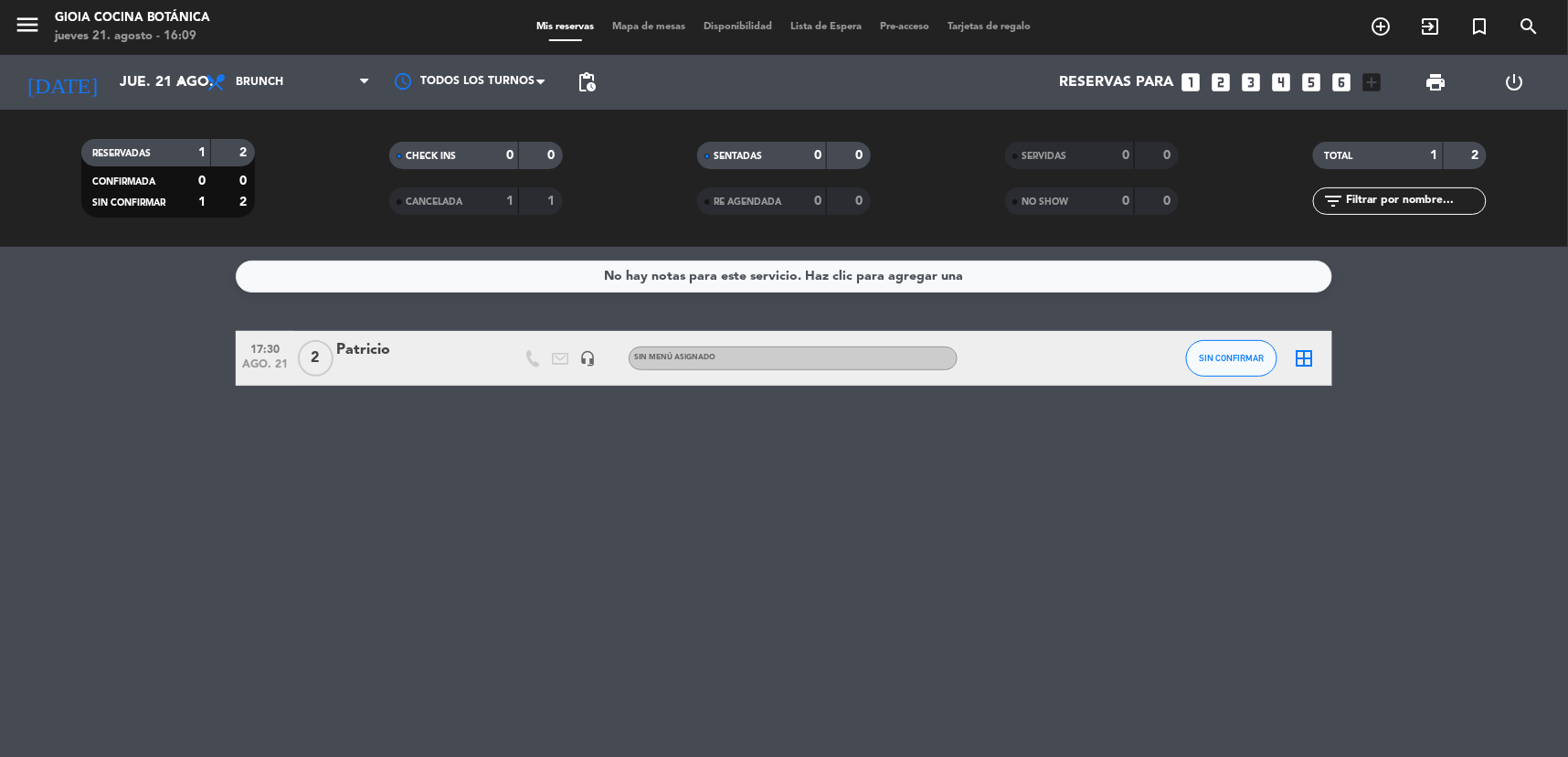
click at [590, 360] on icon "headset_mic" at bounding box center [588, 358] width 17 height 17
click at [272, 83] on span "Brunch" at bounding box center [259, 82] width 47 height 13
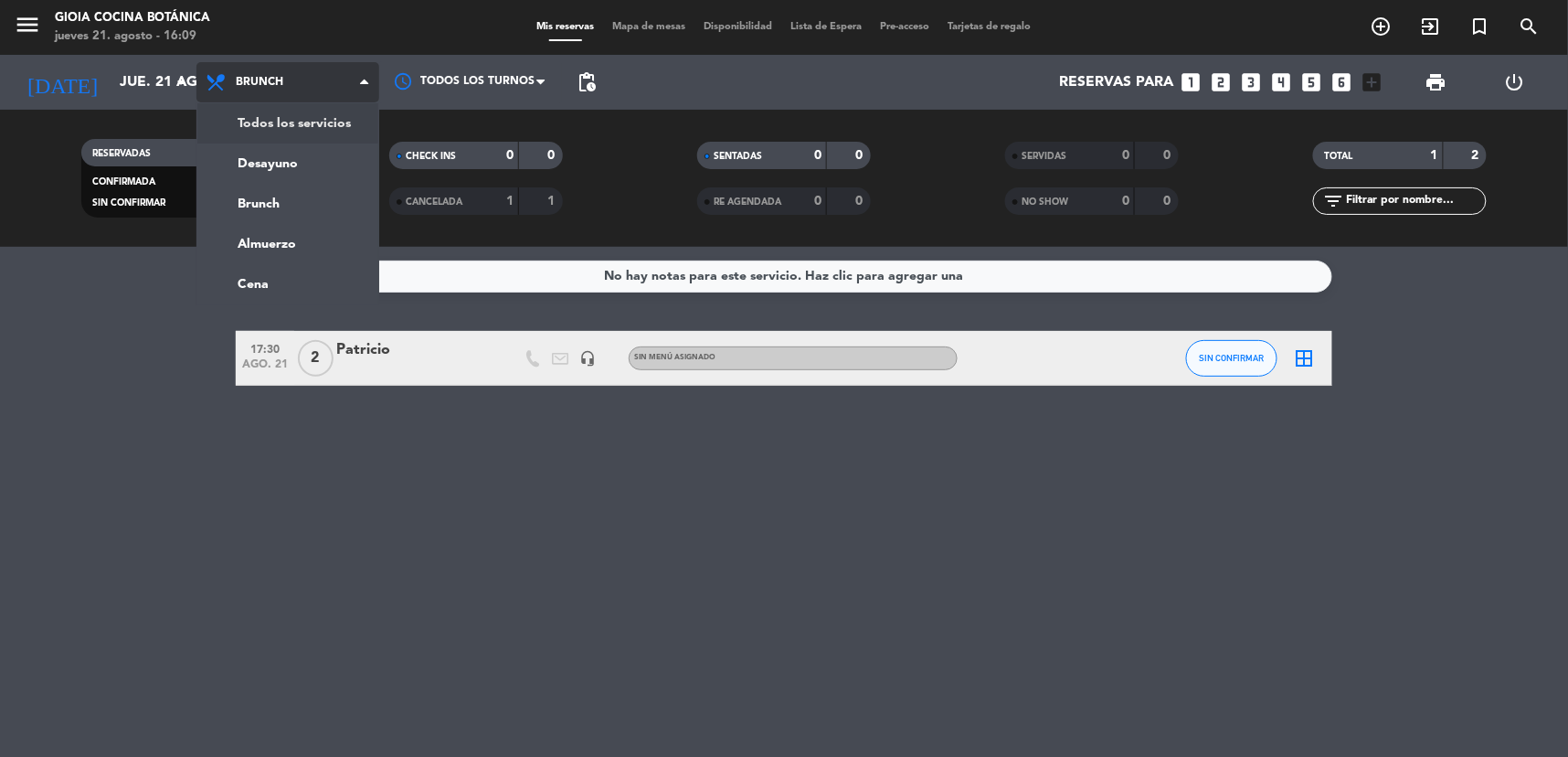
click at [280, 128] on div "menu [PERSON_NAME] Cocina Botánica jueves 21. agosto - 16:09 Mis reservas Mapa …" at bounding box center [784, 123] width 1568 height 247
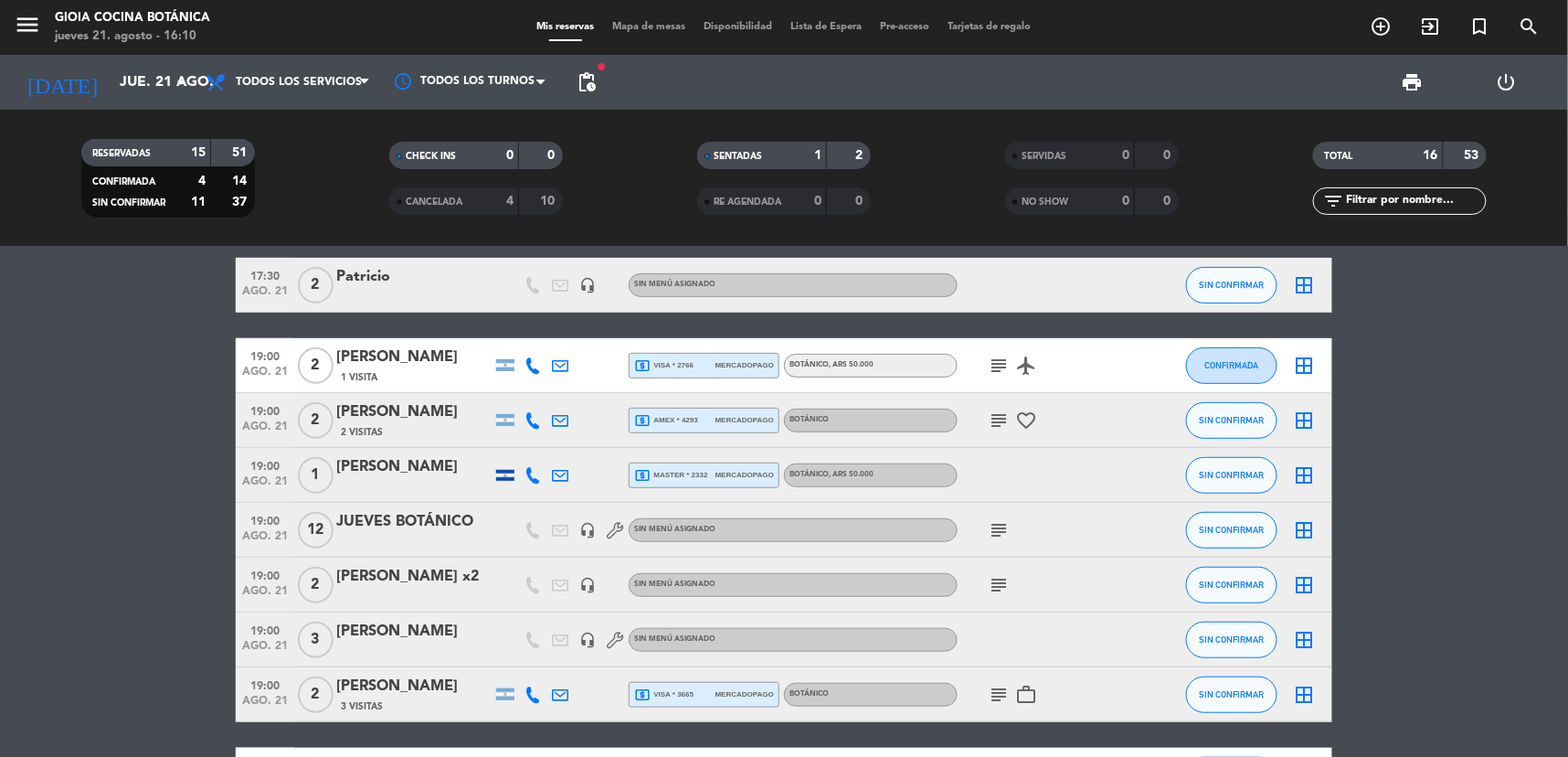
scroll to position [304, 0]
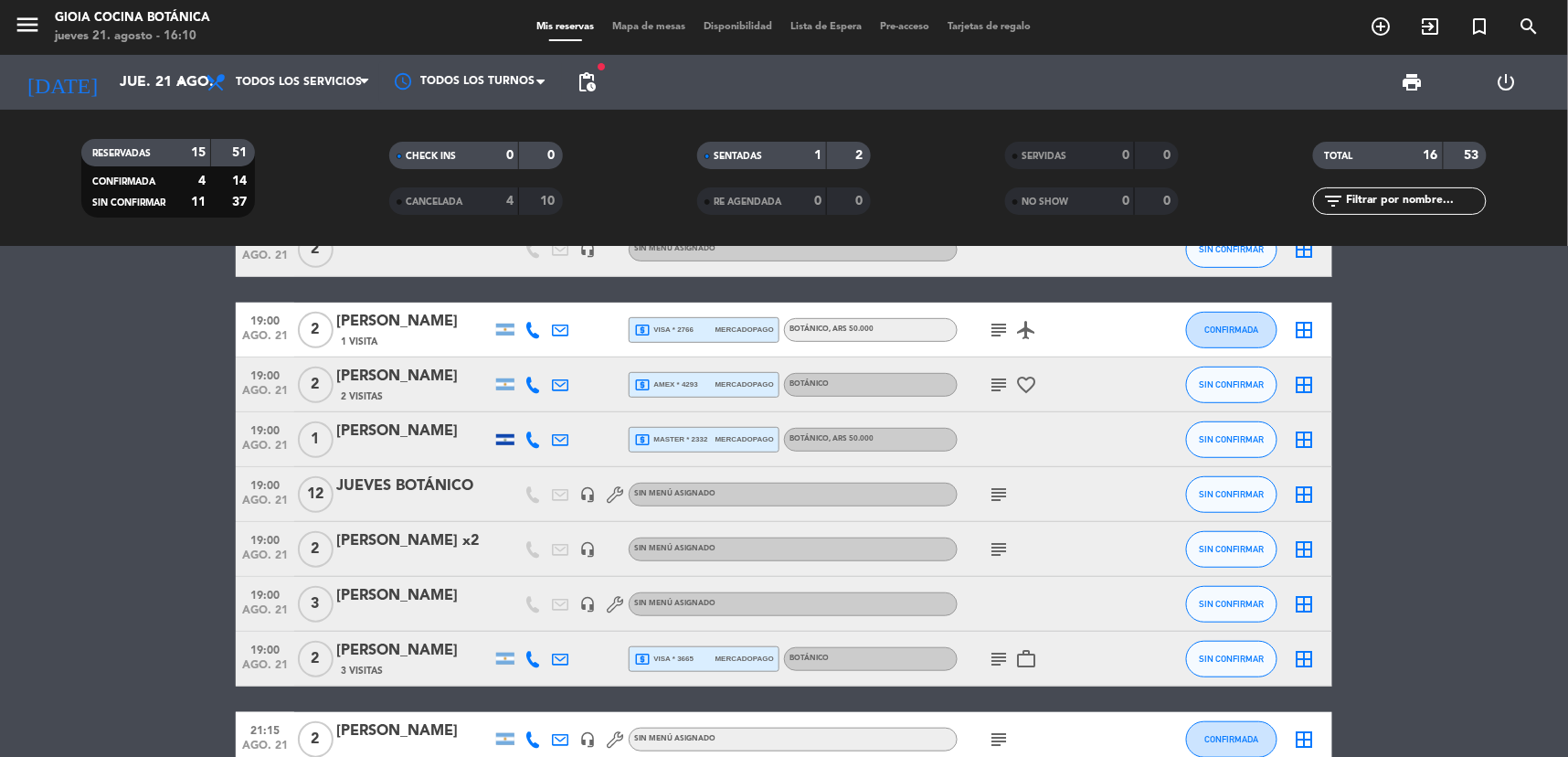
click at [994, 654] on icon "subject" at bounding box center [999, 659] width 22 height 22
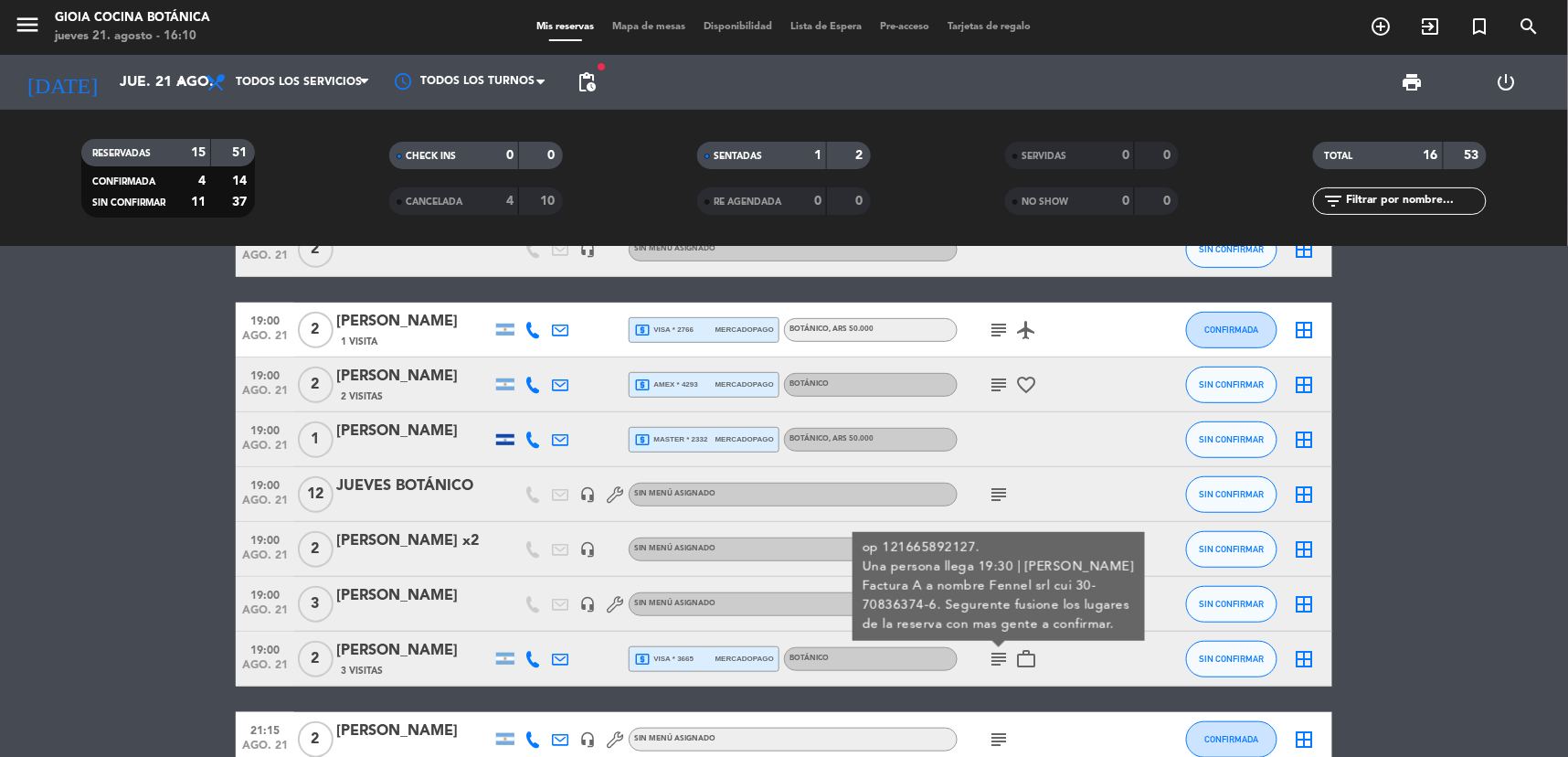
click at [1004, 586] on div "op 121665892127. Una persona llega 19:30 | [PERSON_NAME] Factura A a nombre Fen…" at bounding box center [999, 586] width 273 height 96
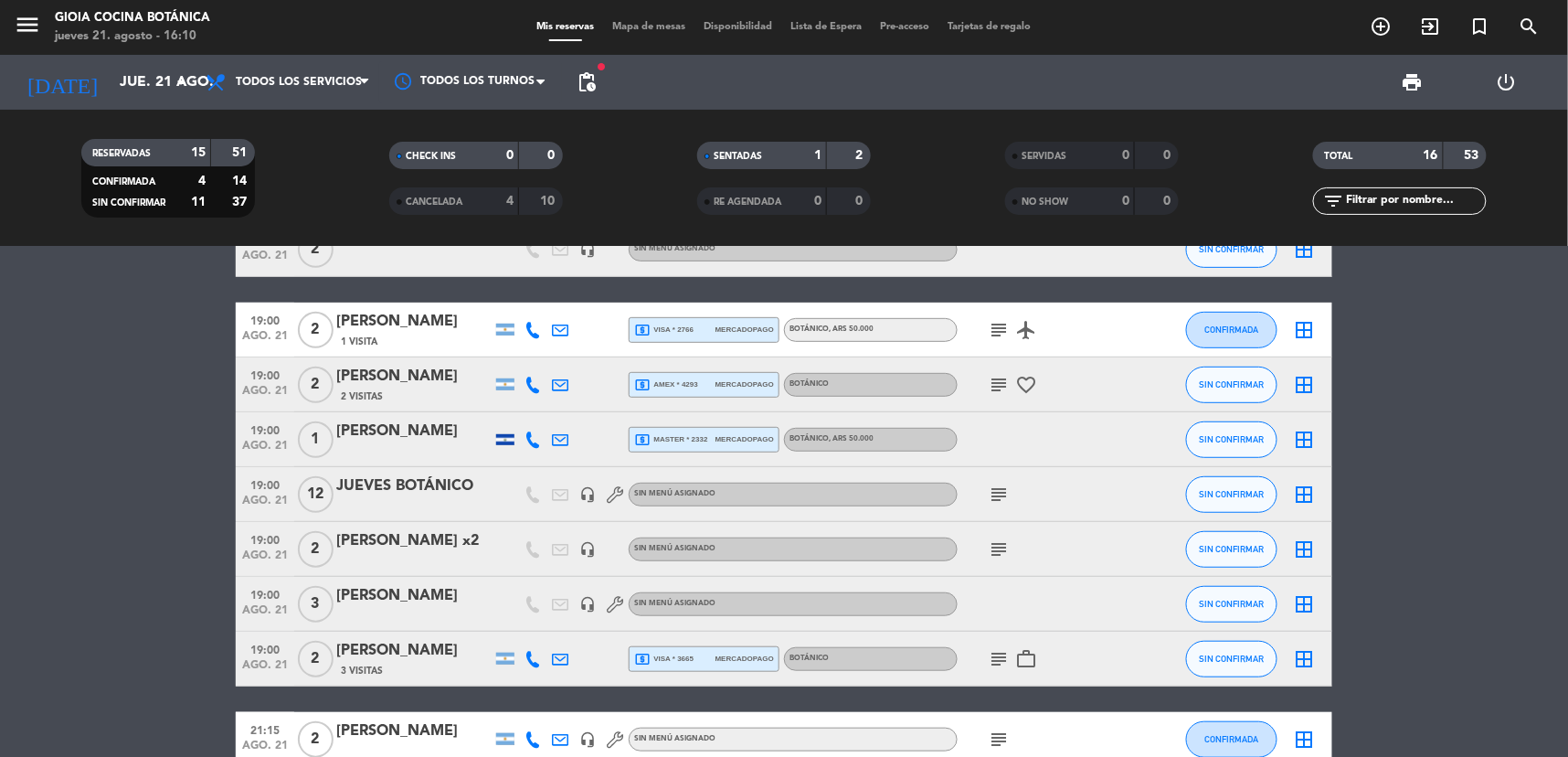
click at [997, 551] on icon "subject" at bounding box center [999, 549] width 22 height 22
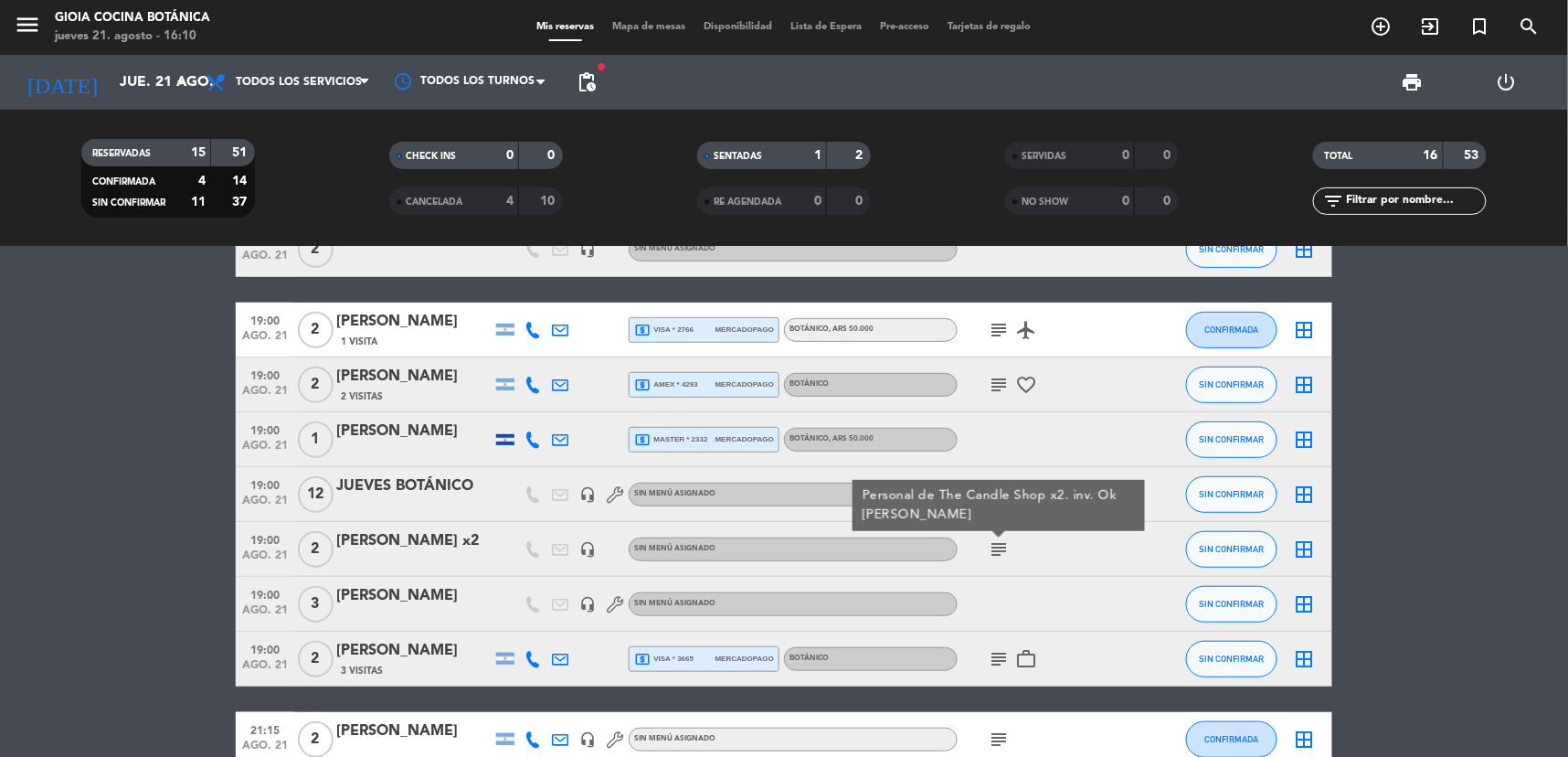
click at [983, 497] on div "Personal de The Candle Shop x2. inv. Ok [PERSON_NAME]" at bounding box center [999, 505] width 273 height 38
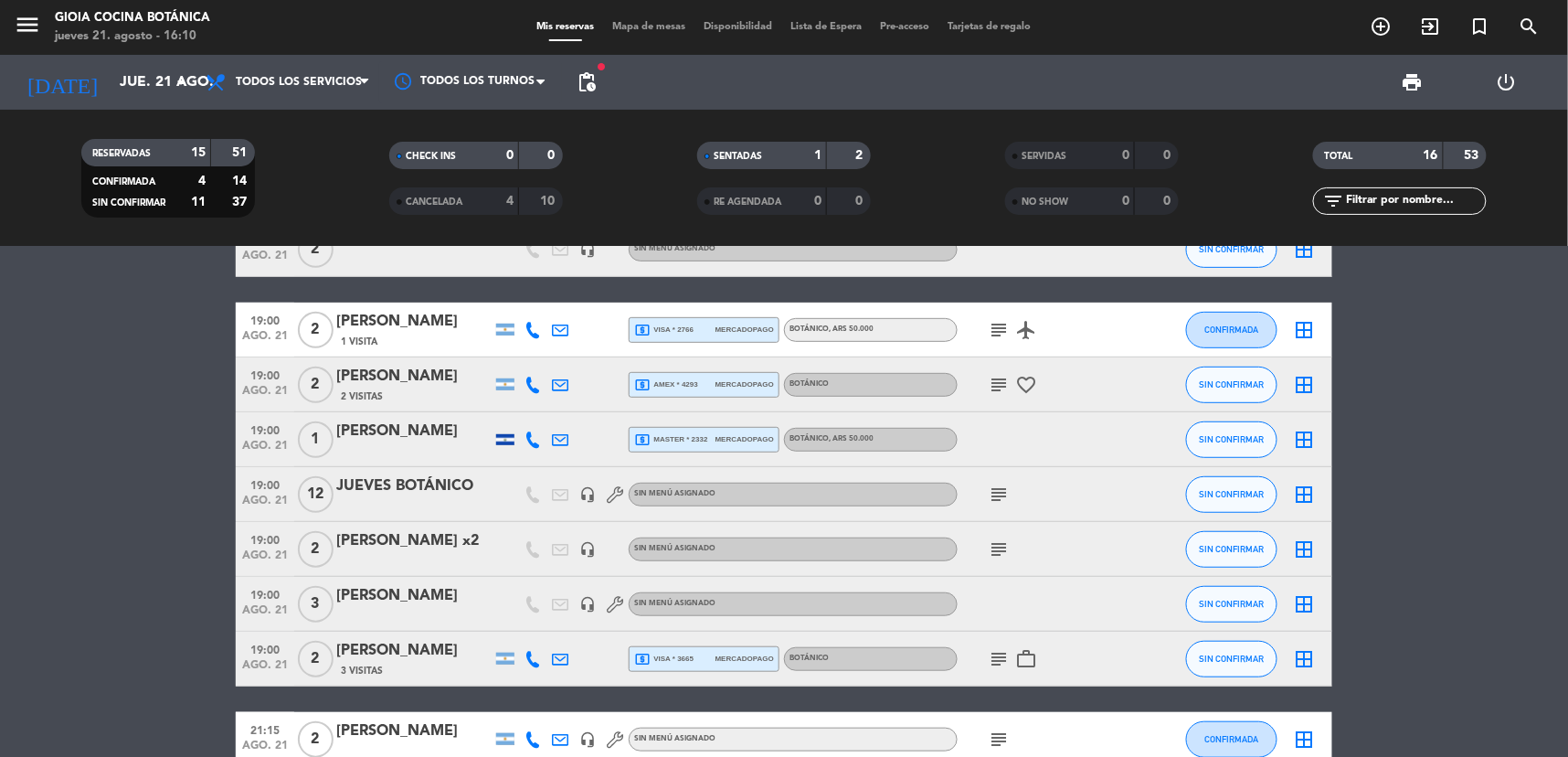
click at [994, 487] on icon "subject" at bounding box center [999, 494] width 22 height 22
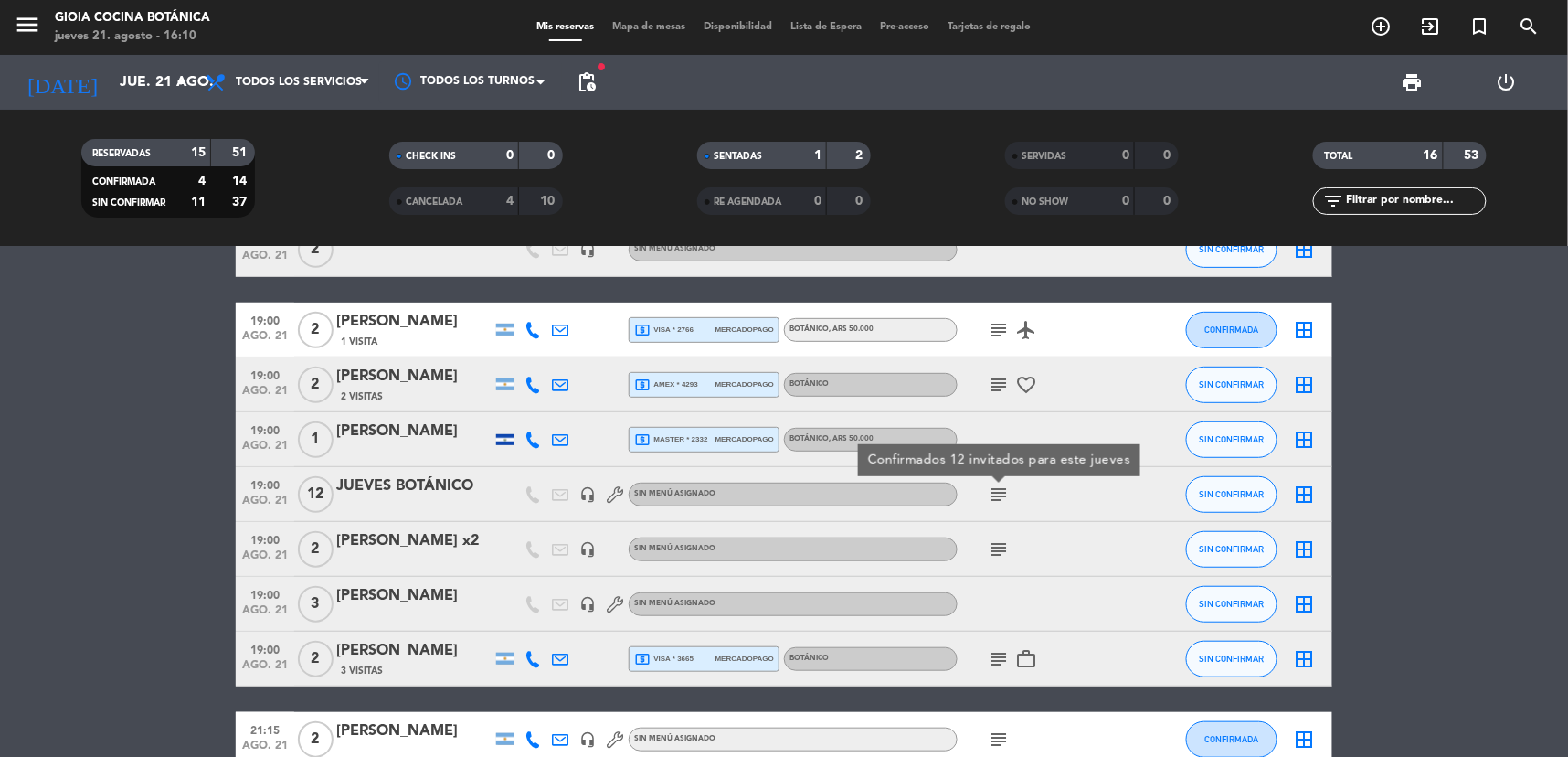
click at [990, 378] on icon "subject" at bounding box center [999, 385] width 22 height 22
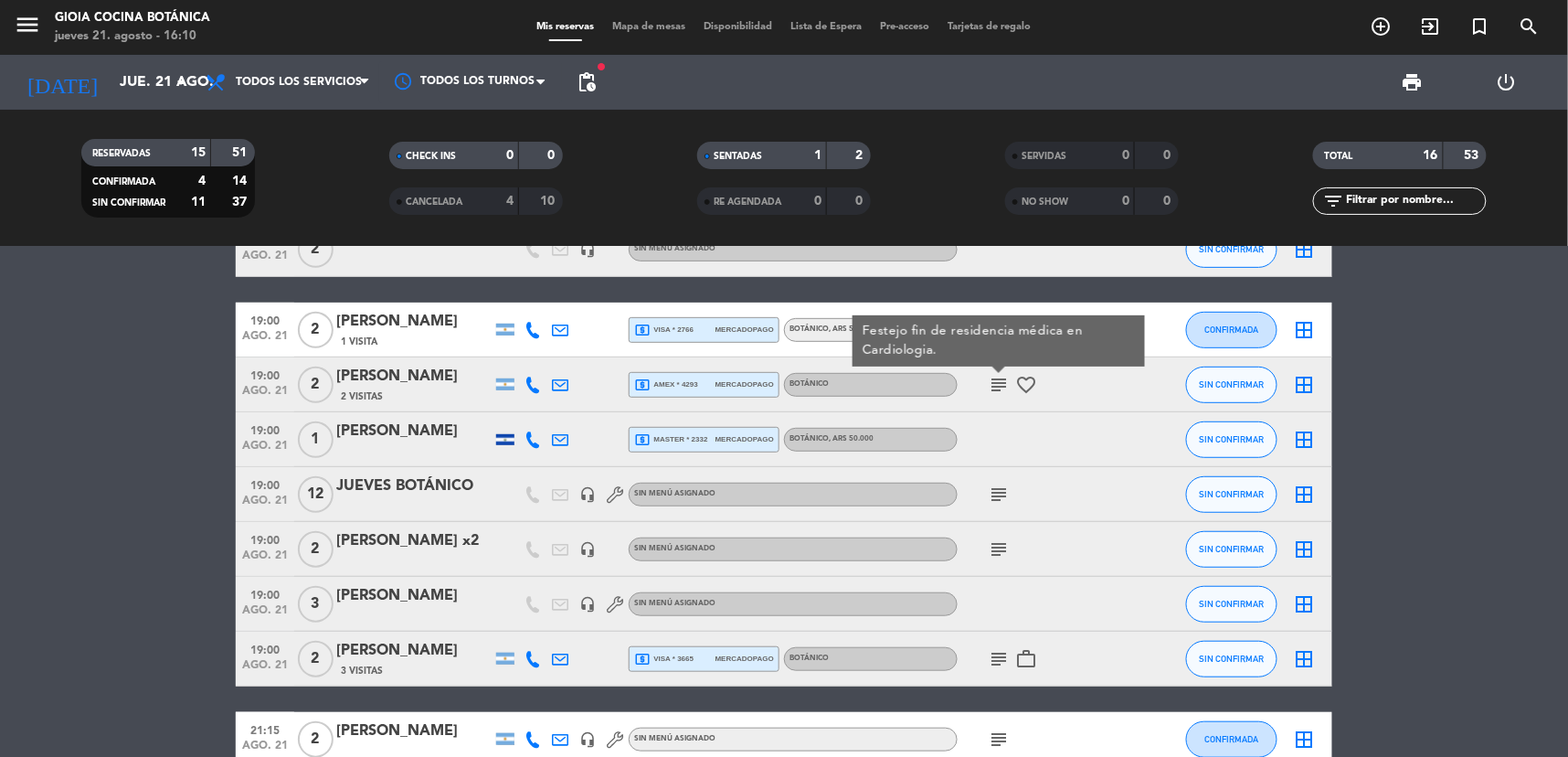
click at [994, 331] on div "Festejo fin de residencia médica en Cardiologia." at bounding box center [999, 341] width 273 height 38
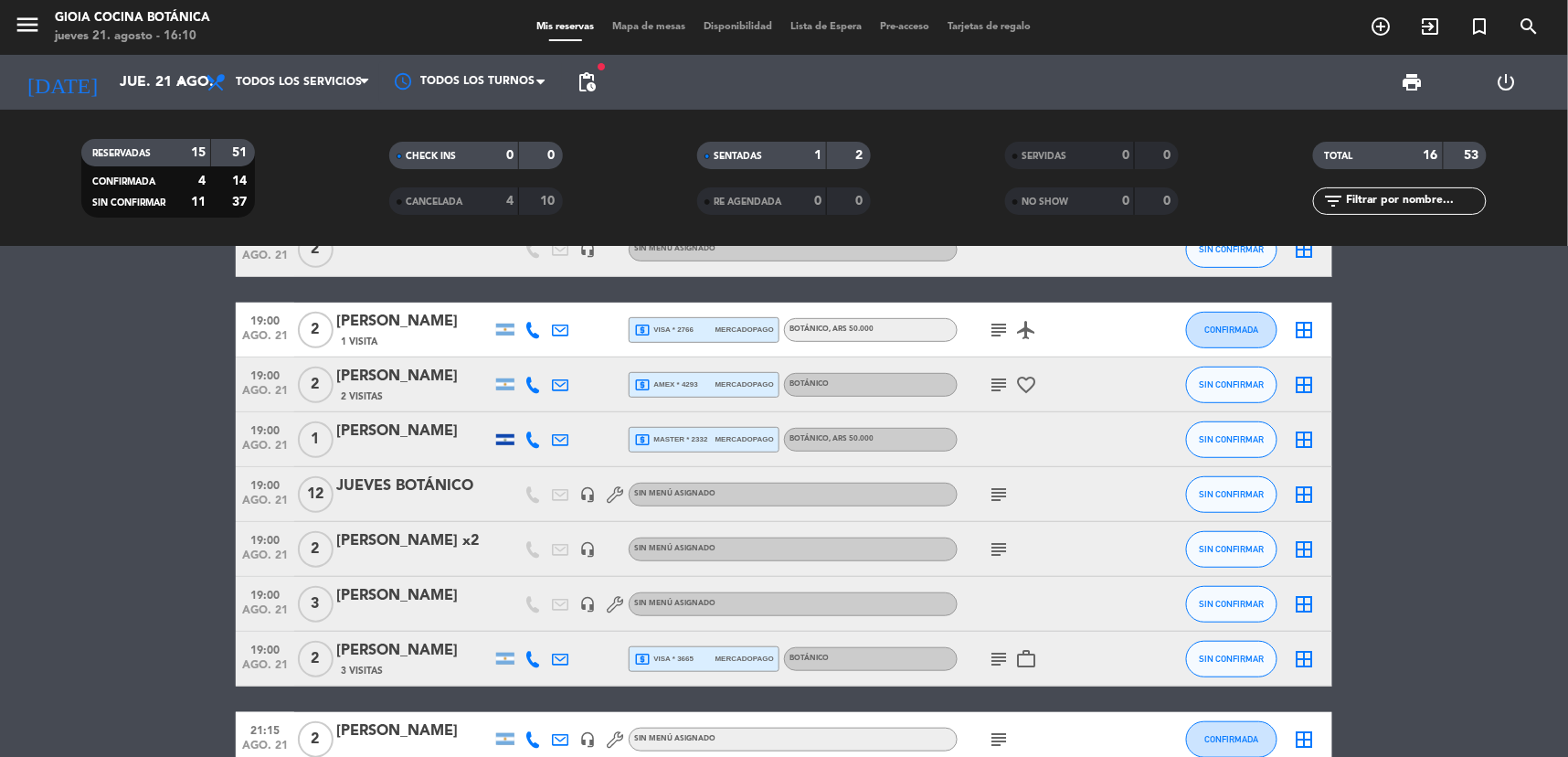
click at [992, 334] on icon "subject" at bounding box center [999, 331] width 22 height 22
click at [1007, 373] on icon "subject" at bounding box center [999, 385] width 22 height 22
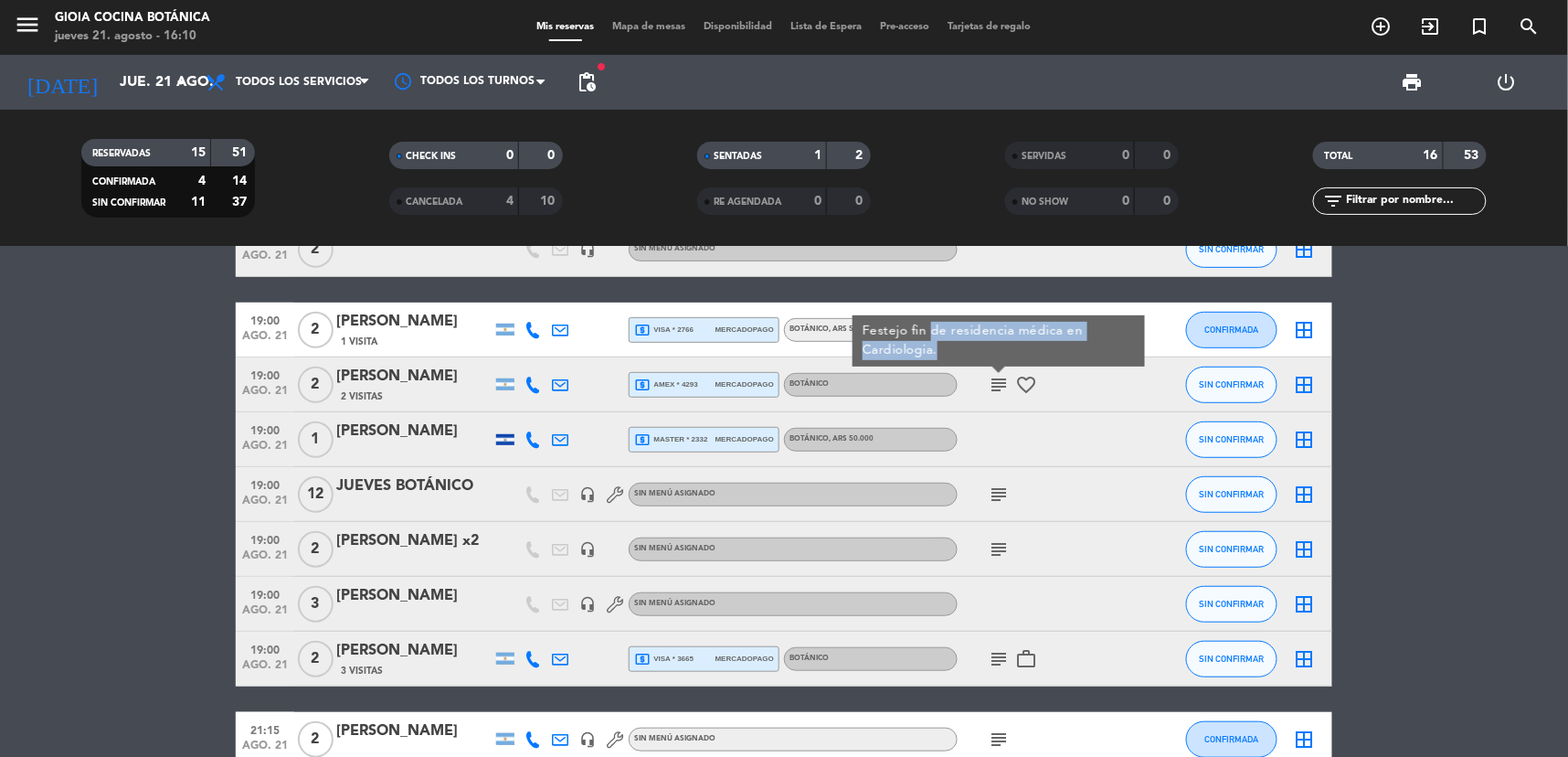
drag, startPoint x: 957, startPoint y: 326, endPoint x: 994, endPoint y: 360, distance: 50.2
click at [994, 360] on div "Festejo fin de residencia médica en Cardiologia." at bounding box center [999, 341] width 292 height 51
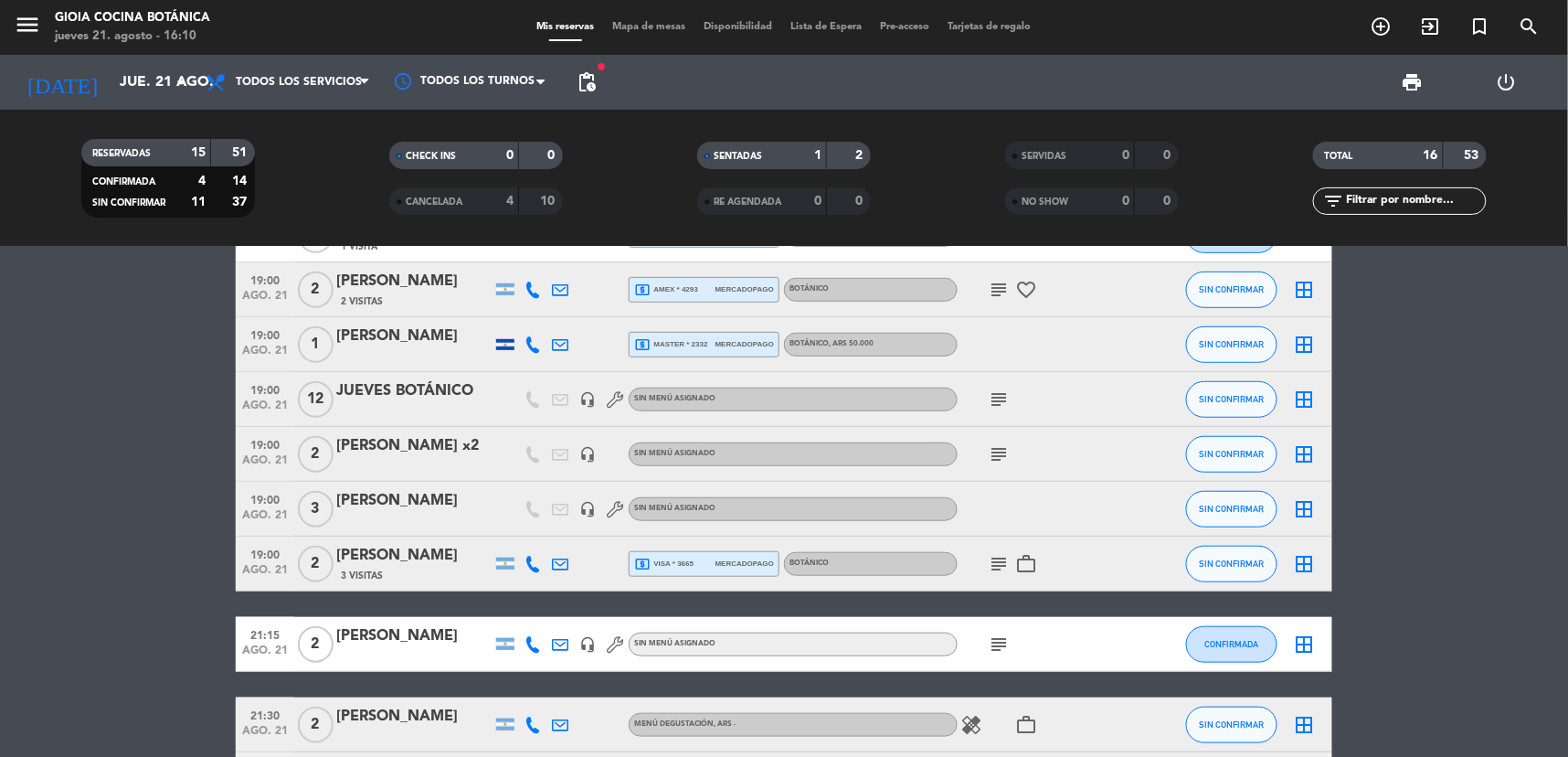
scroll to position [507, 0]
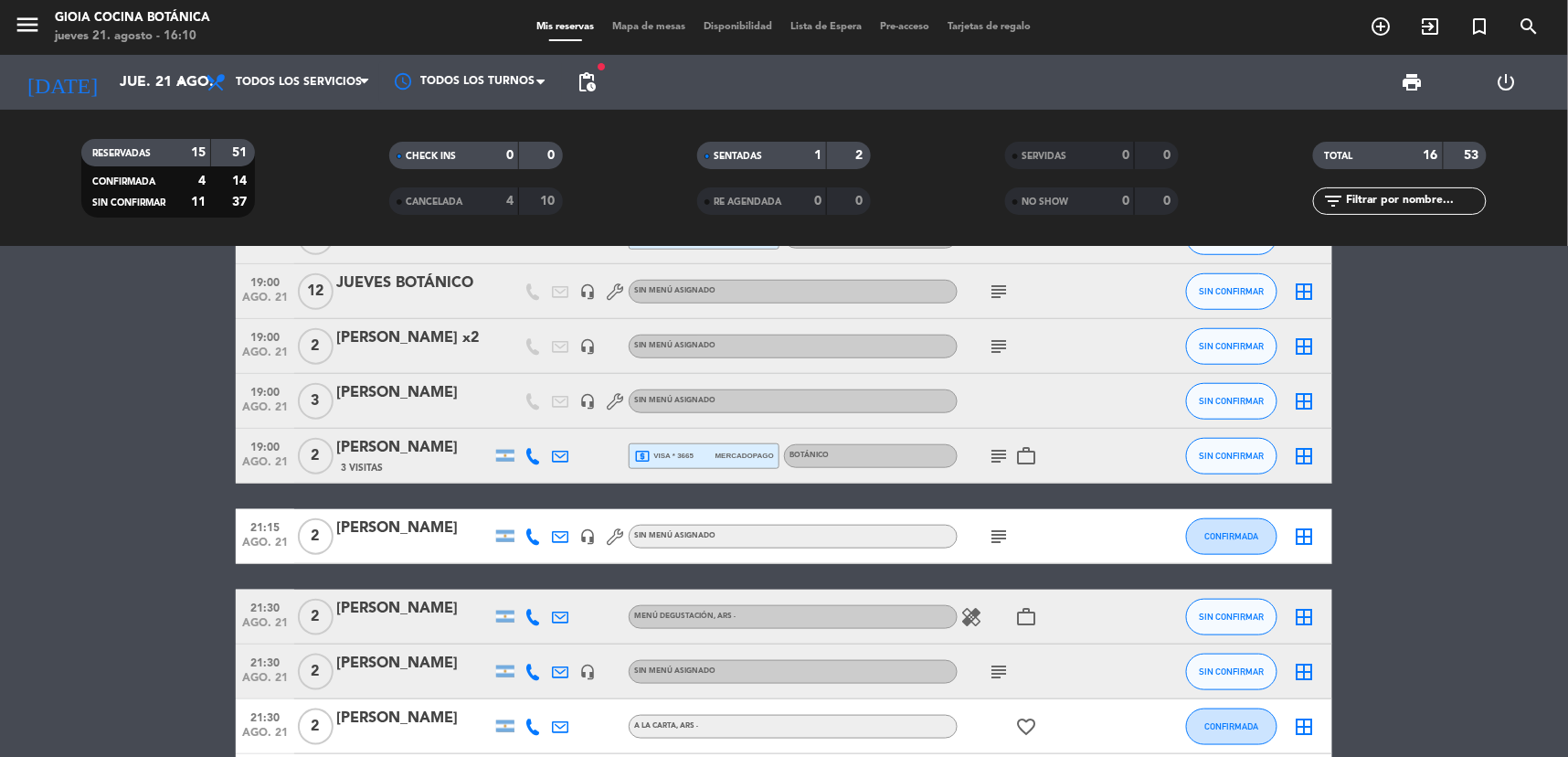
click at [1002, 535] on icon "subject" at bounding box center [999, 536] width 22 height 22
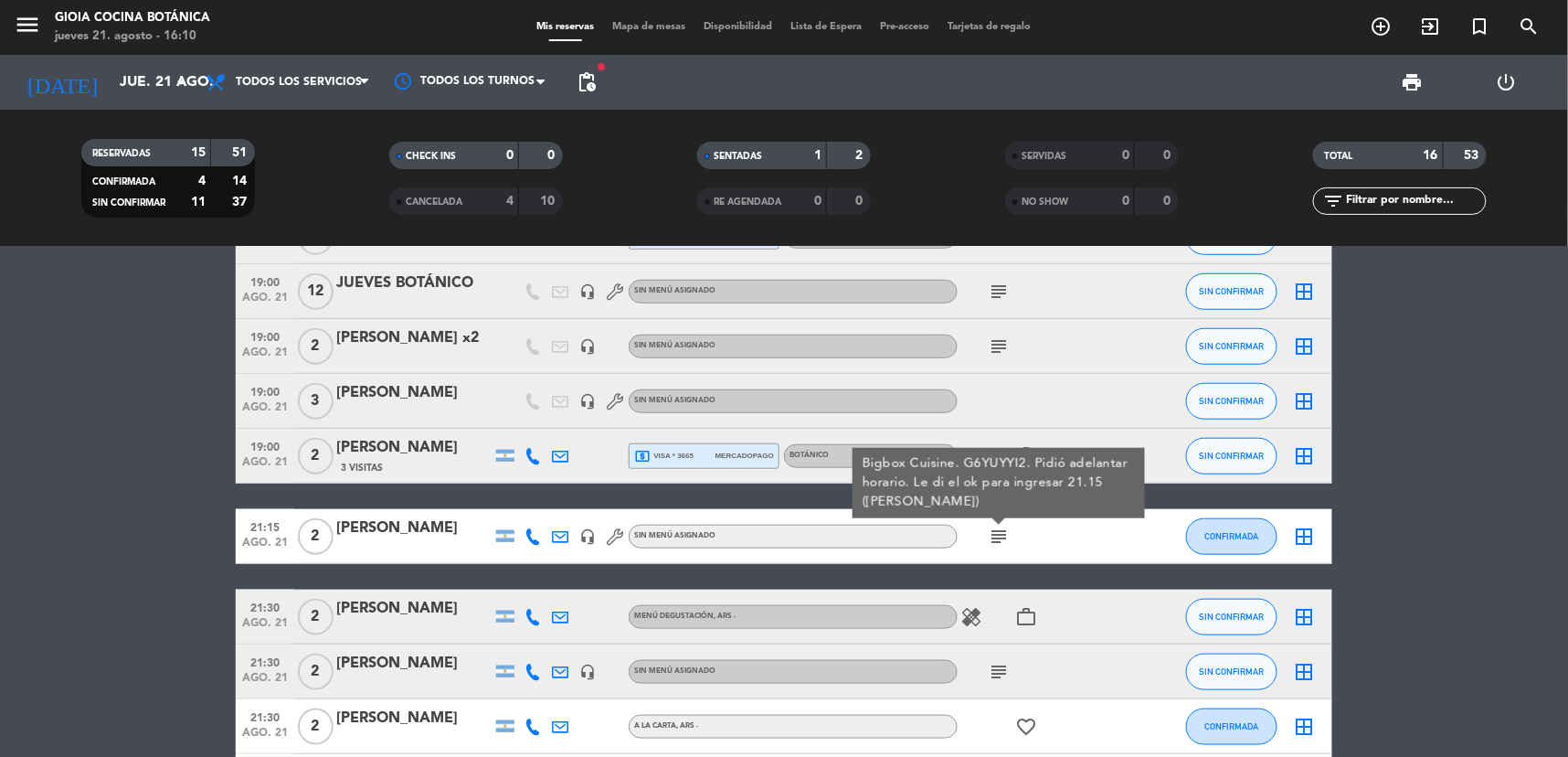
scroll to position [609, 0]
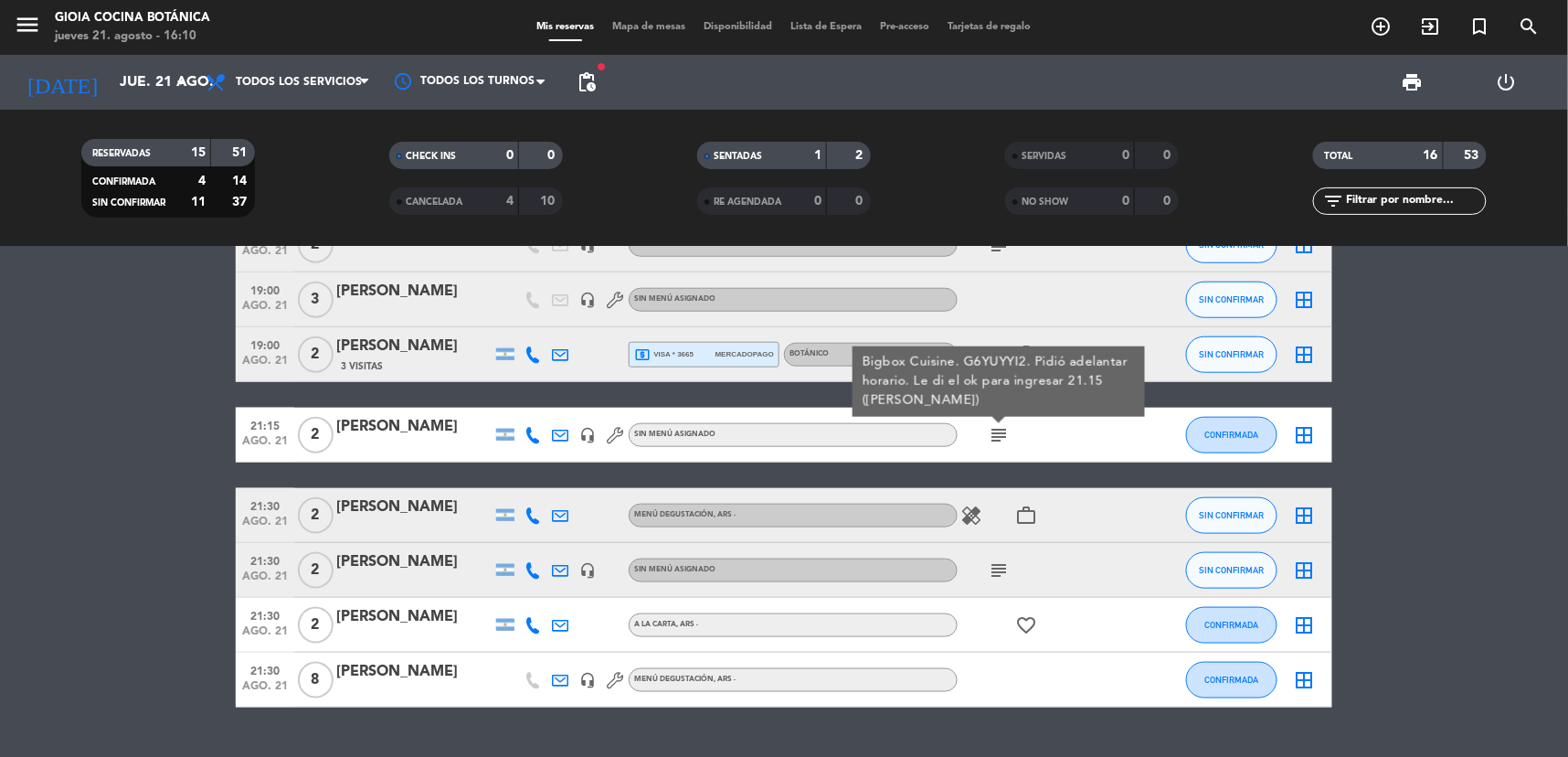
click at [983, 570] on div "subject" at bounding box center [1040, 570] width 165 height 54
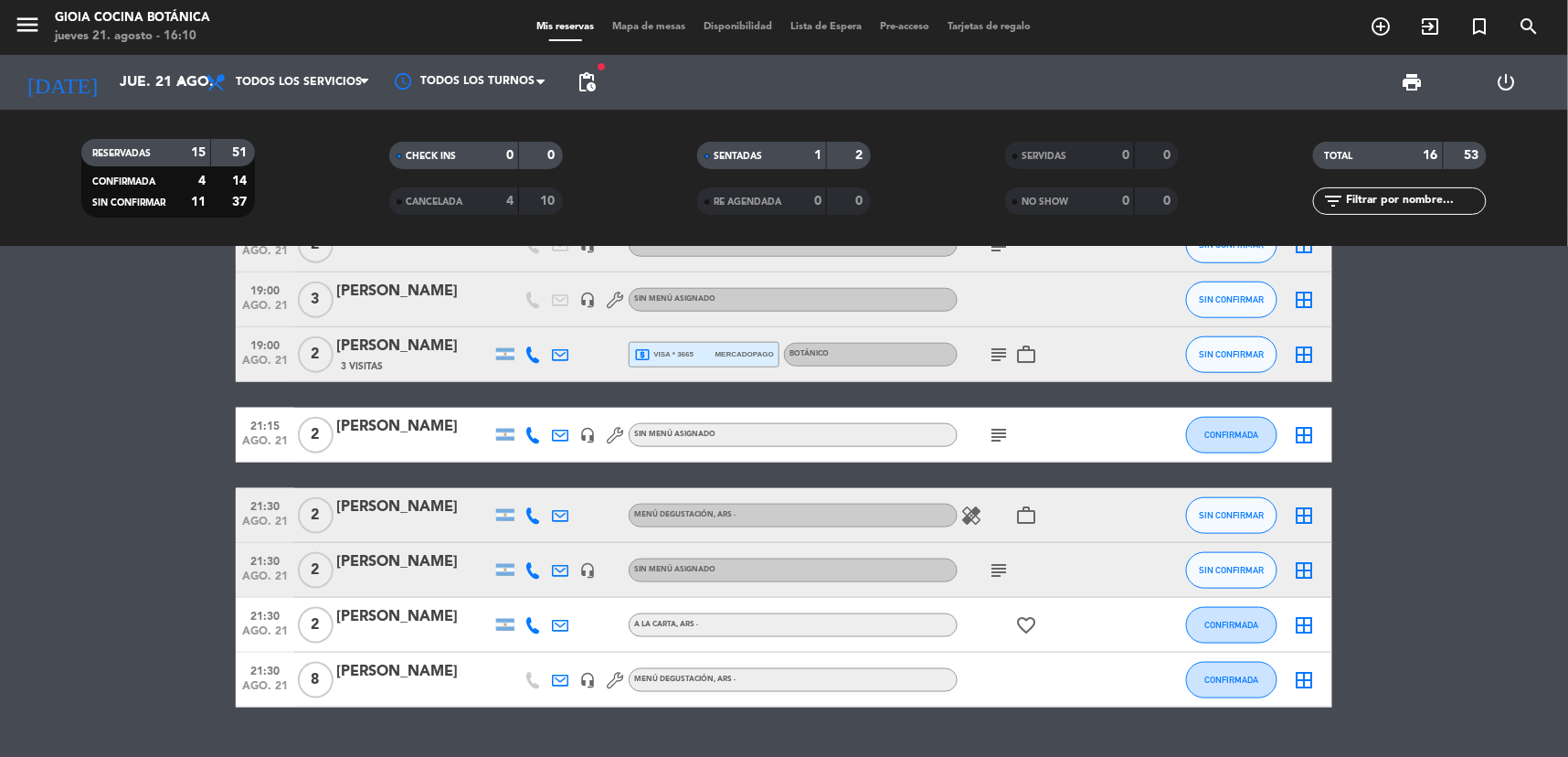
click at [993, 570] on icon "subject" at bounding box center [999, 571] width 22 height 22
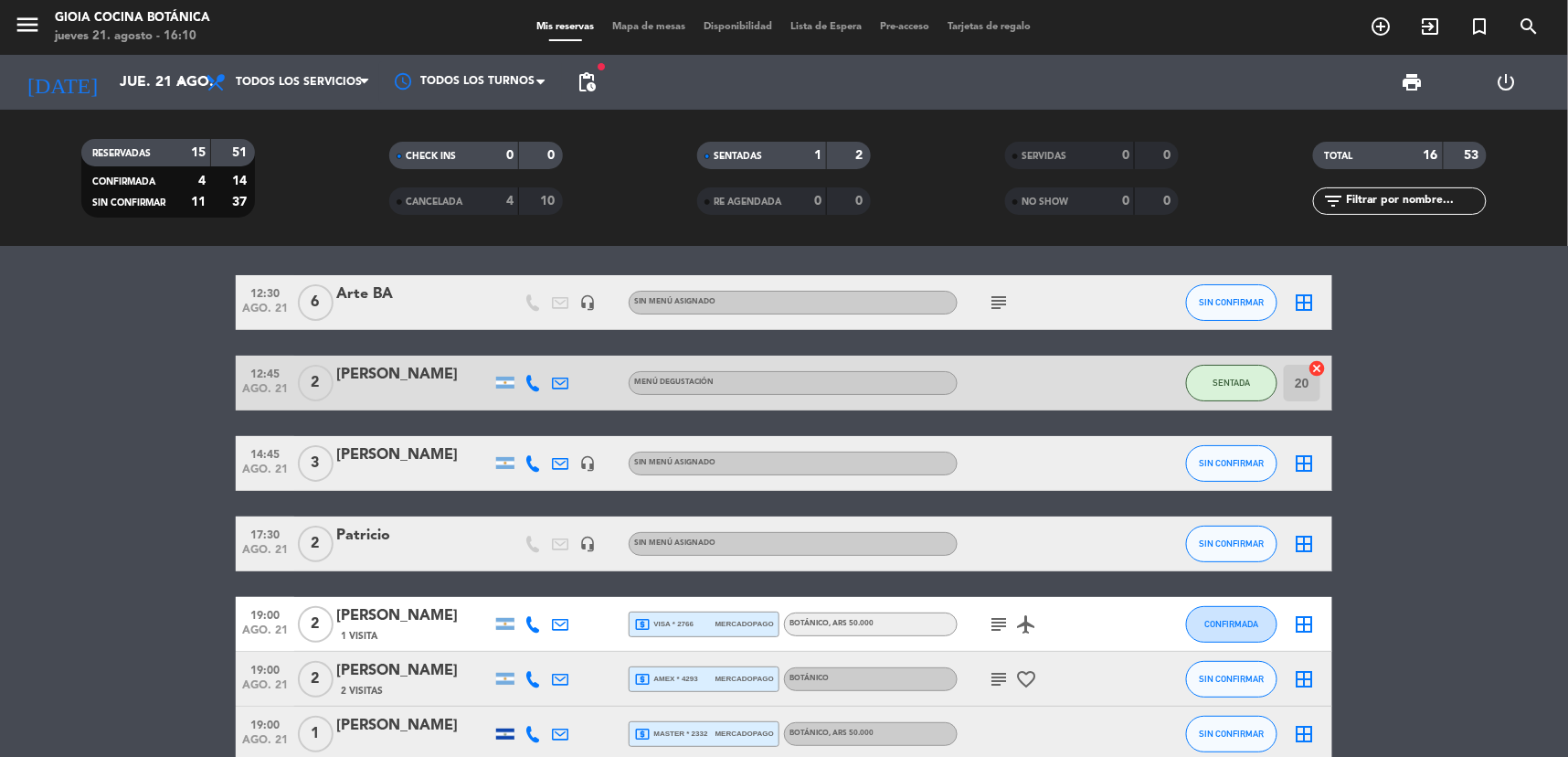
scroll to position [0, 0]
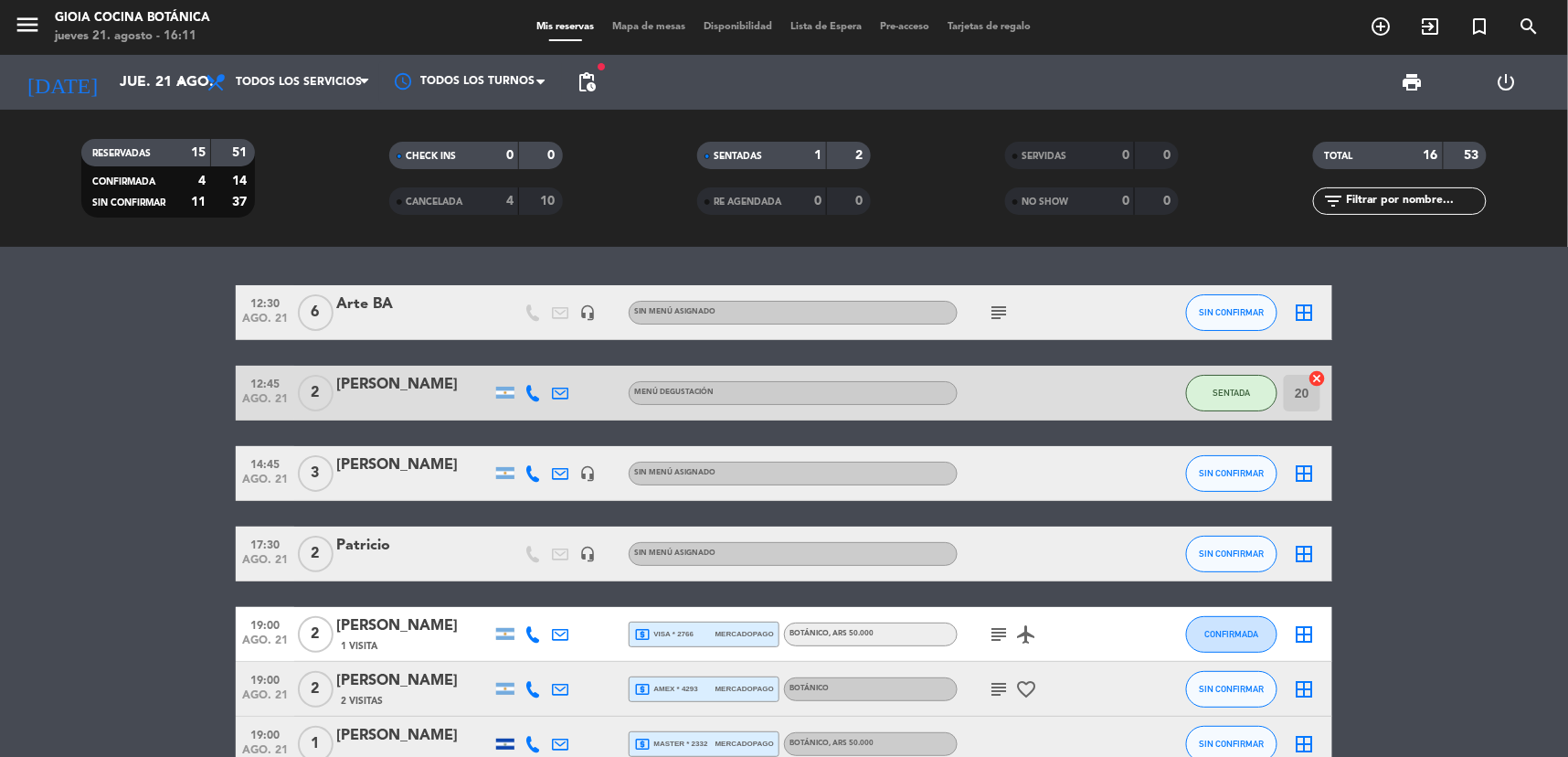
click at [596, 72] on span "fiber_manual_record" at bounding box center [602, 67] width 11 height 11
click at [592, 80] on span "pending_actions" at bounding box center [587, 83] width 22 height 22
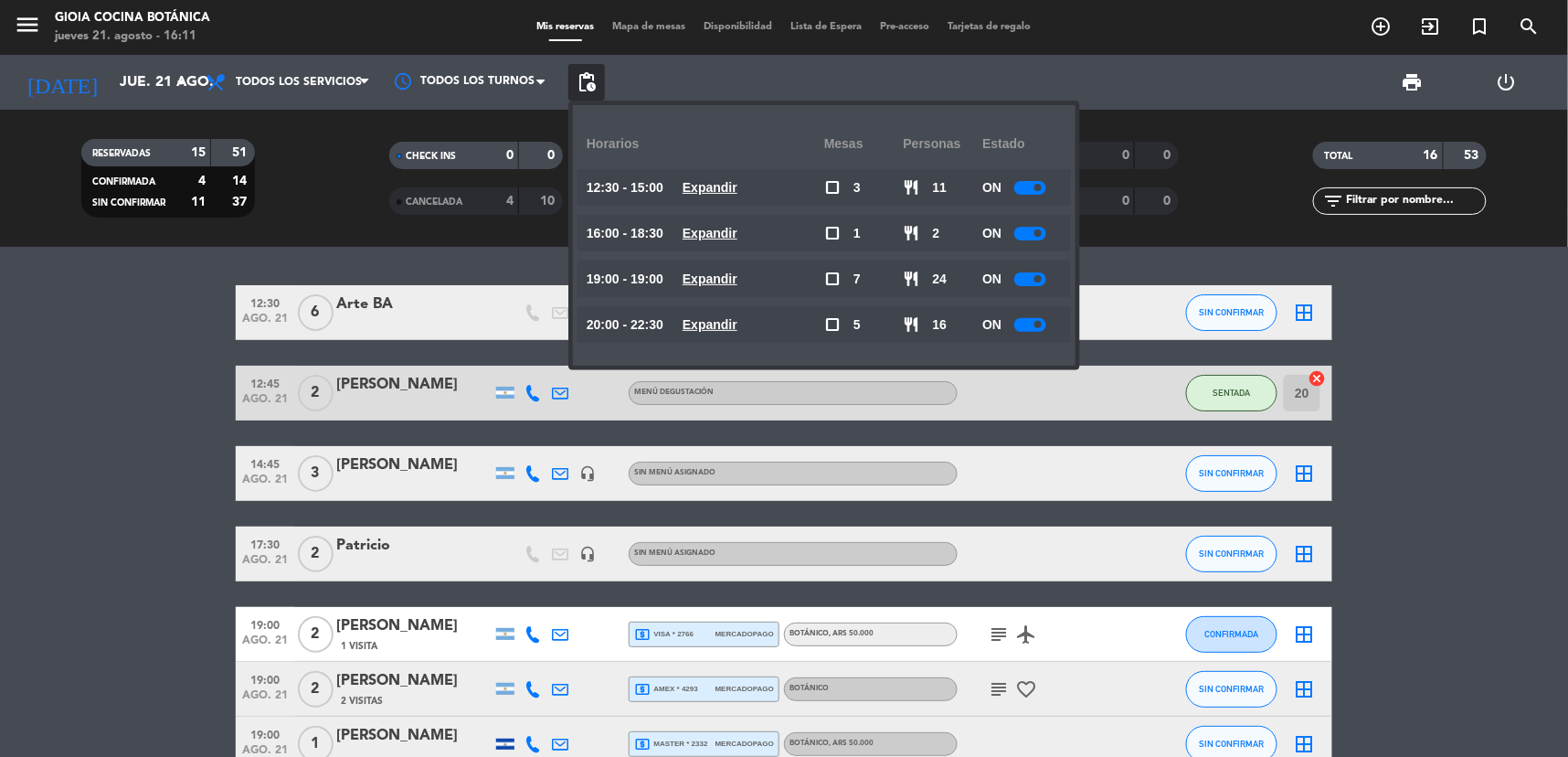
click at [1034, 235] on div at bounding box center [1031, 233] width 32 height 14
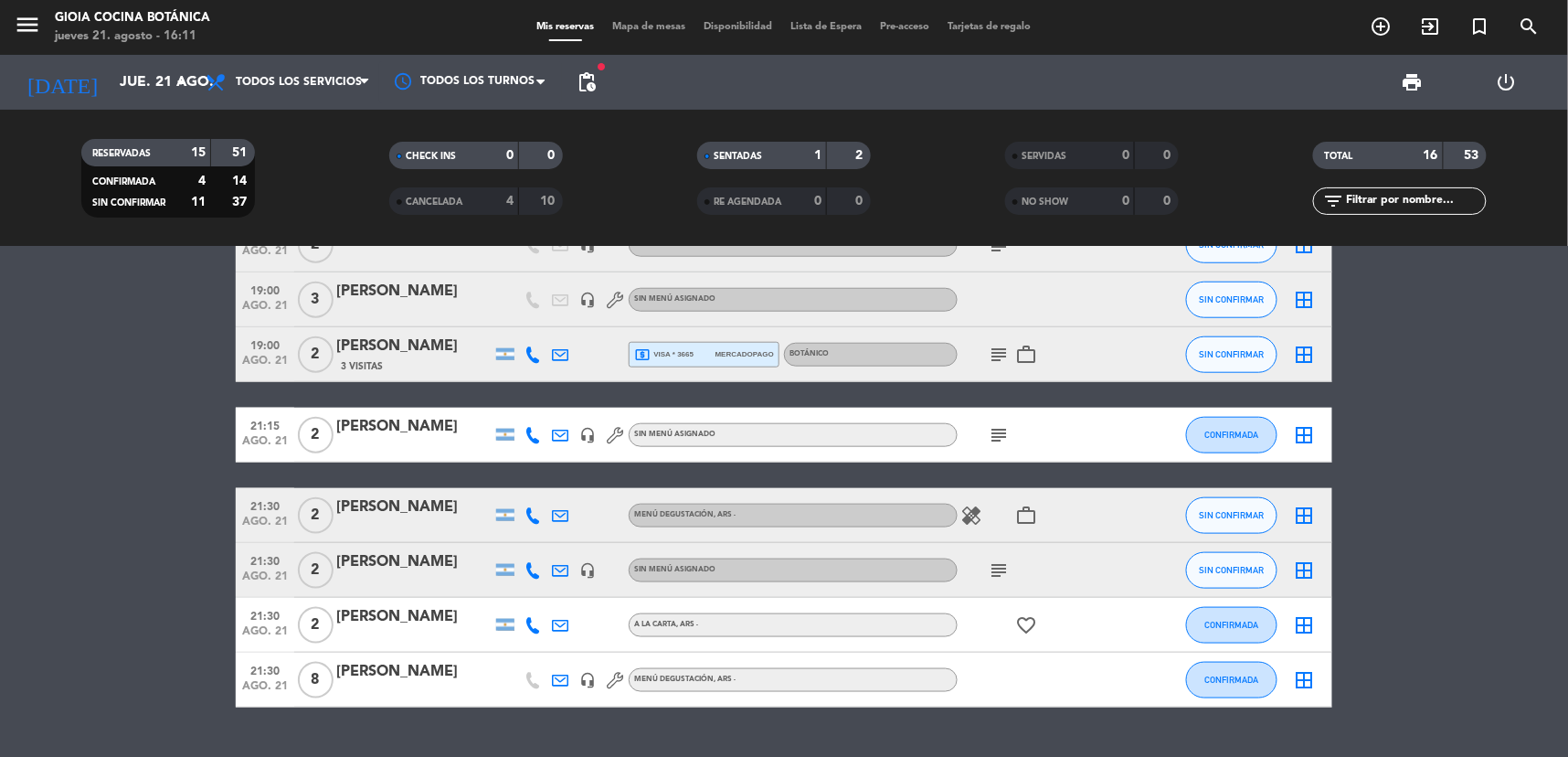
scroll to position [650, 0]
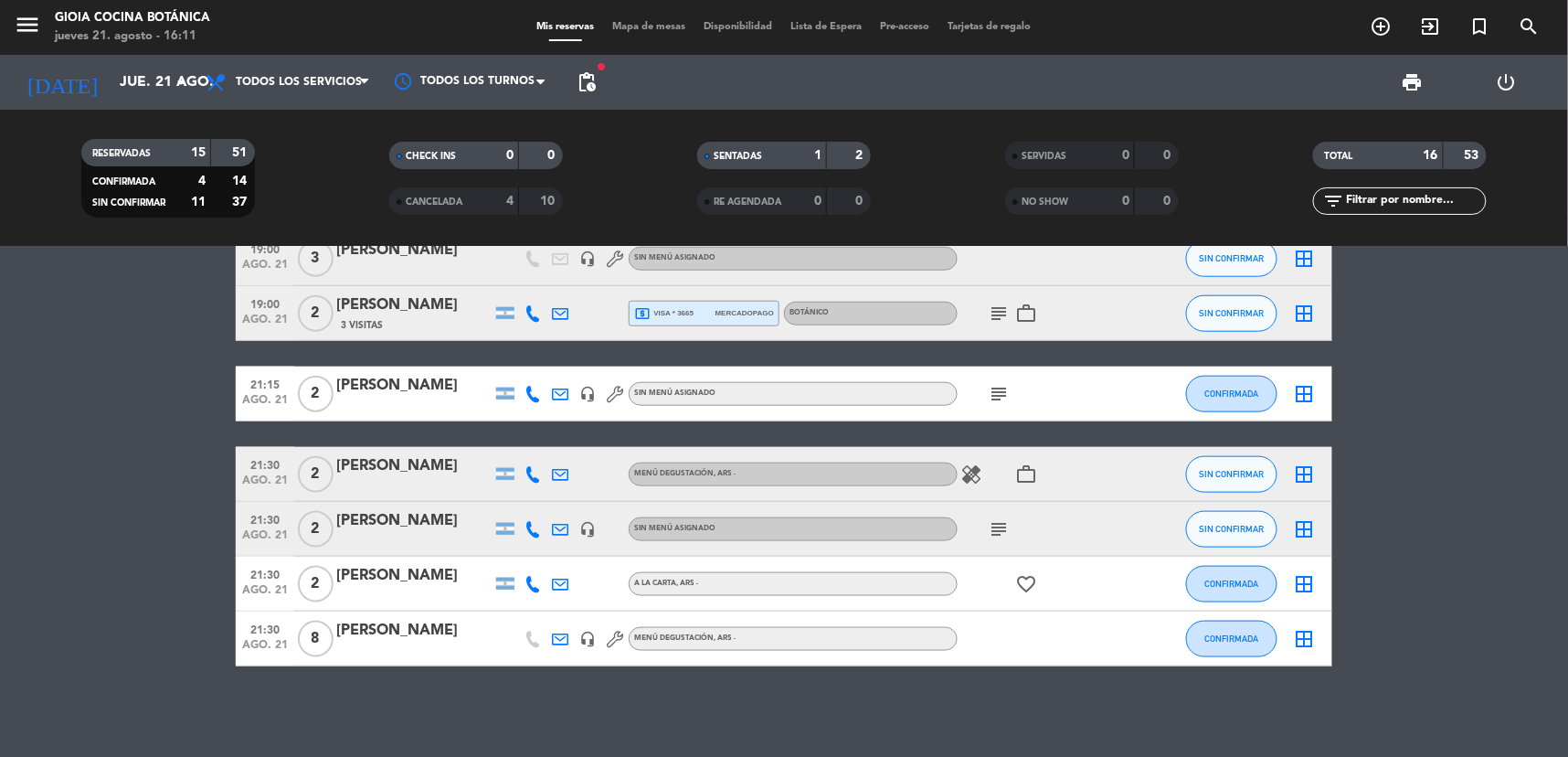
drag, startPoint x: 992, startPoint y: 390, endPoint x: 967, endPoint y: 462, distance: 76.2
click at [991, 395] on icon "subject" at bounding box center [999, 394] width 22 height 22
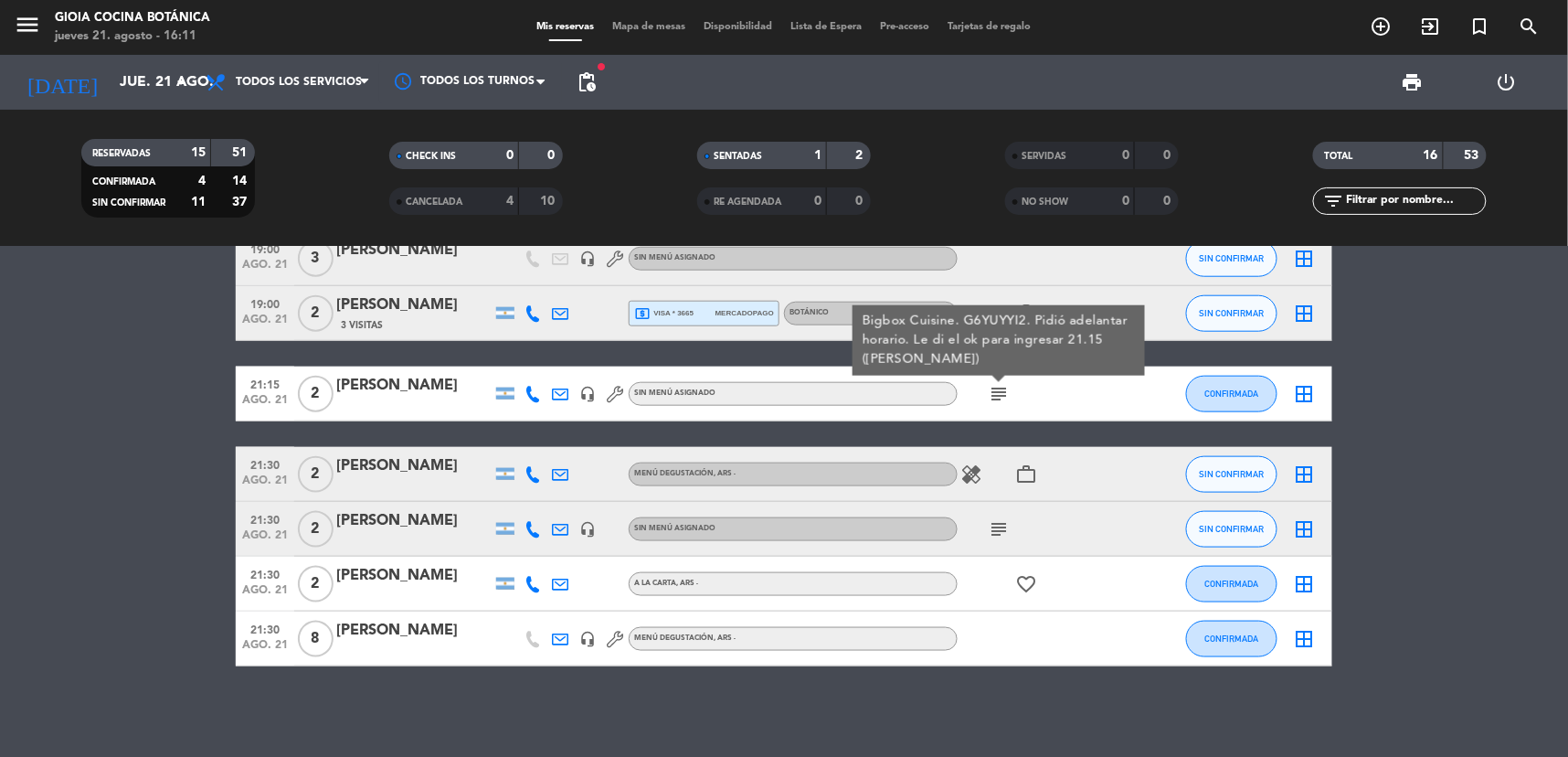
click at [967, 464] on icon "healing" at bounding box center [972, 475] width 22 height 22
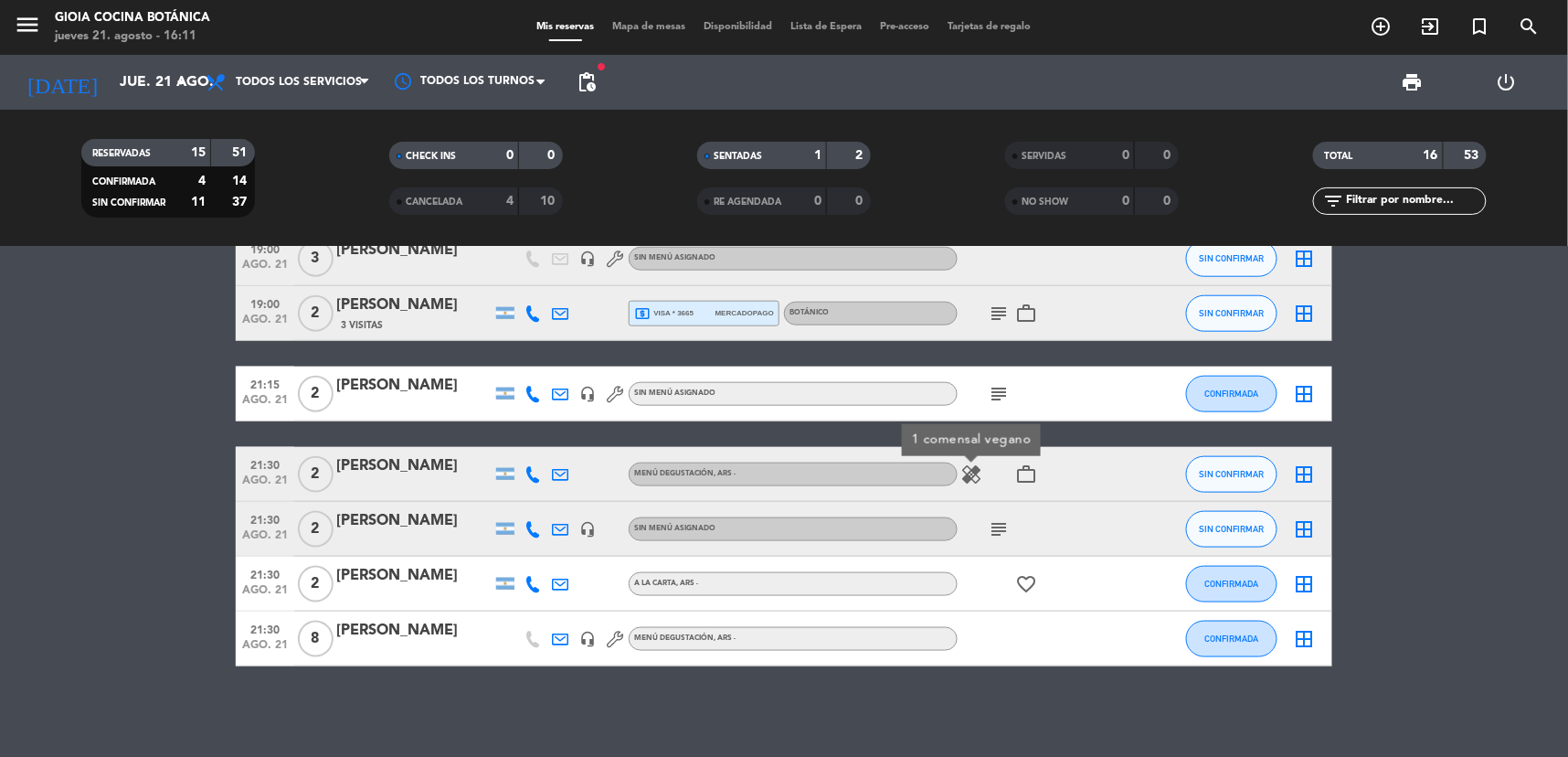
click at [1023, 467] on icon "work_outline" at bounding box center [1027, 475] width 22 height 22
click at [997, 525] on icon "subject" at bounding box center [999, 530] width 22 height 22
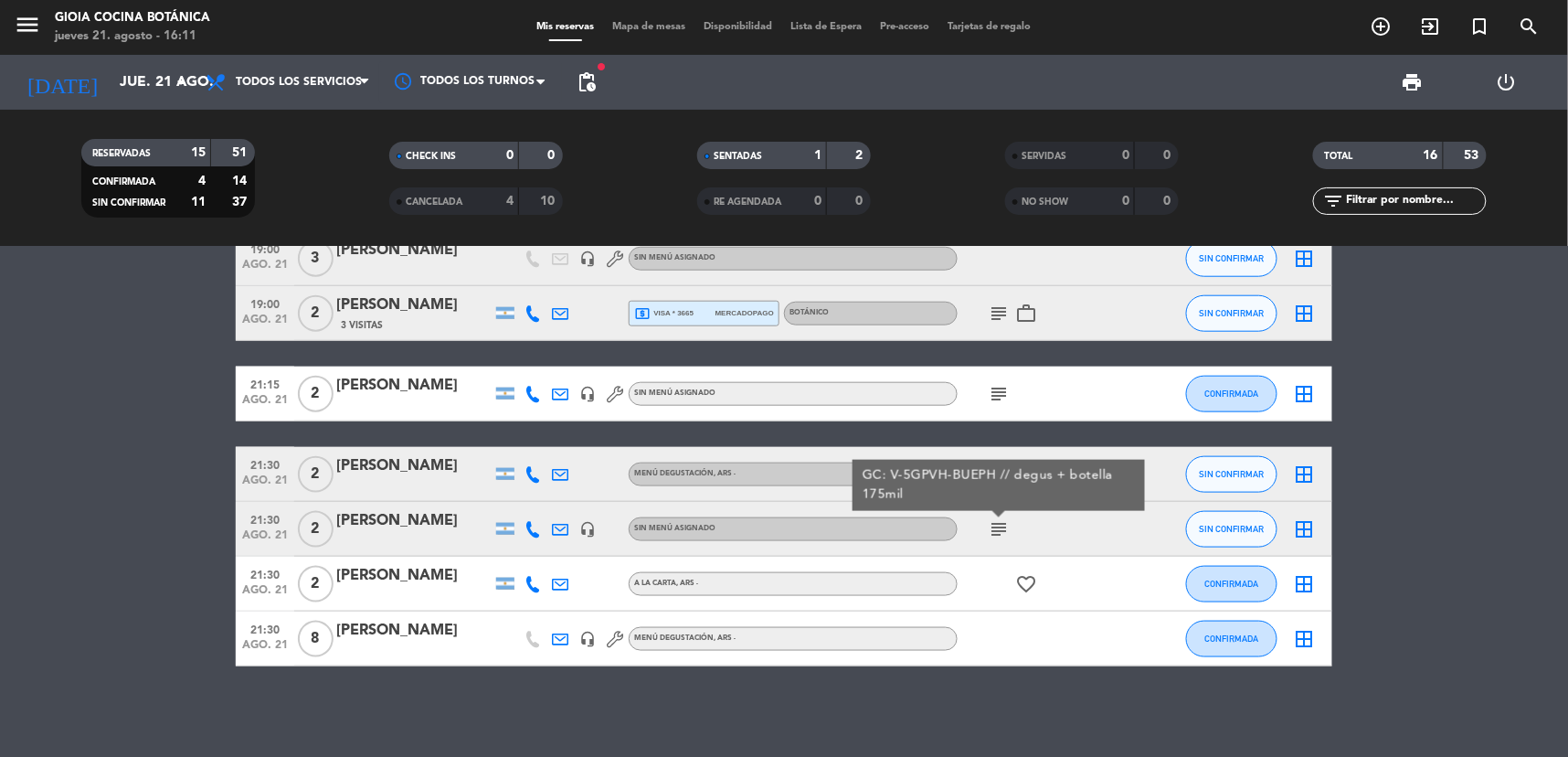
click at [1027, 590] on icon "favorite_border" at bounding box center [1027, 584] width 22 height 22
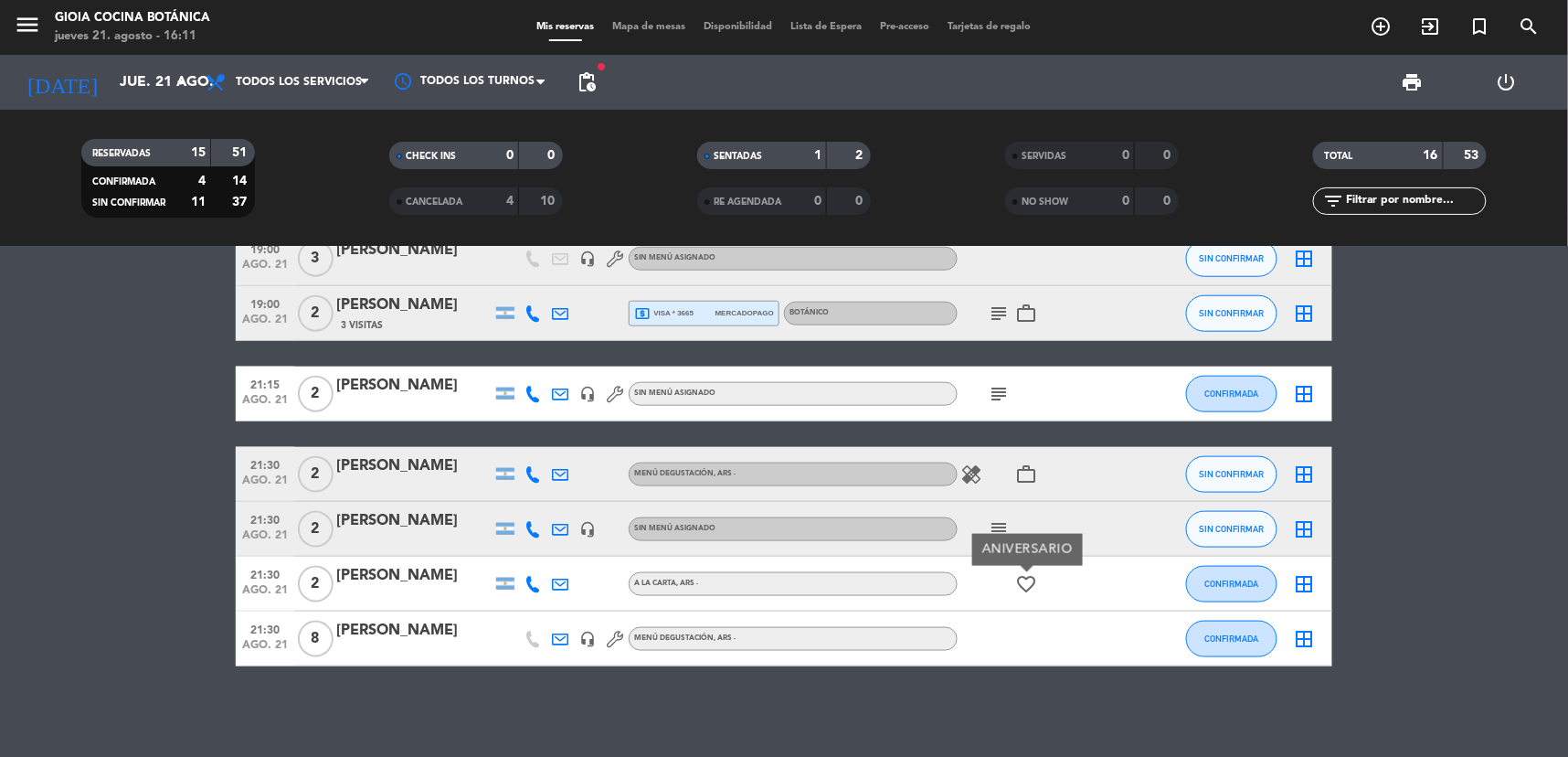
click at [994, 395] on icon "subject" at bounding box center [999, 394] width 22 height 22
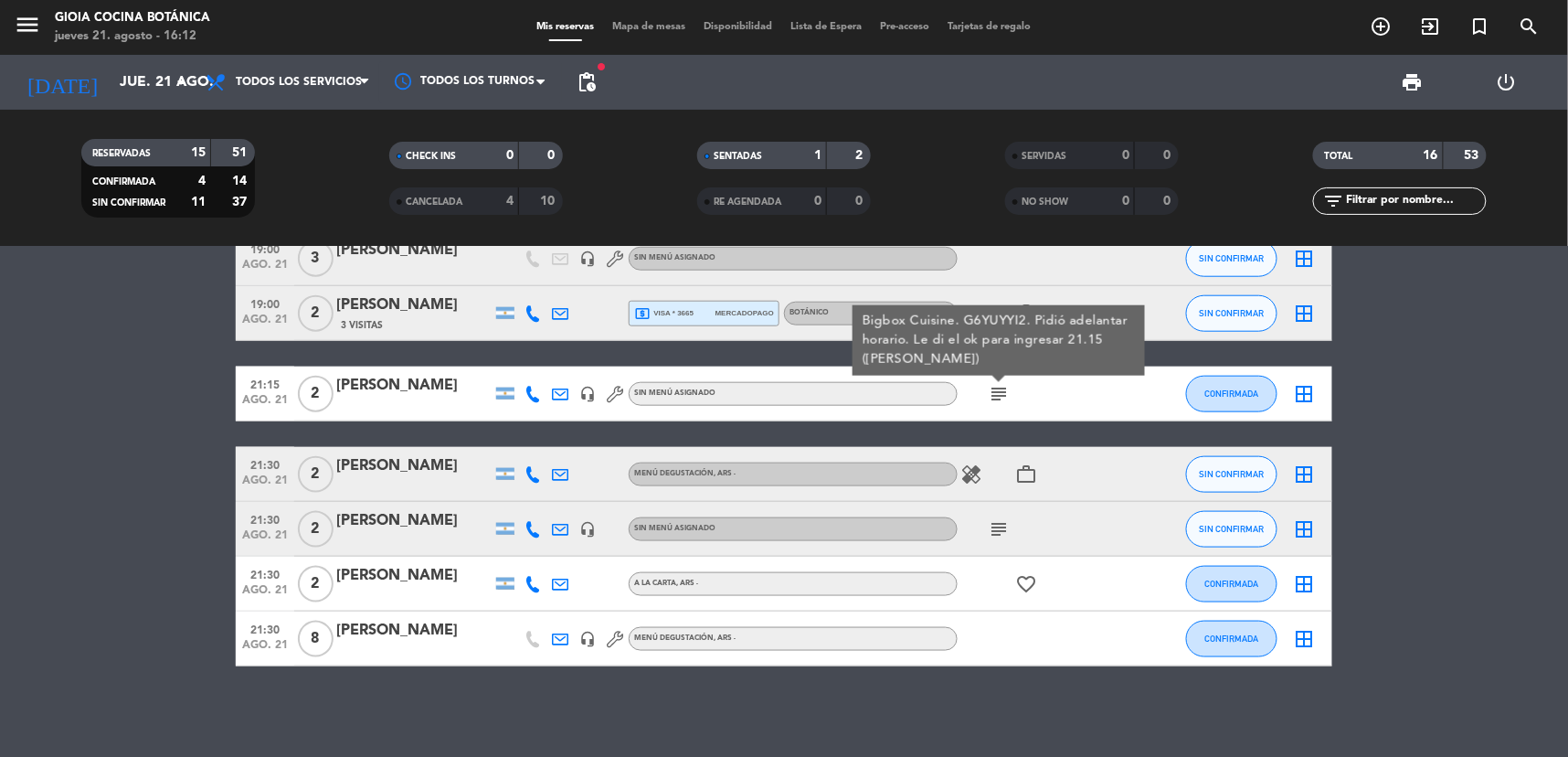
drag, startPoint x: 1376, startPoint y: 506, endPoint x: 1368, endPoint y: 512, distance: 10.0
click at [1368, 512] on bookings-row "12:30 ago. 21 6 Arte BA headset_mic Sin menú asignado subject SIN CONFIRMAR bor…" at bounding box center [784, 150] width 1568 height 1031
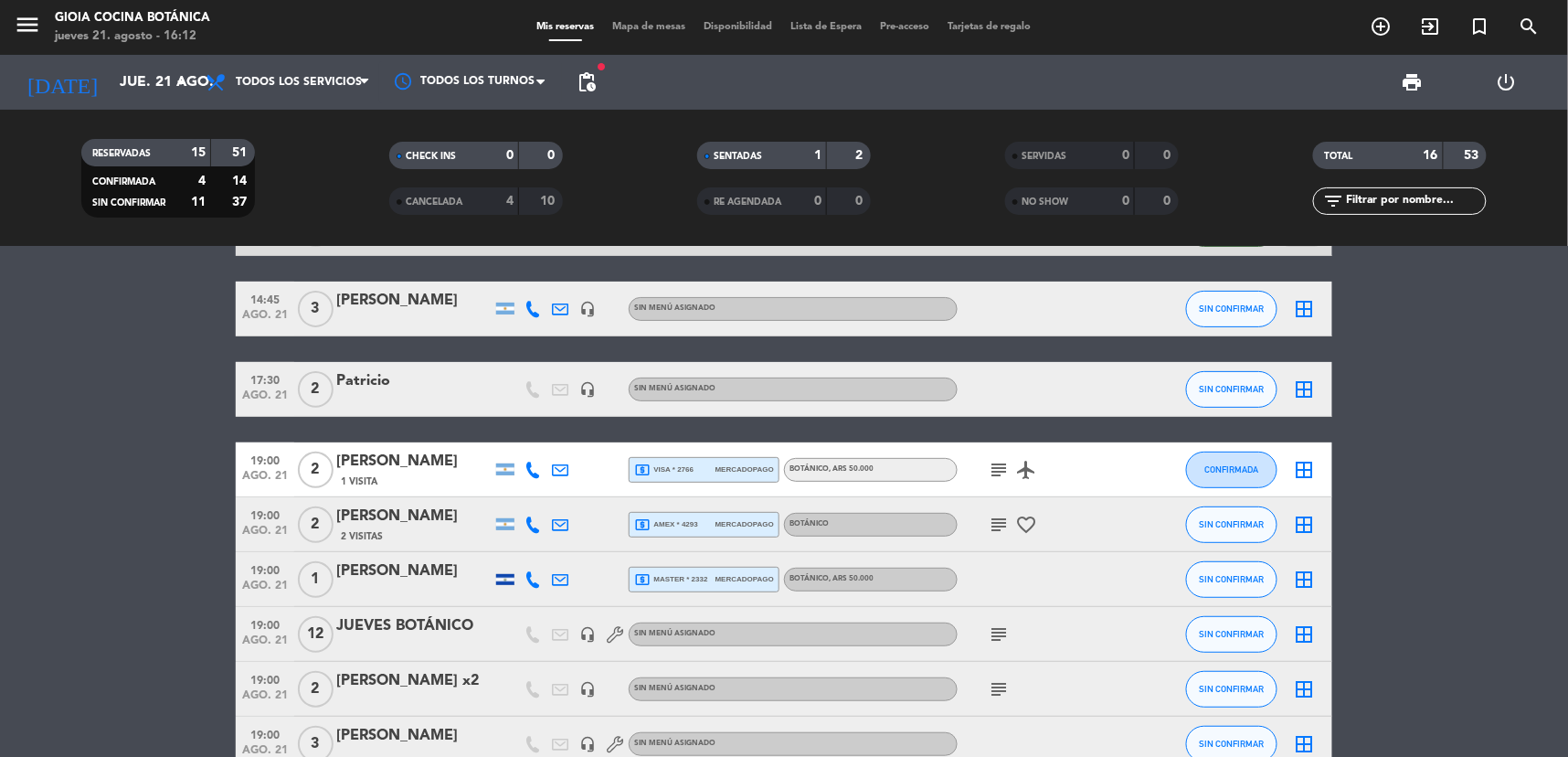
scroll to position [0, 0]
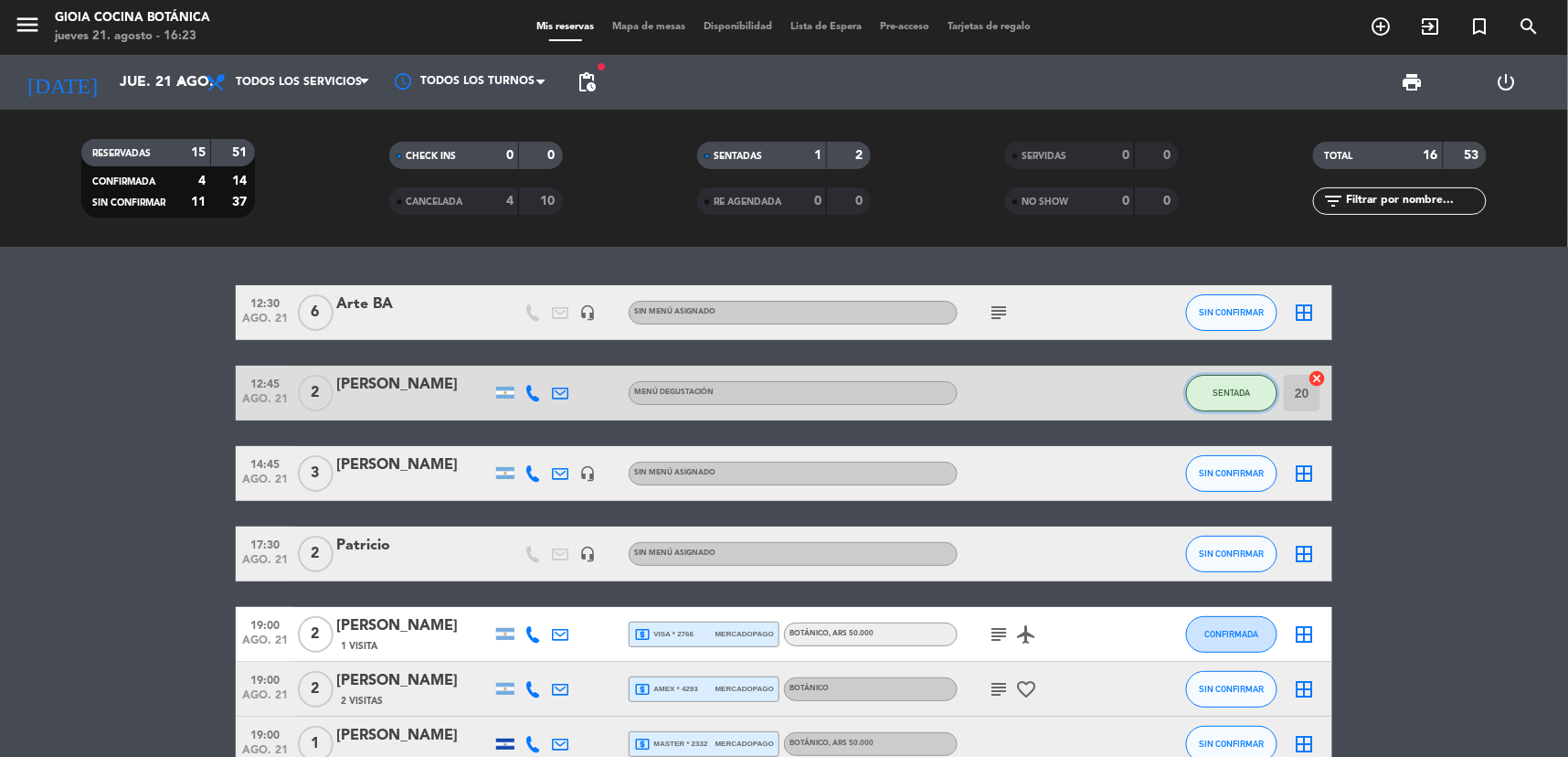
click at [1238, 384] on button "SENTADA" at bounding box center [1232, 392] width 91 height 36
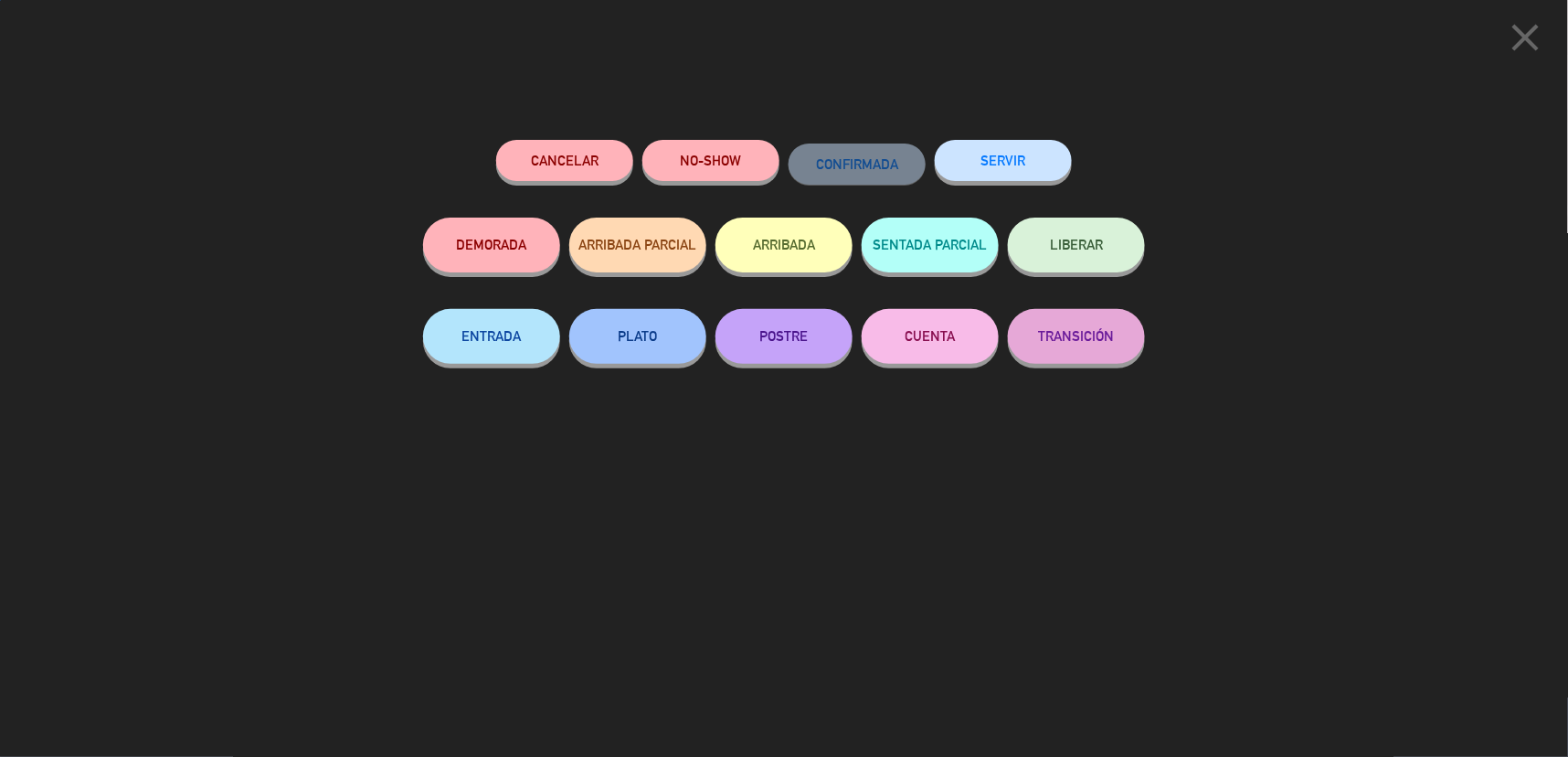
click at [1028, 151] on button "SERVIR" at bounding box center [1003, 160] width 137 height 41
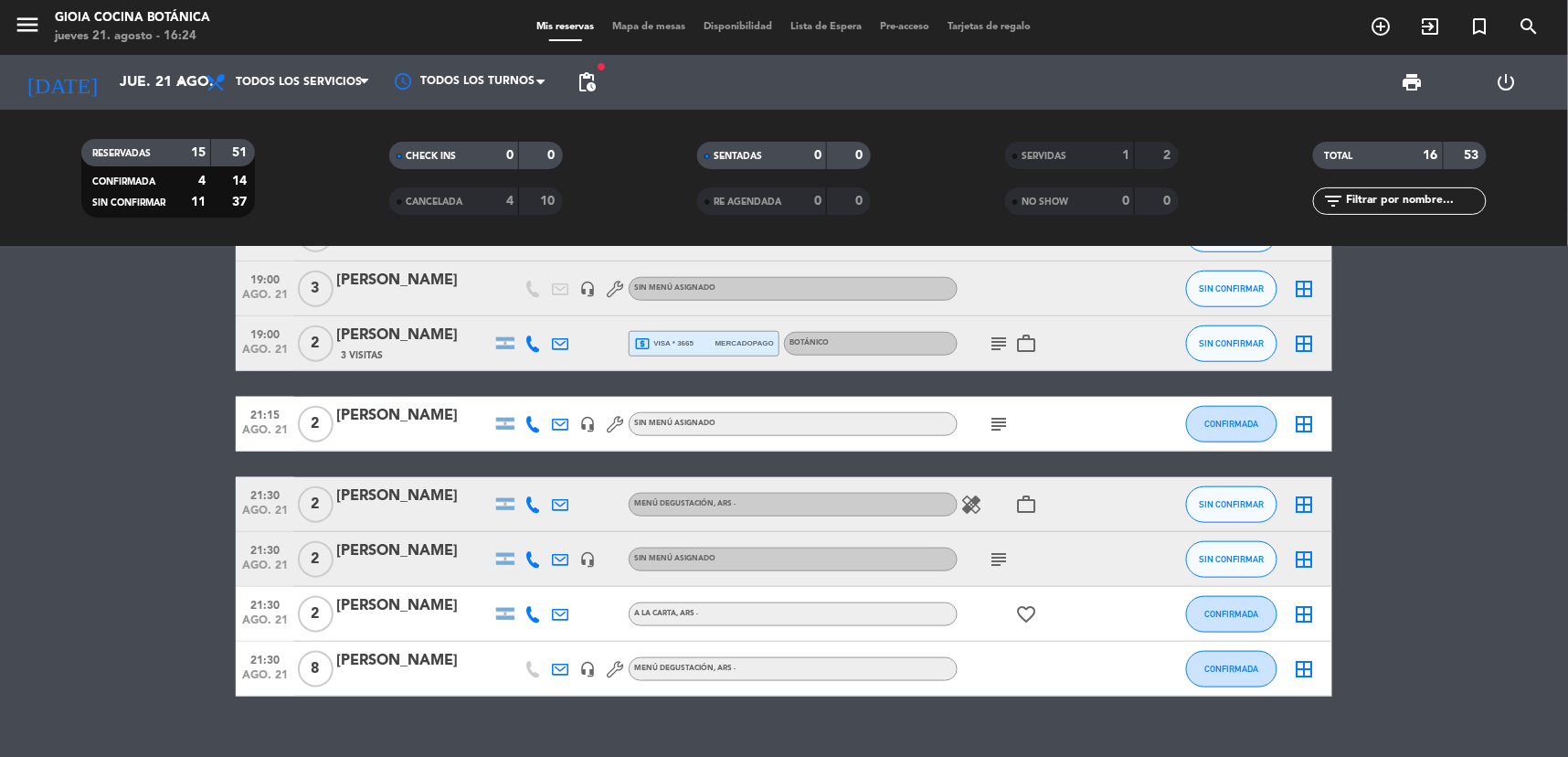
scroll to position [570, 0]
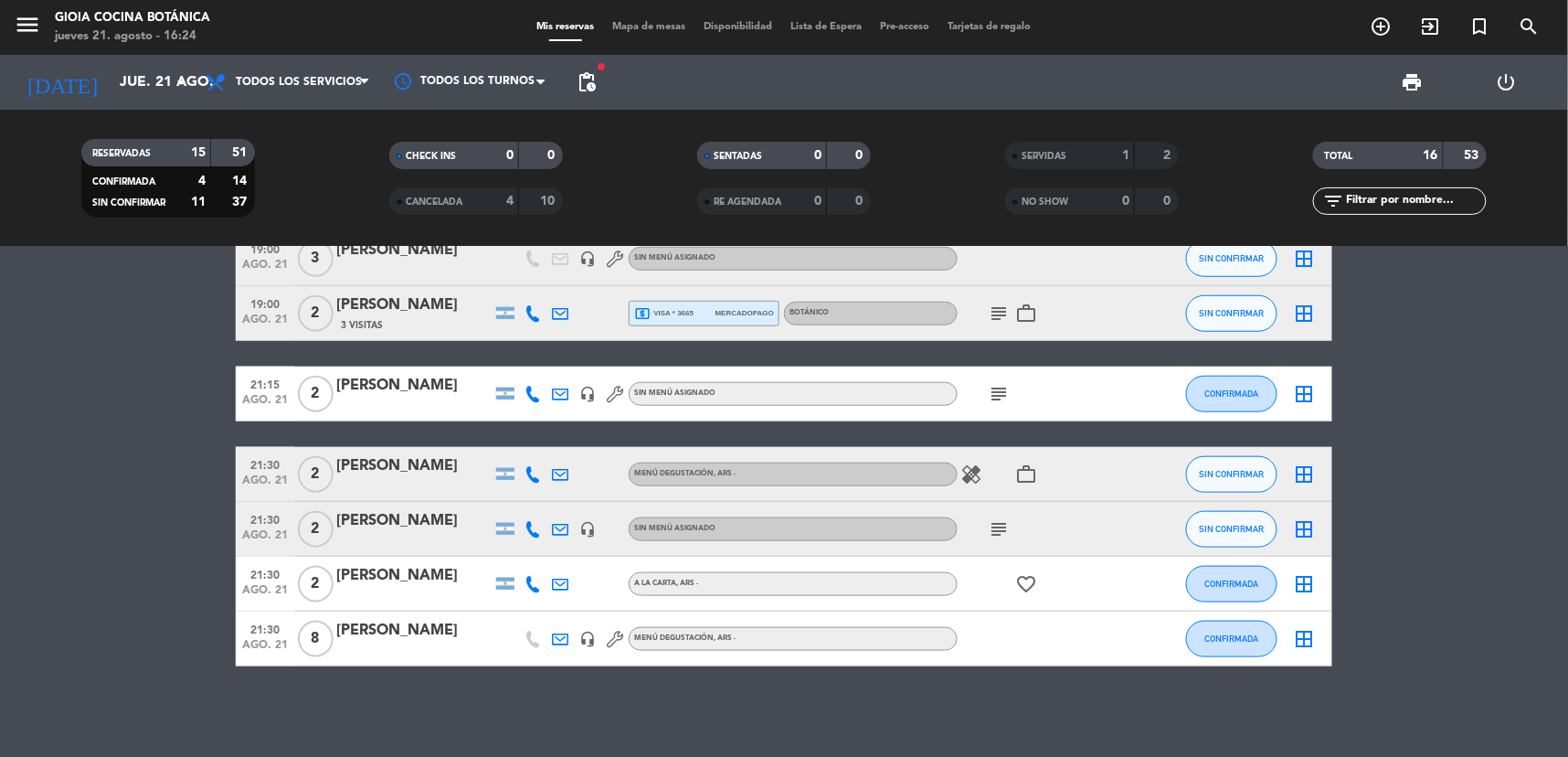
click at [998, 523] on icon "subject" at bounding box center [999, 530] width 22 height 22
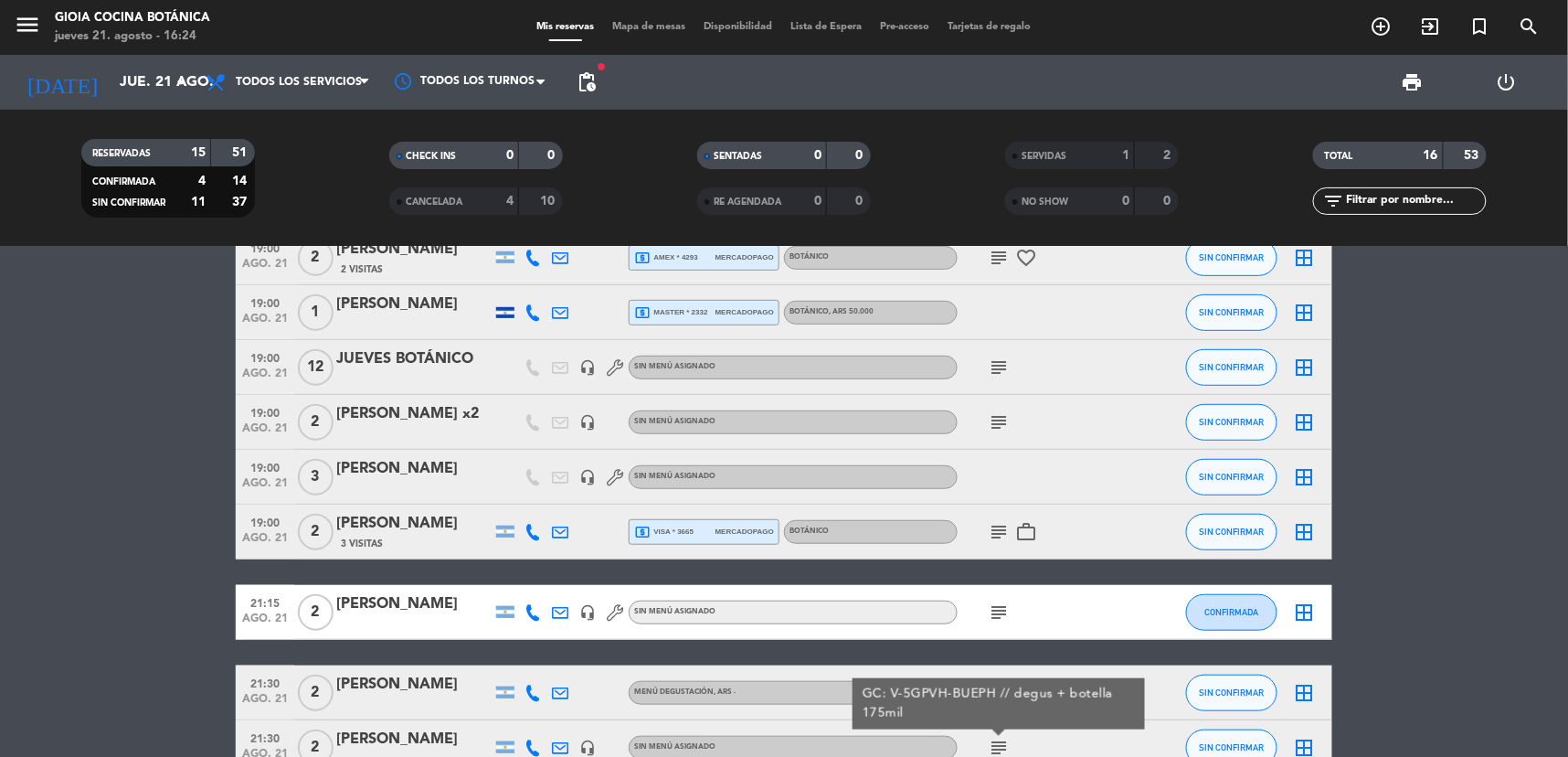
scroll to position [0, 0]
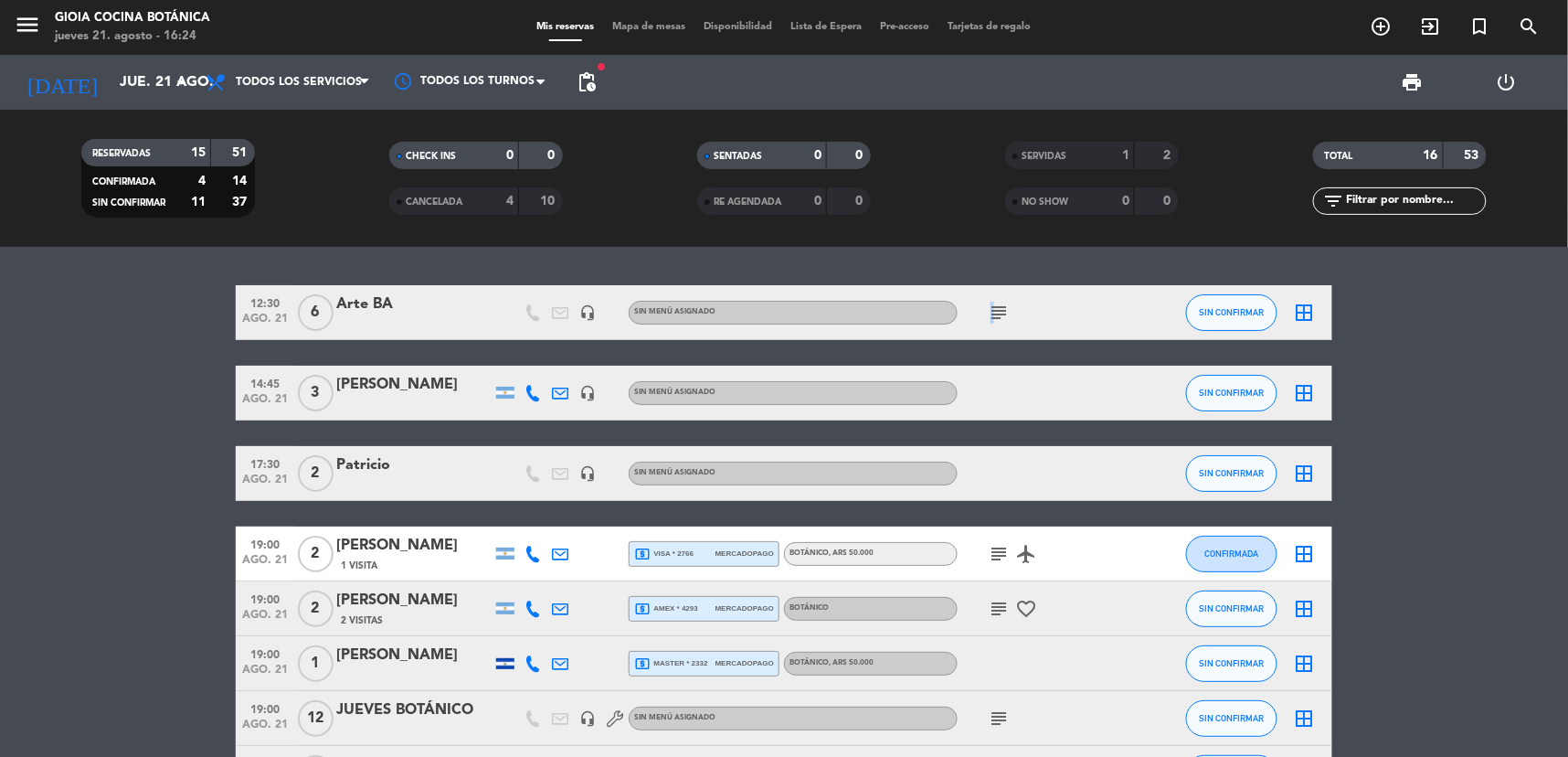
click at [990, 317] on icon "subject" at bounding box center [999, 313] width 22 height 22
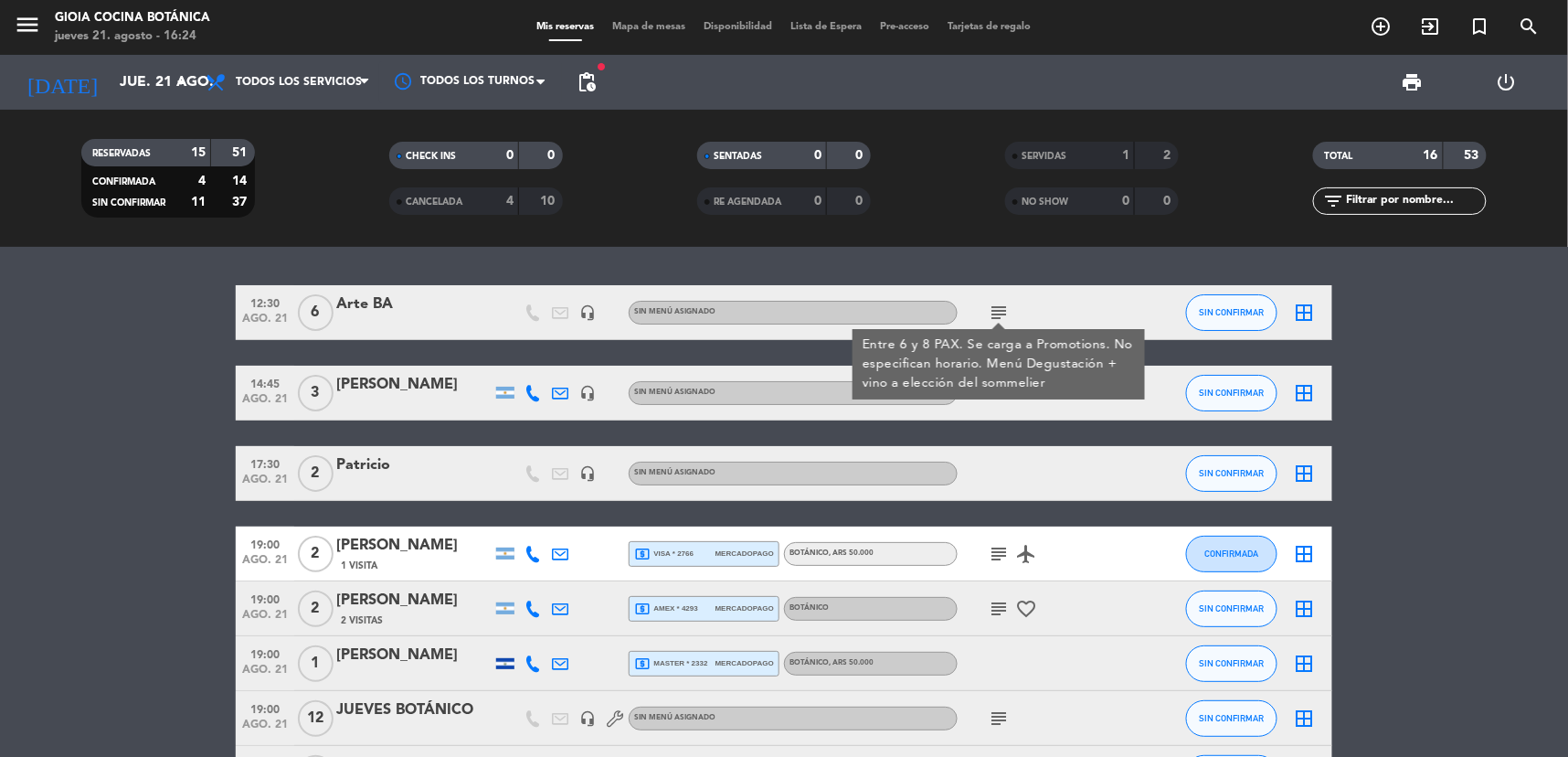
drag, startPoint x: 990, startPoint y: 317, endPoint x: 1006, endPoint y: 419, distance: 103.2
click at [1006, 419] on div "14:45 ago. 21 3 [PERSON_NAME] headset_mic Sin menú asignado SIN CONFIRMAR borde…" at bounding box center [784, 393] width 1097 height 55
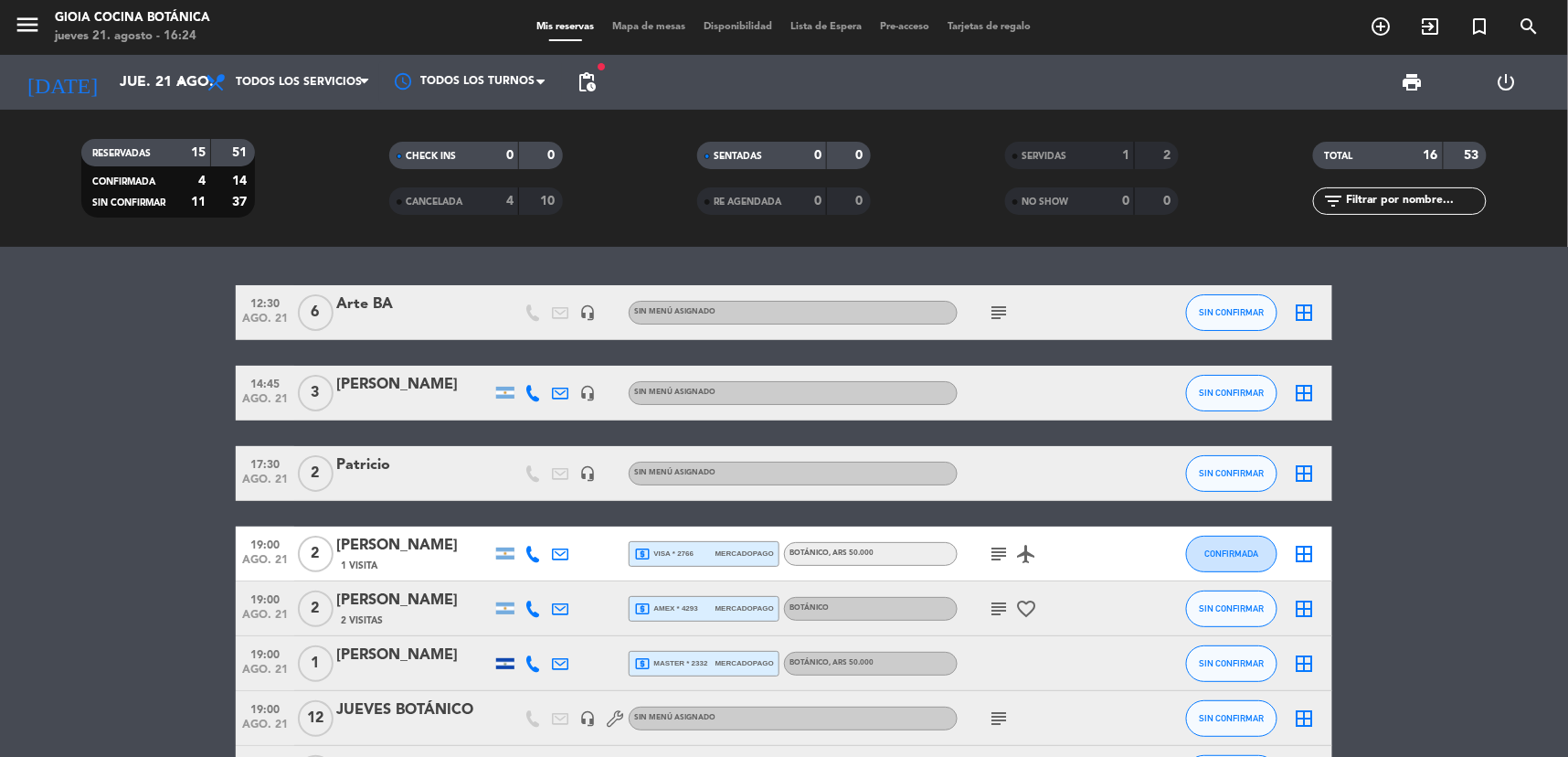
click at [987, 568] on div "subject airplanemode_active" at bounding box center [1040, 553] width 165 height 54
click at [994, 553] on icon "subject" at bounding box center [999, 554] width 22 height 22
click at [999, 604] on icon "subject" at bounding box center [999, 609] width 22 height 22
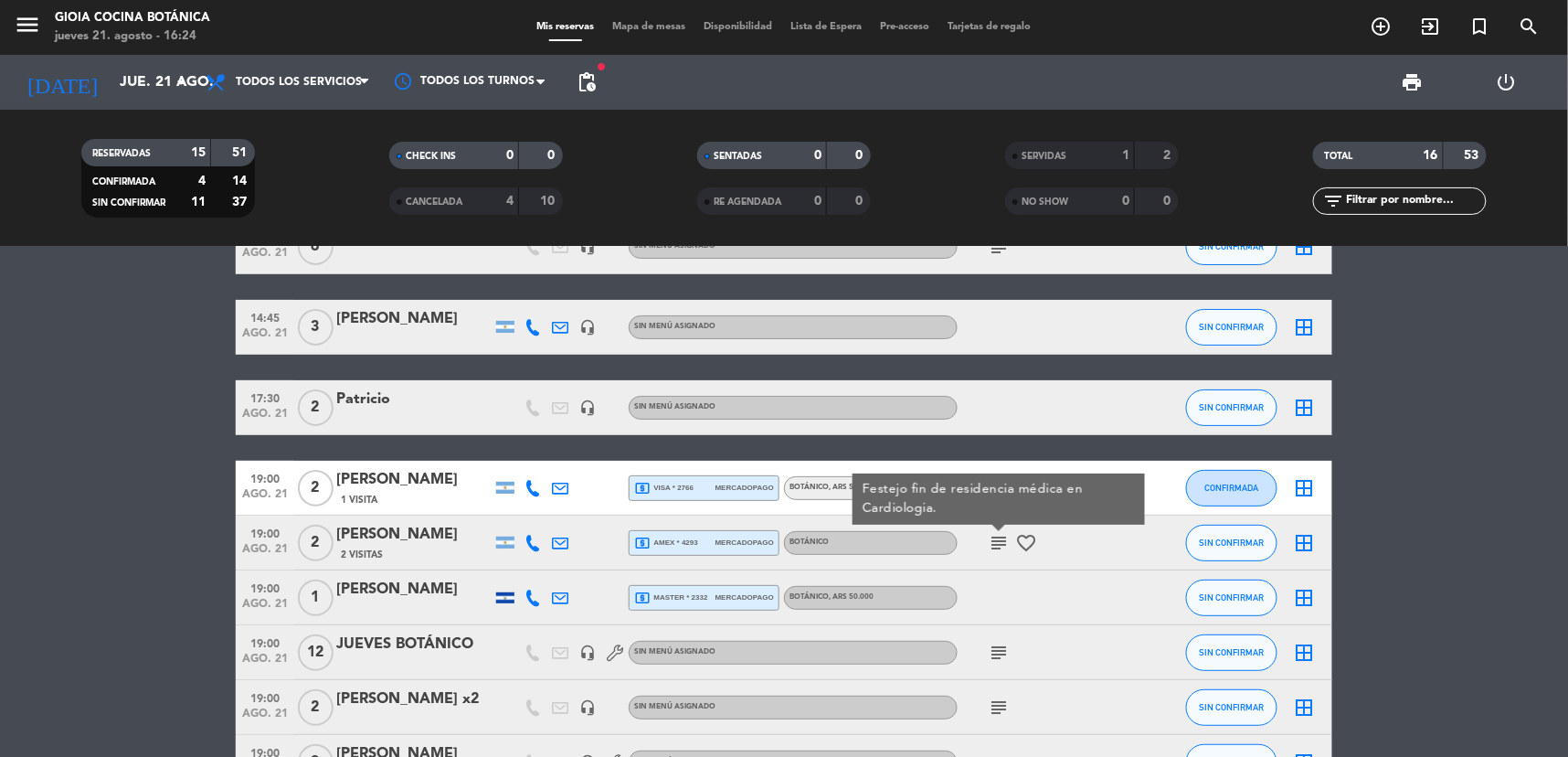
scroll to position [101, 0]
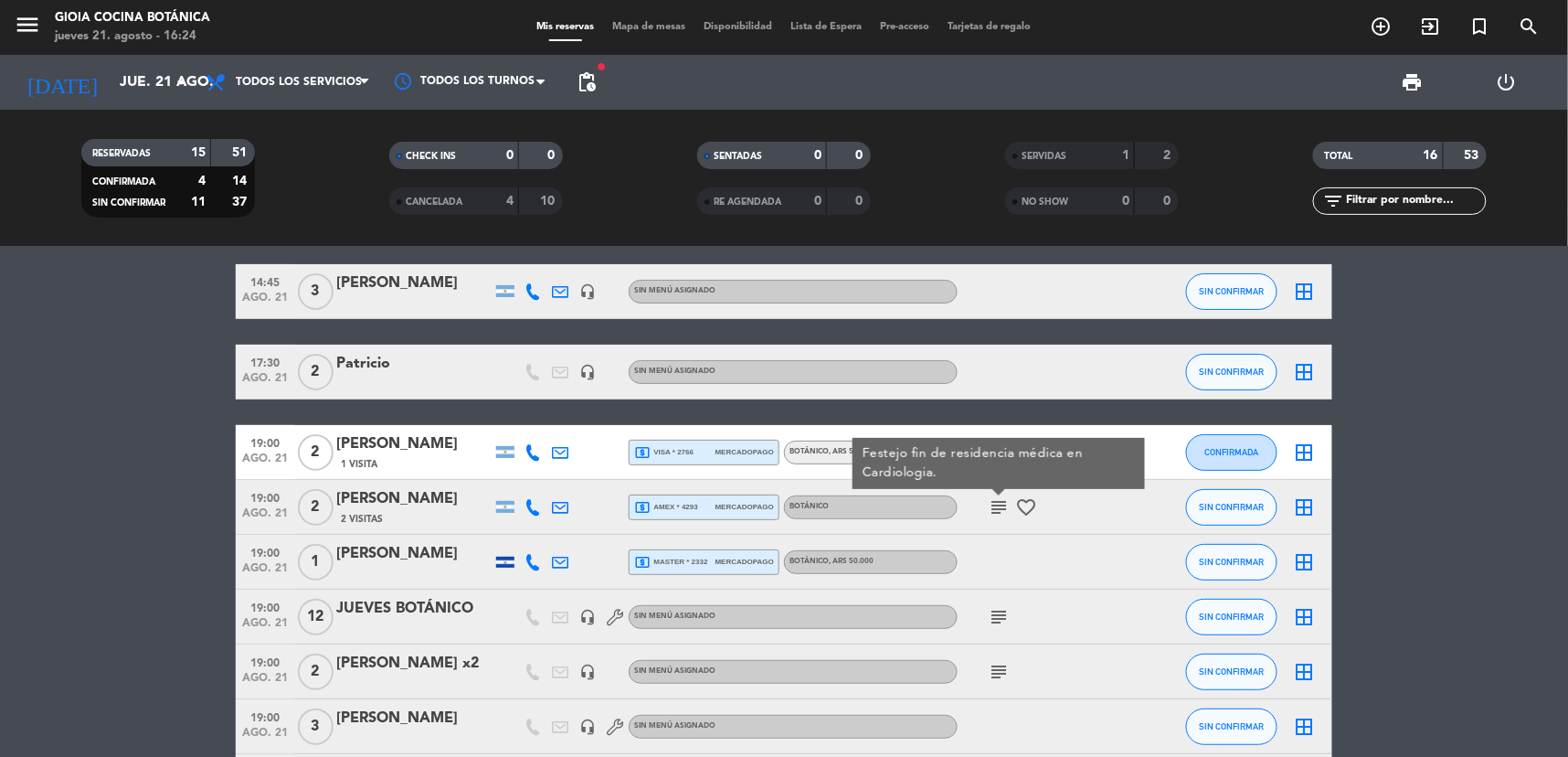
click at [993, 613] on icon "subject" at bounding box center [999, 617] width 22 height 22
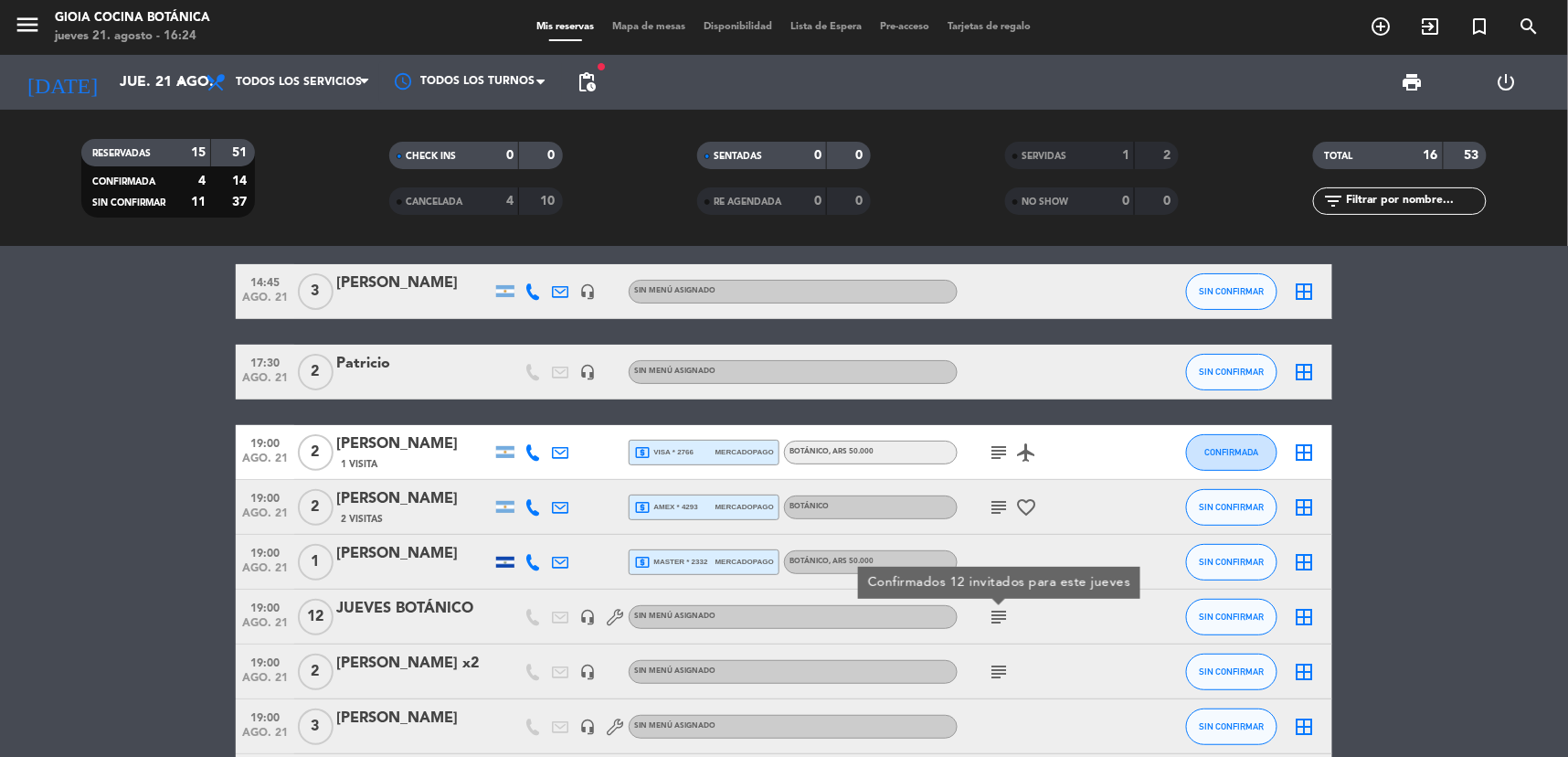
click at [1011, 673] on span "subject" at bounding box center [998, 672] width 27 height 22
click at [1002, 676] on icon "subject" at bounding box center [999, 672] width 22 height 22
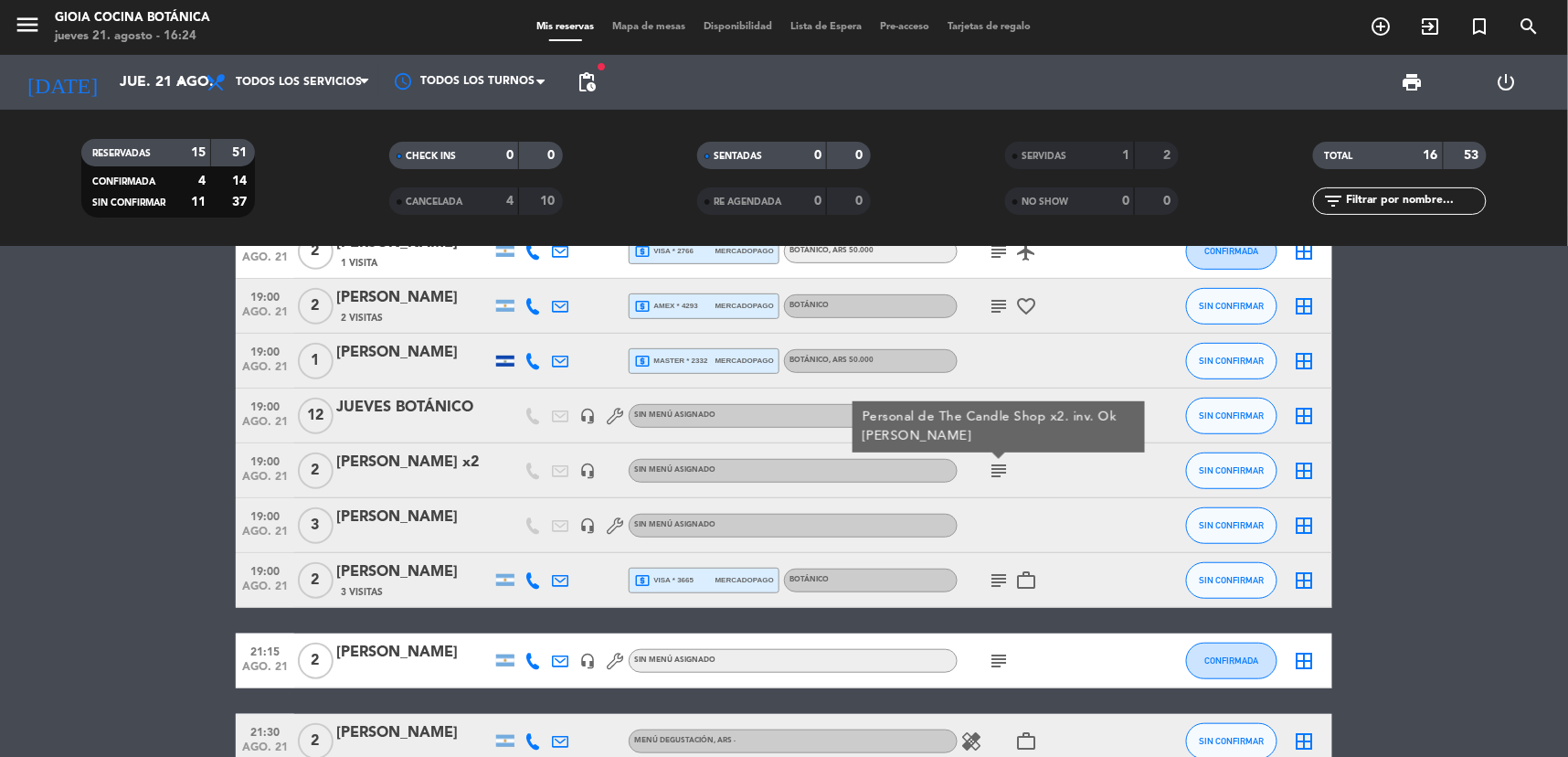
scroll to position [304, 0]
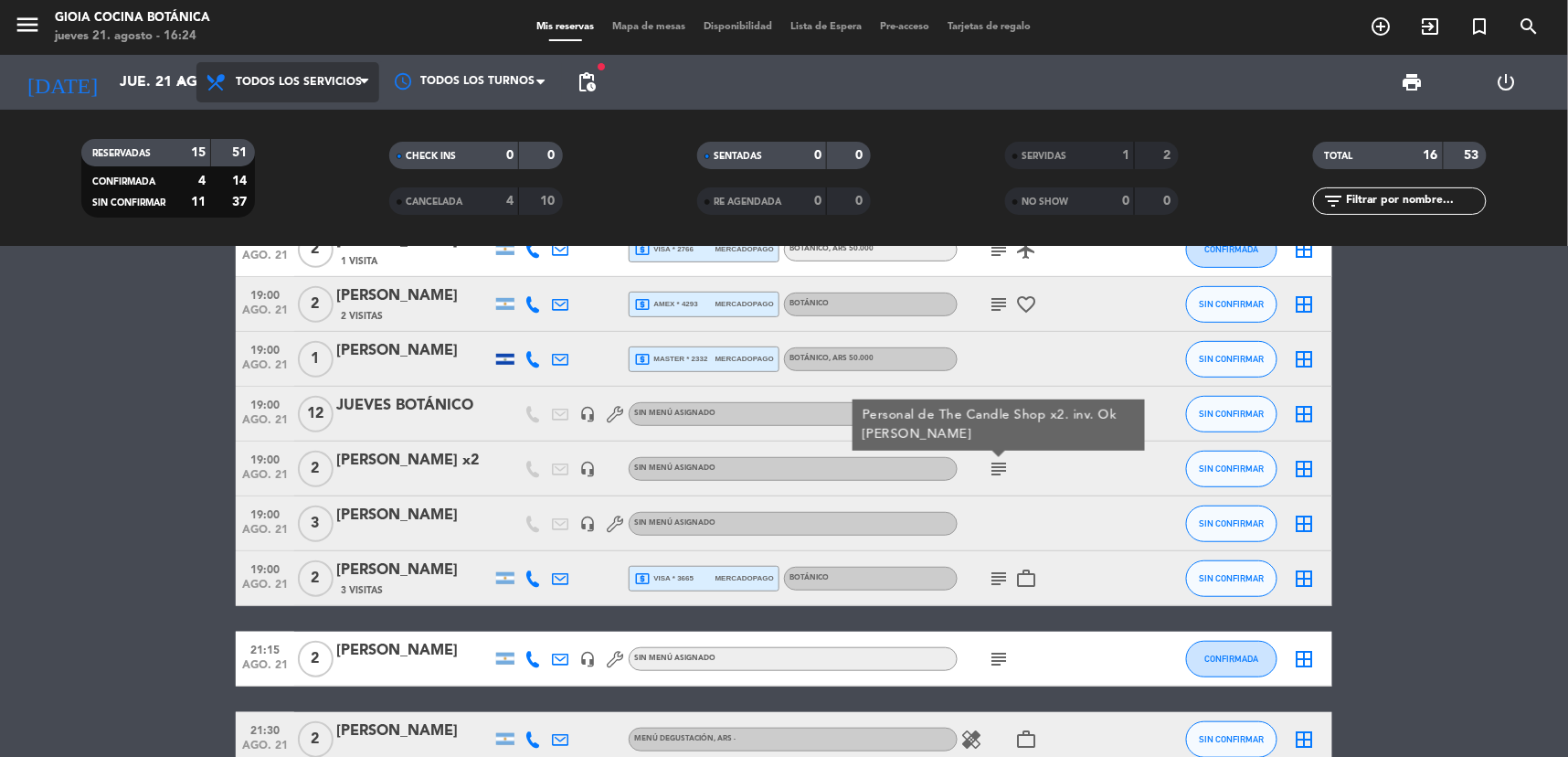
click at [311, 95] on span "Todos los servicios" at bounding box center [288, 82] width 182 height 40
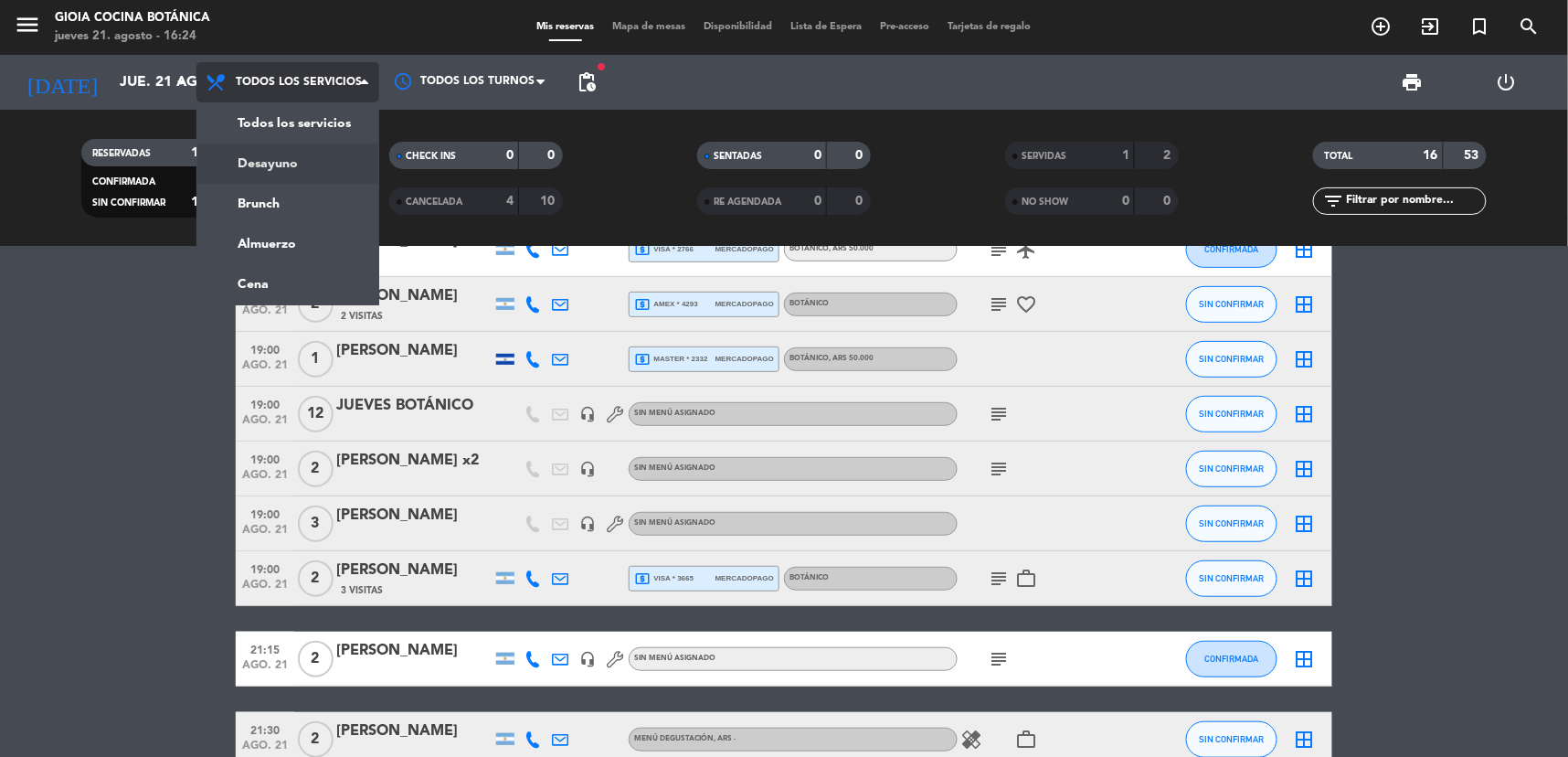
click at [293, 170] on div "menu [PERSON_NAME] Cocina Botánica jueves 21. agosto - 16:24 Mis reservas Mapa …" at bounding box center [784, 123] width 1568 height 247
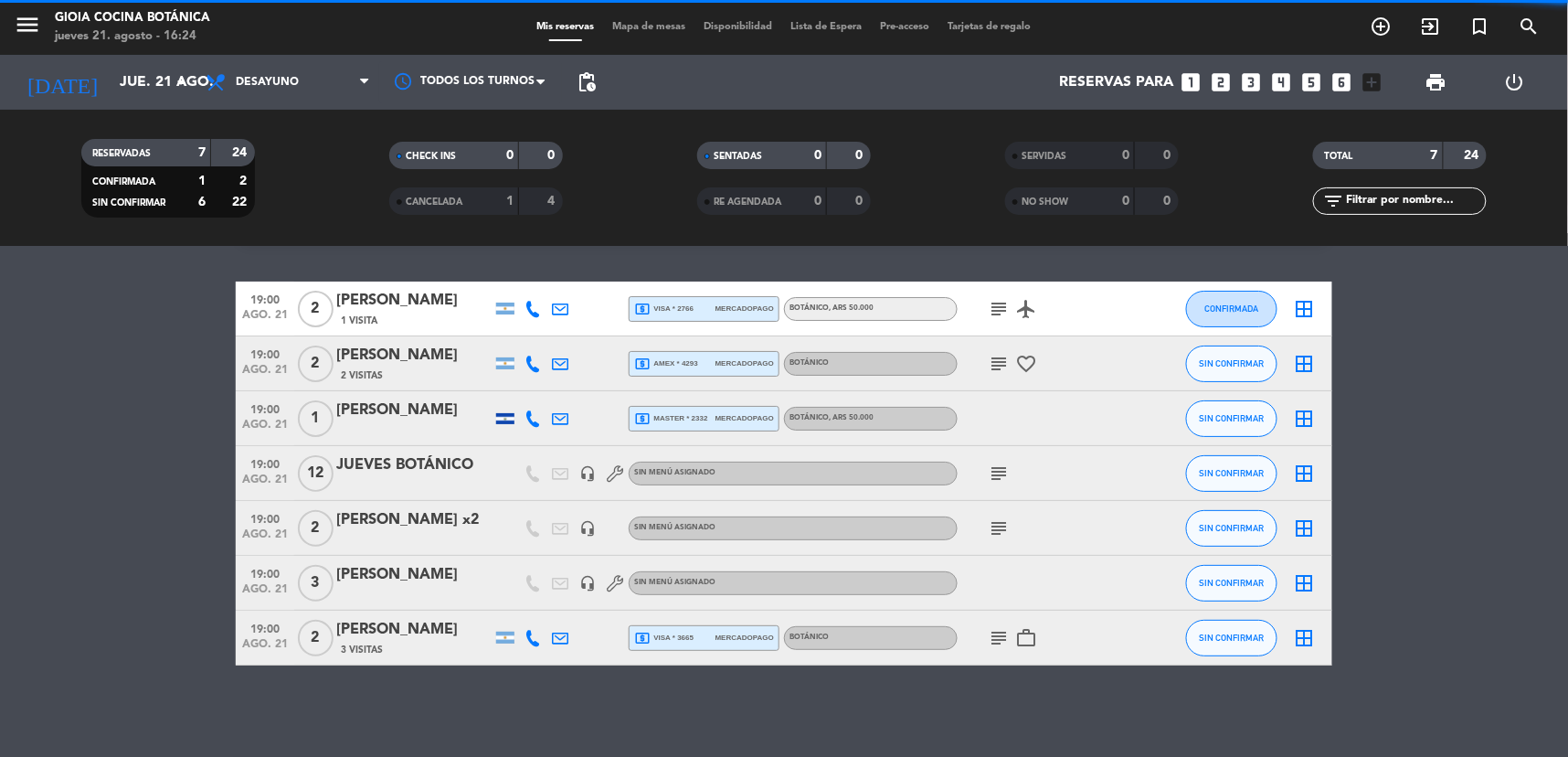
scroll to position [48, 0]
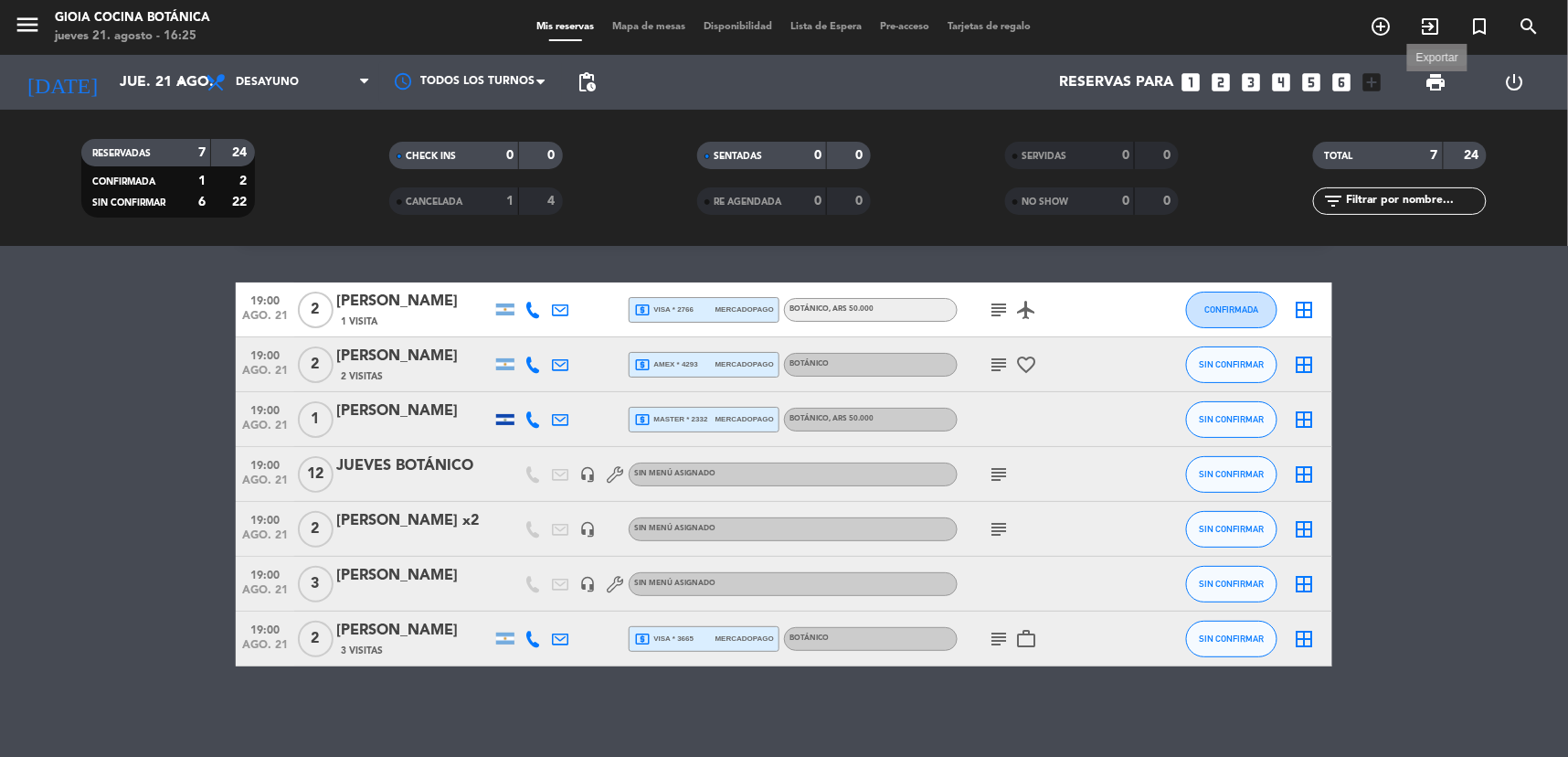
click at [1446, 84] on span "print" at bounding box center [1437, 83] width 22 height 22
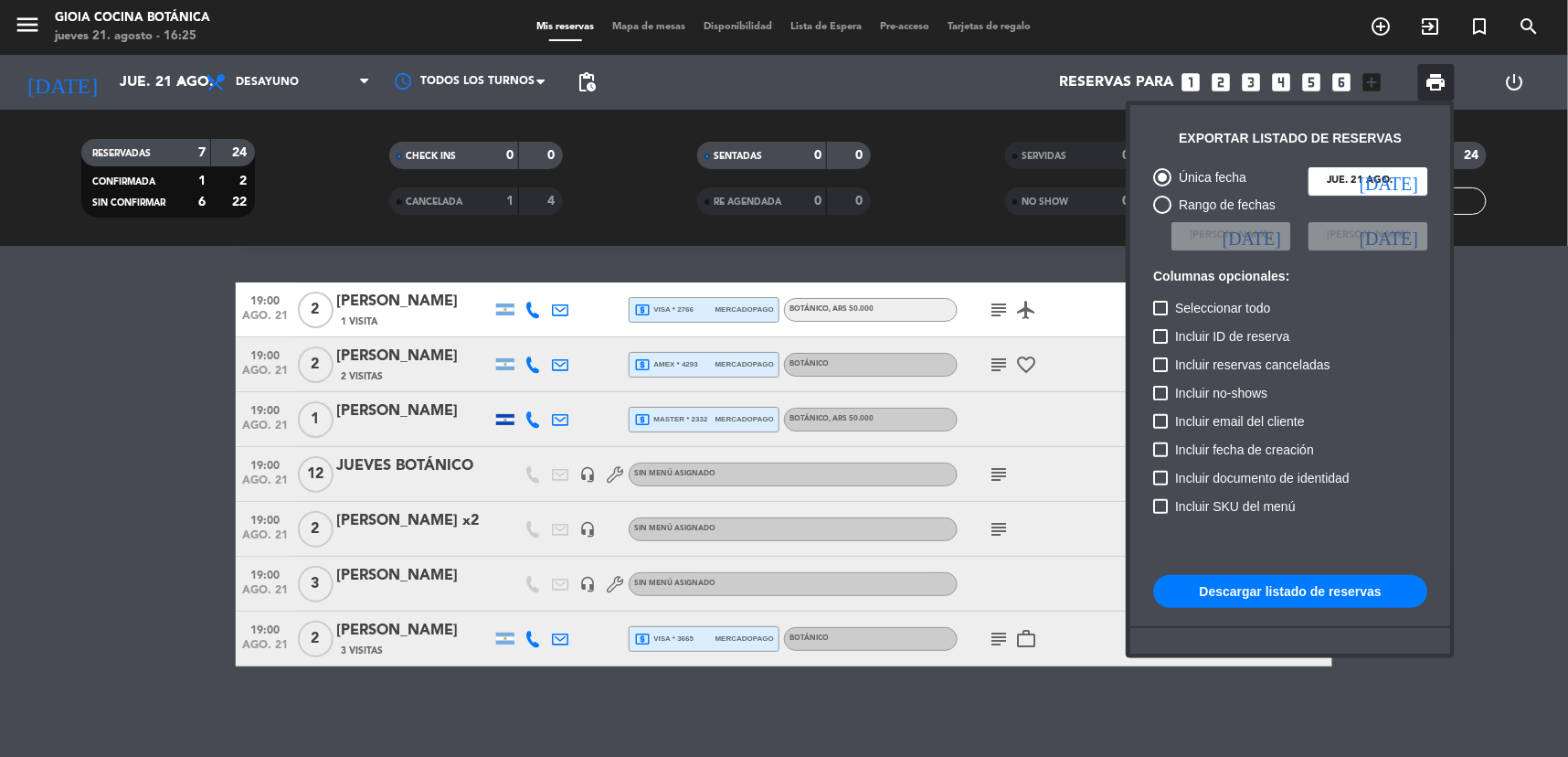
click at [1277, 581] on button "Descargar listado de reservas" at bounding box center [1291, 590] width 274 height 33
click at [865, 732] on div at bounding box center [784, 378] width 1568 height 757
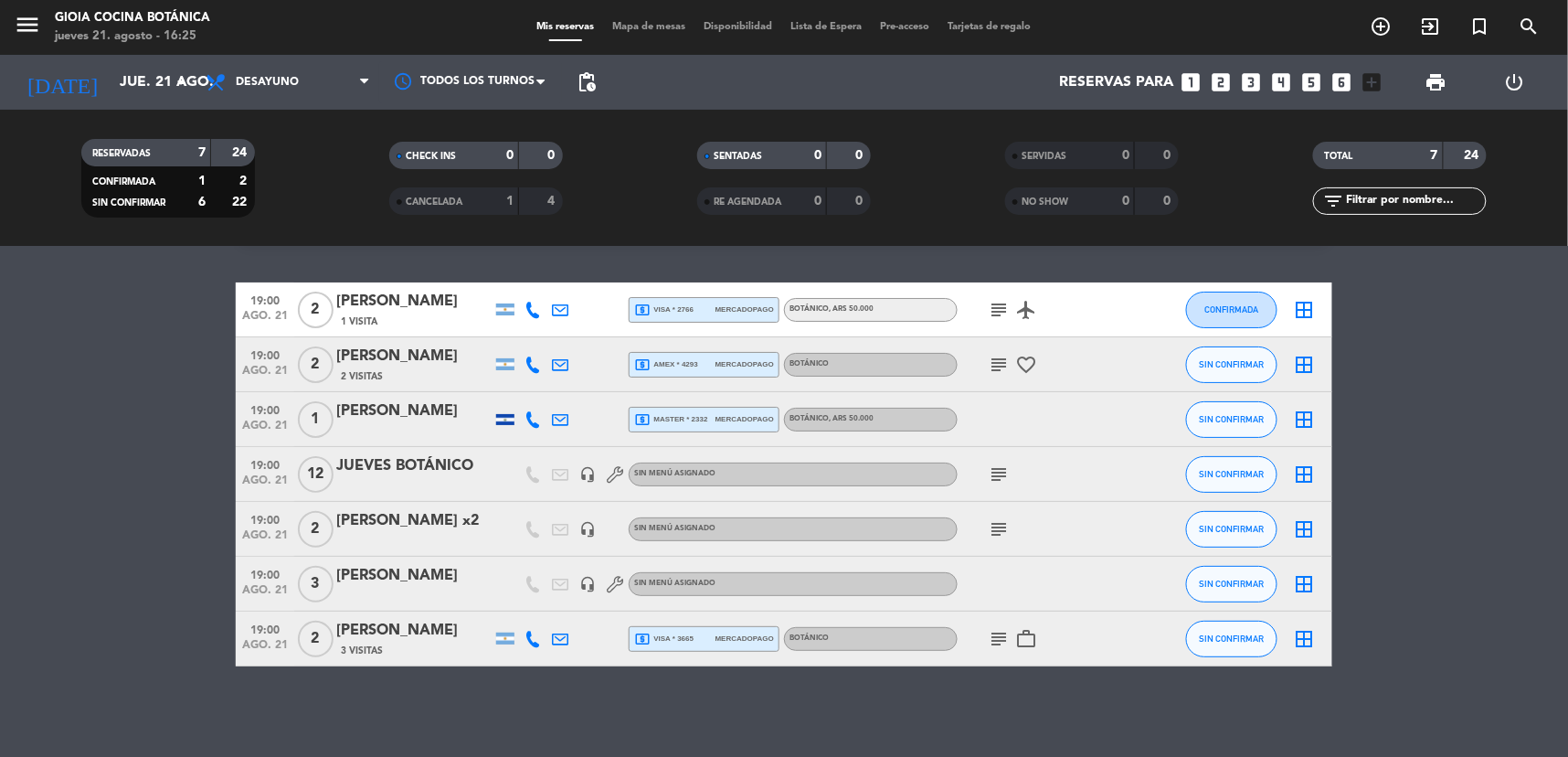
click at [994, 357] on icon "subject" at bounding box center [999, 365] width 22 height 22
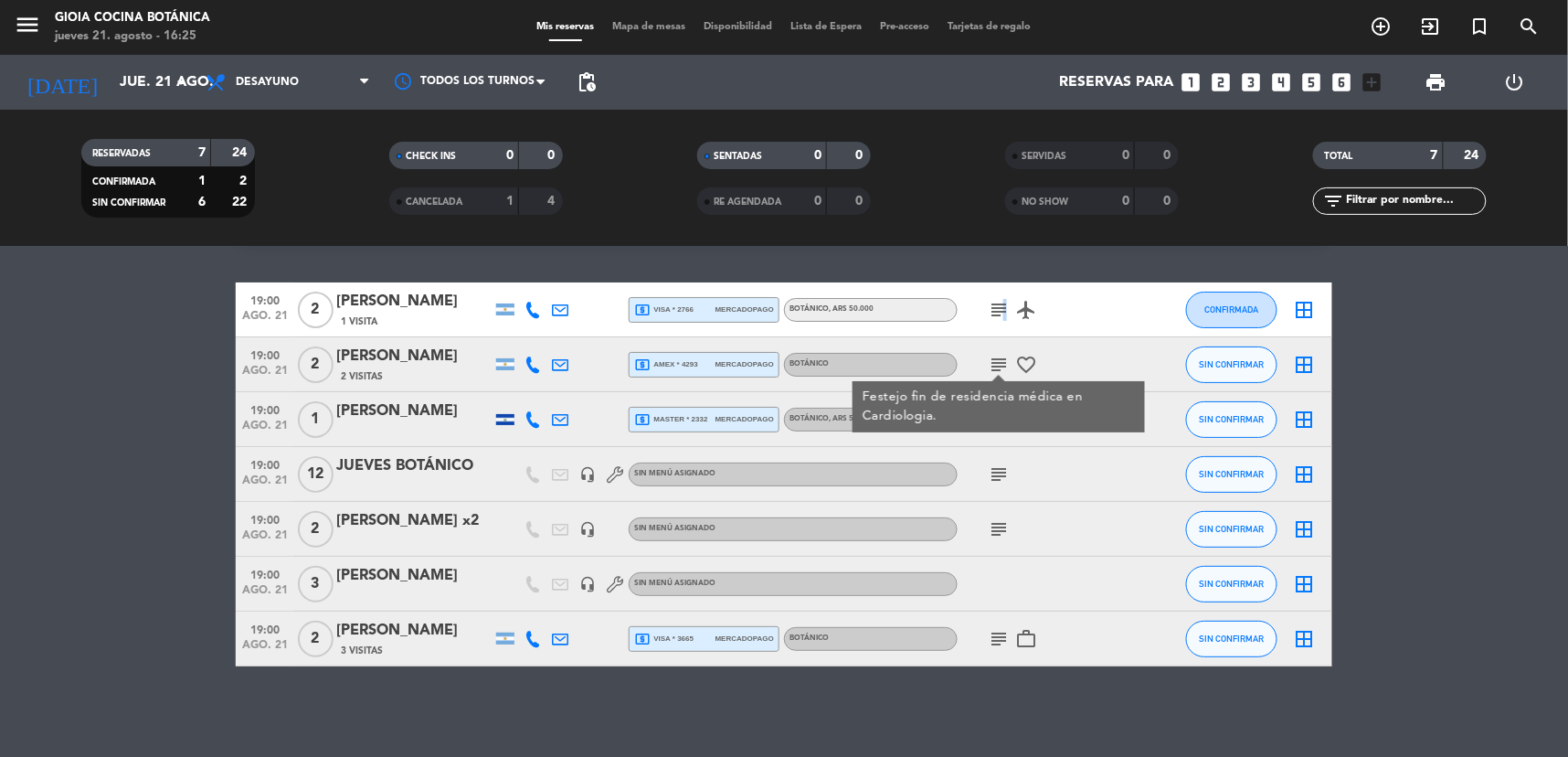
click at [1000, 307] on icon "subject" at bounding box center [999, 310] width 22 height 22
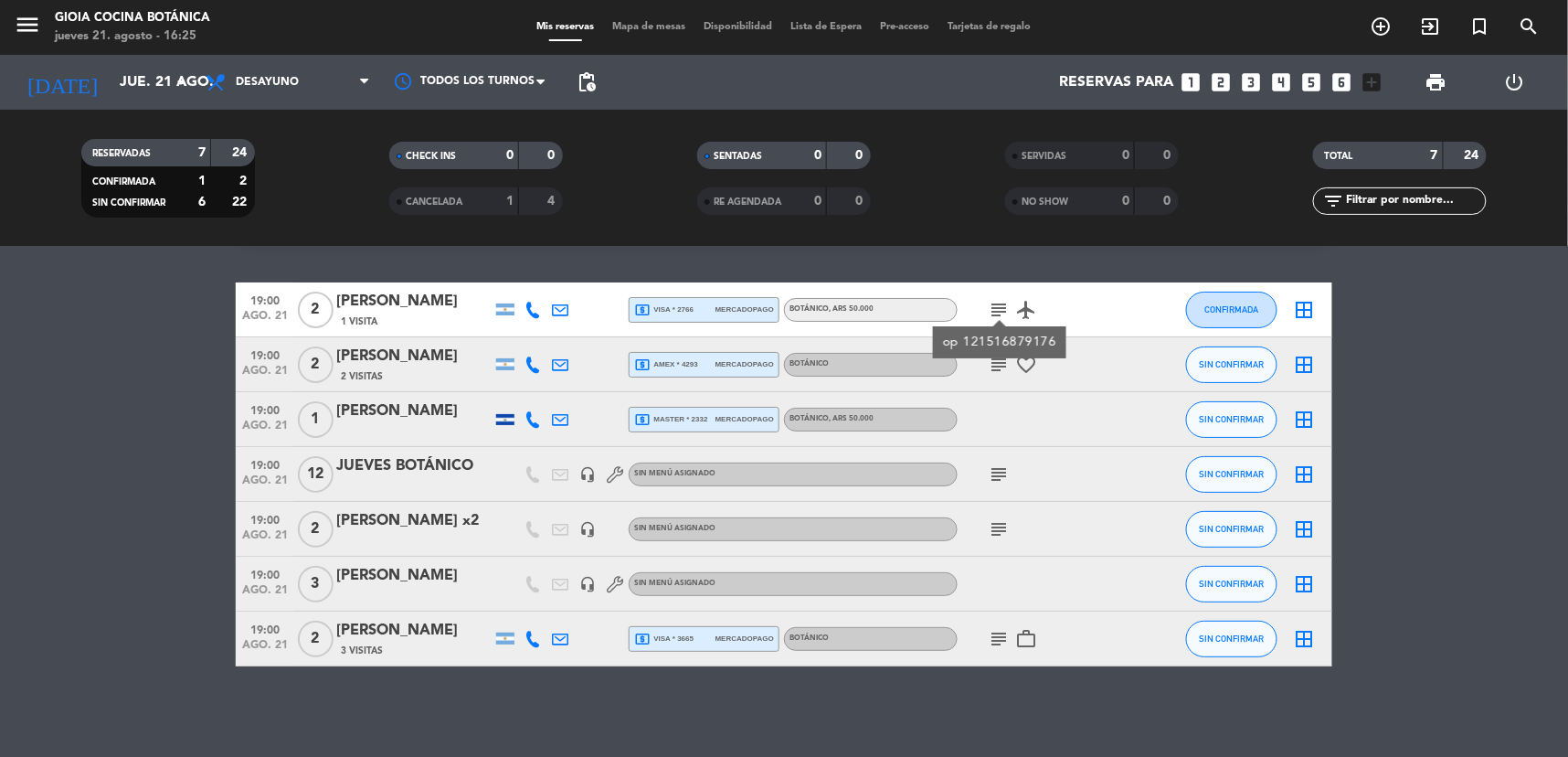
click at [552, 369] on icon at bounding box center [561, 365] width 17 height 17
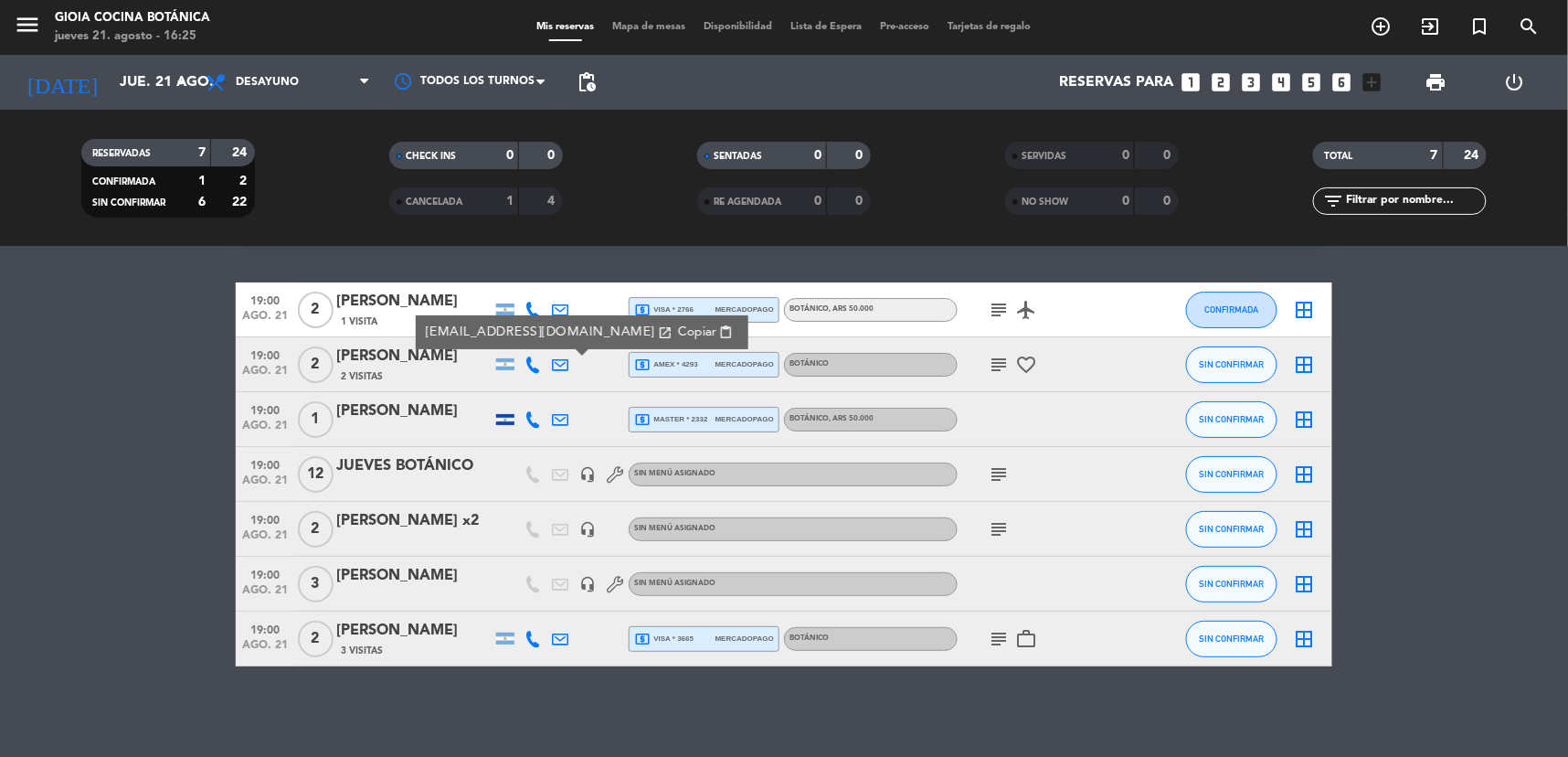
click at [678, 339] on span "Copiar" at bounding box center [696, 332] width 38 height 20
click at [561, 422] on icon at bounding box center [561, 420] width 17 height 17
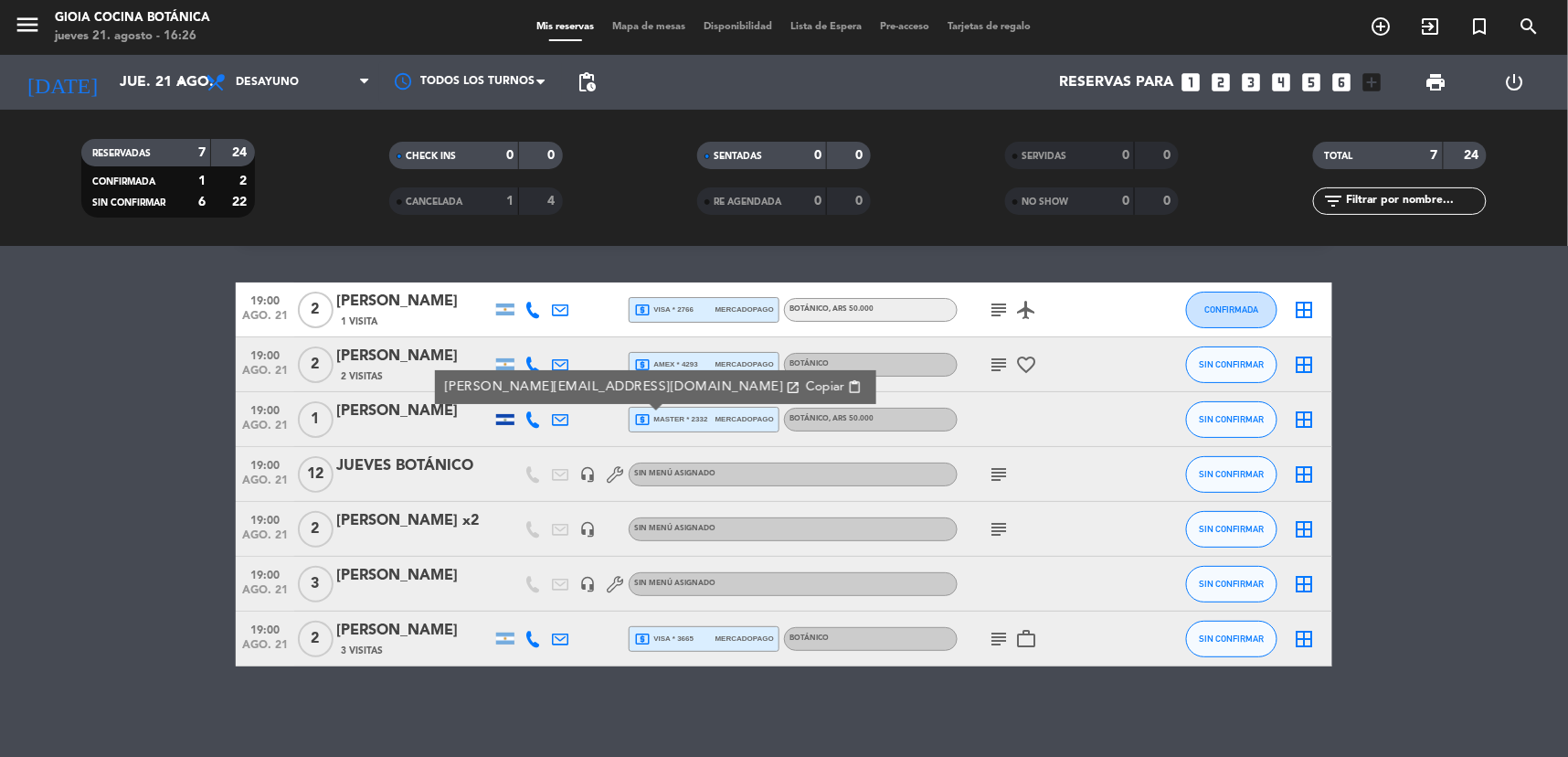
click at [801, 387] on button "Copiar content_paste" at bounding box center [834, 386] width 67 height 21
